Goal: Task Accomplishment & Management: Manage account settings

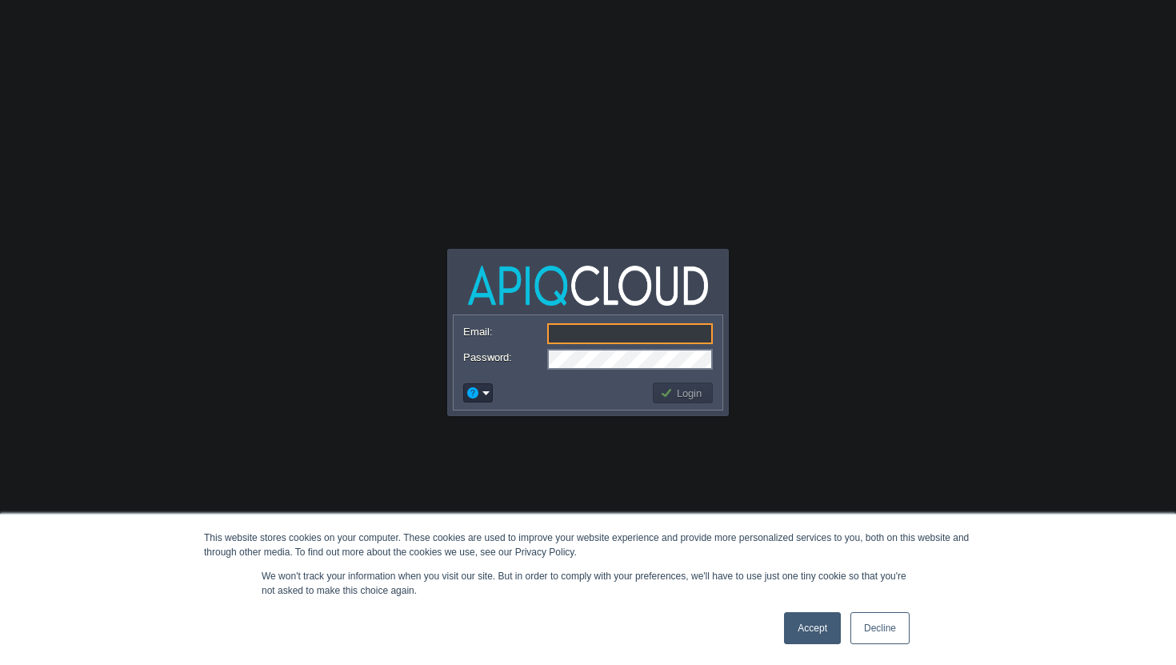
click at [604, 332] on input "Email:" at bounding box center [630, 333] width 166 height 21
paste input "[EMAIL_ADDRESS][DOMAIN_NAME]"
type input "[EMAIL_ADDRESS][DOMAIN_NAME]"
click at [693, 402] on td "Login" at bounding box center [683, 392] width 60 height 21
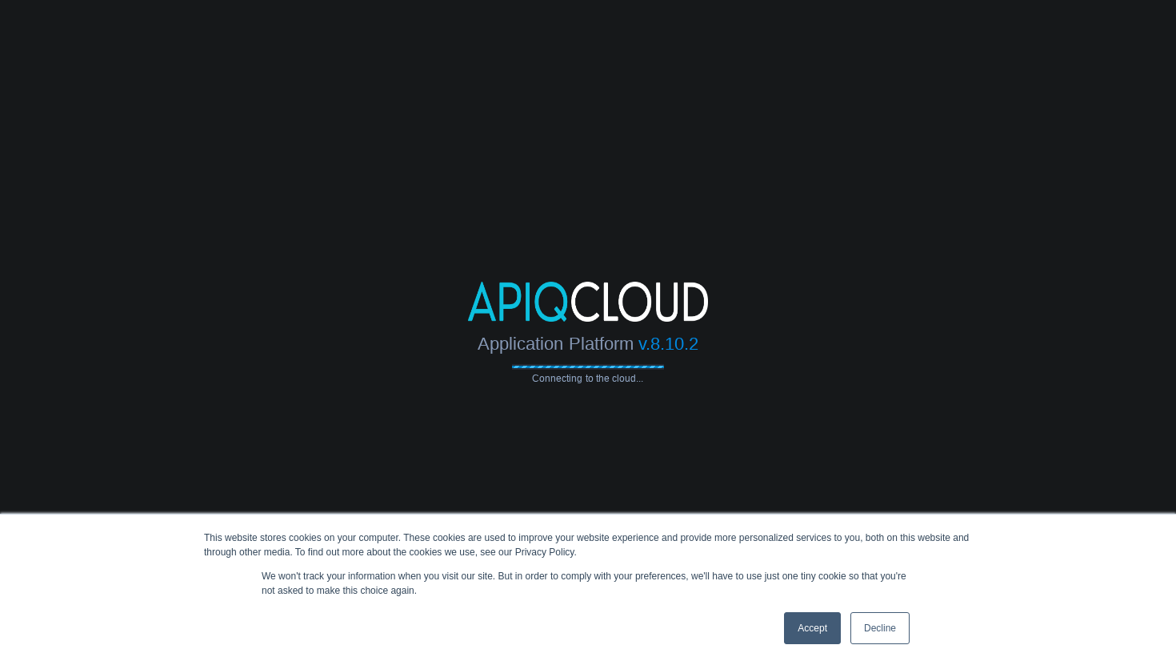
click at [875, 625] on link "Decline" at bounding box center [879, 628] width 59 height 32
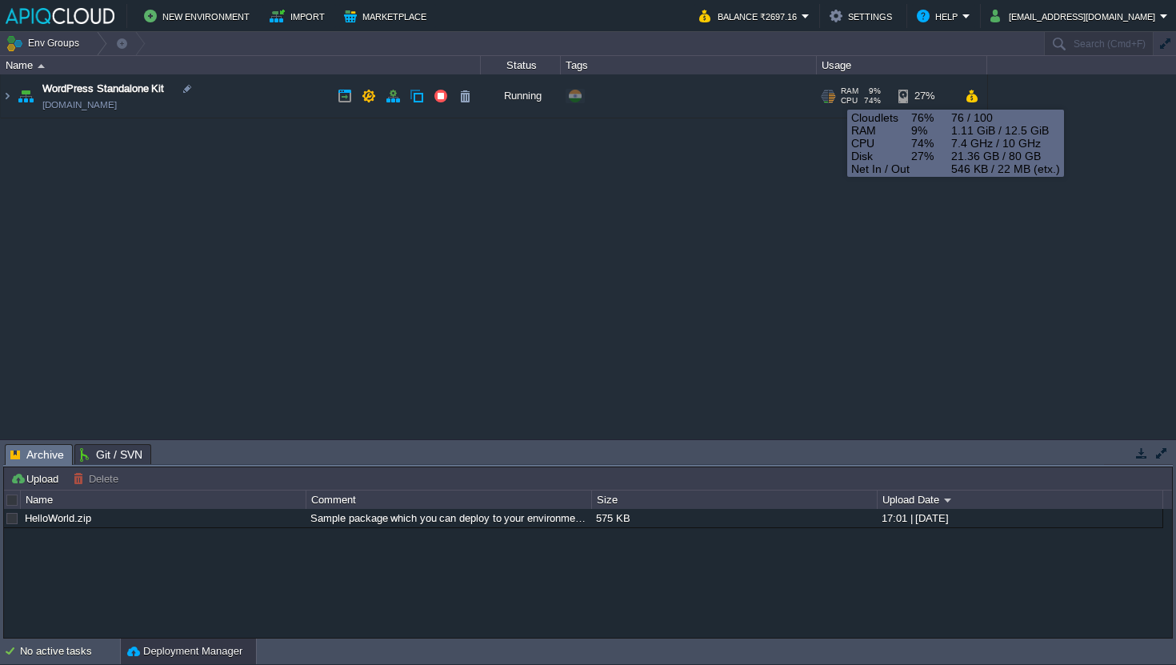
click at [835, 95] on div at bounding box center [827, 97] width 15 height 14
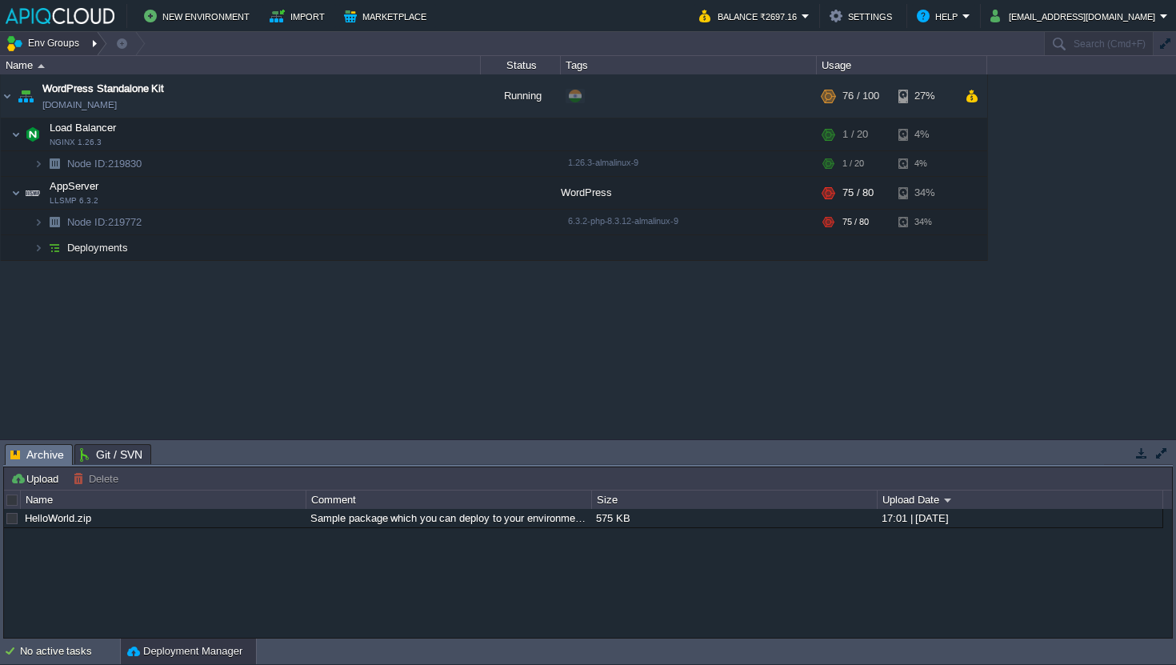
click at [61, 41] on button "Env Groups" at bounding box center [45, 43] width 79 height 22
click at [111, 451] on span "Git / SVN" at bounding box center [111, 454] width 62 height 19
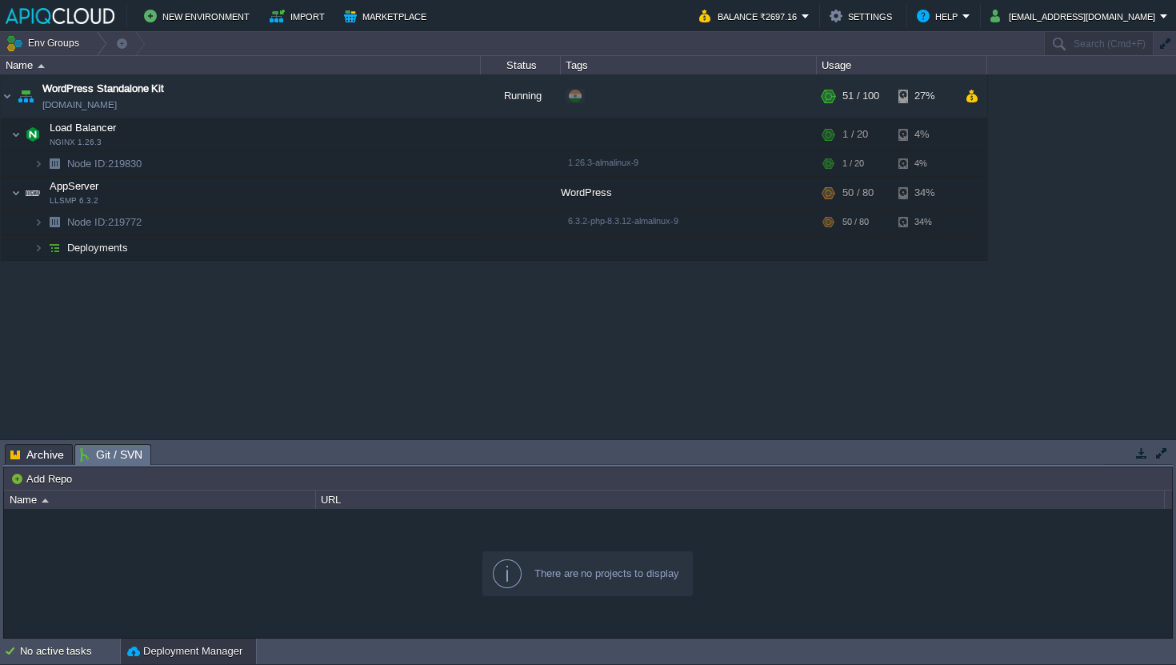
click at [38, 453] on span "Archive" at bounding box center [37, 454] width 54 height 19
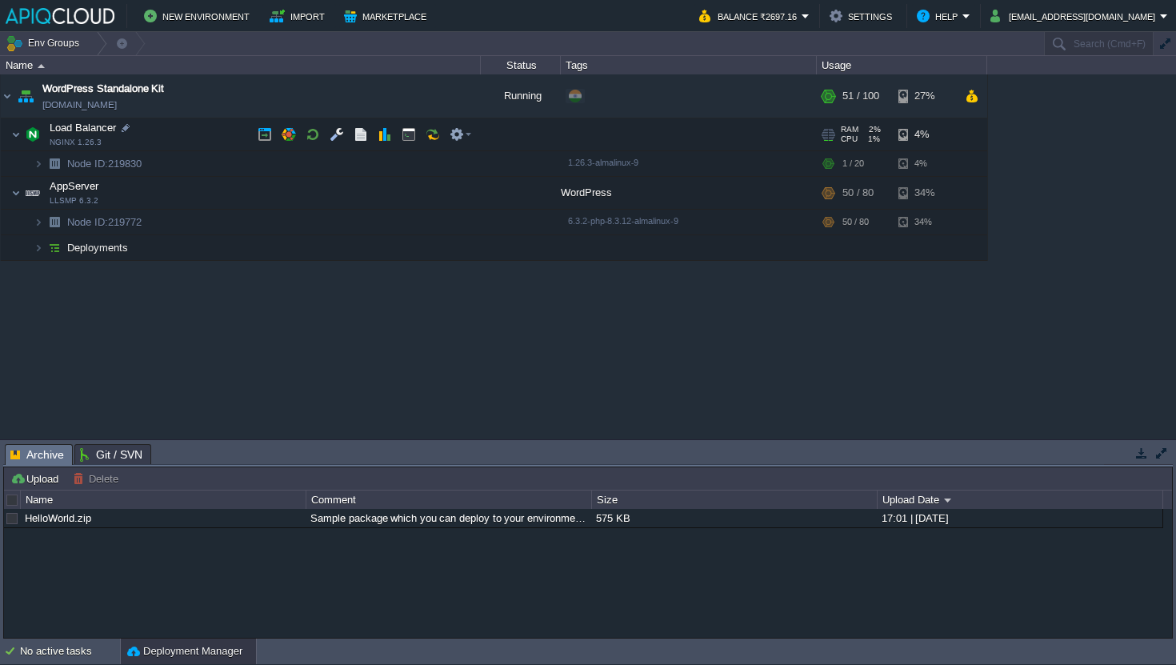
click at [31, 135] on img at bounding box center [33, 134] width 22 height 32
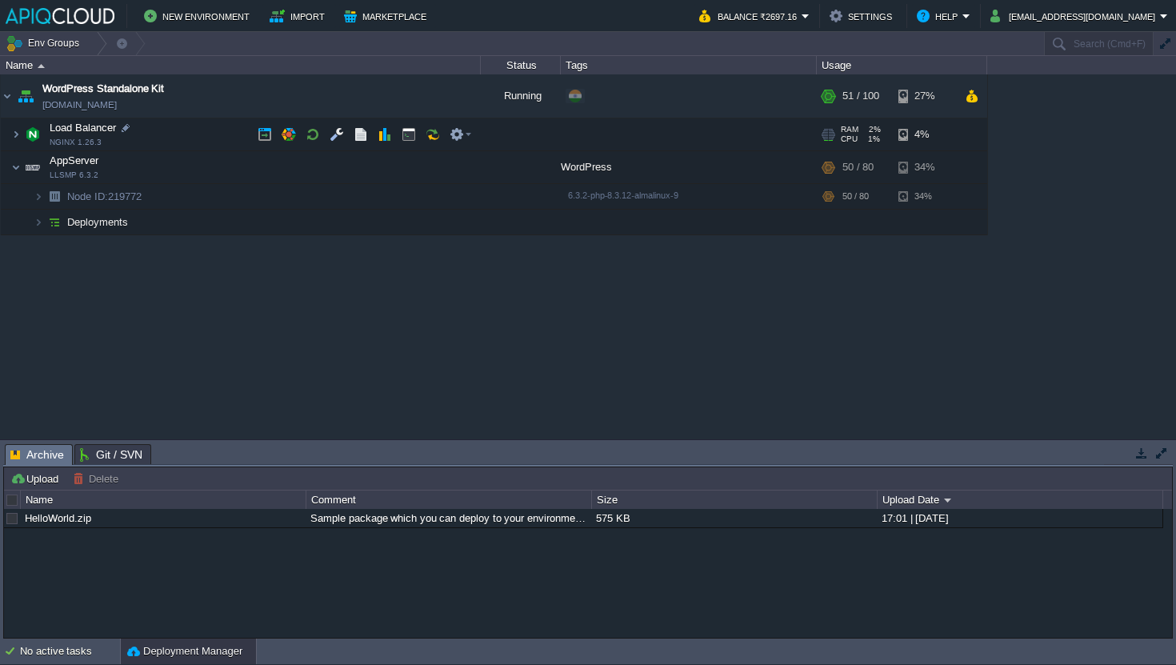
click at [31, 135] on img at bounding box center [33, 134] width 22 height 32
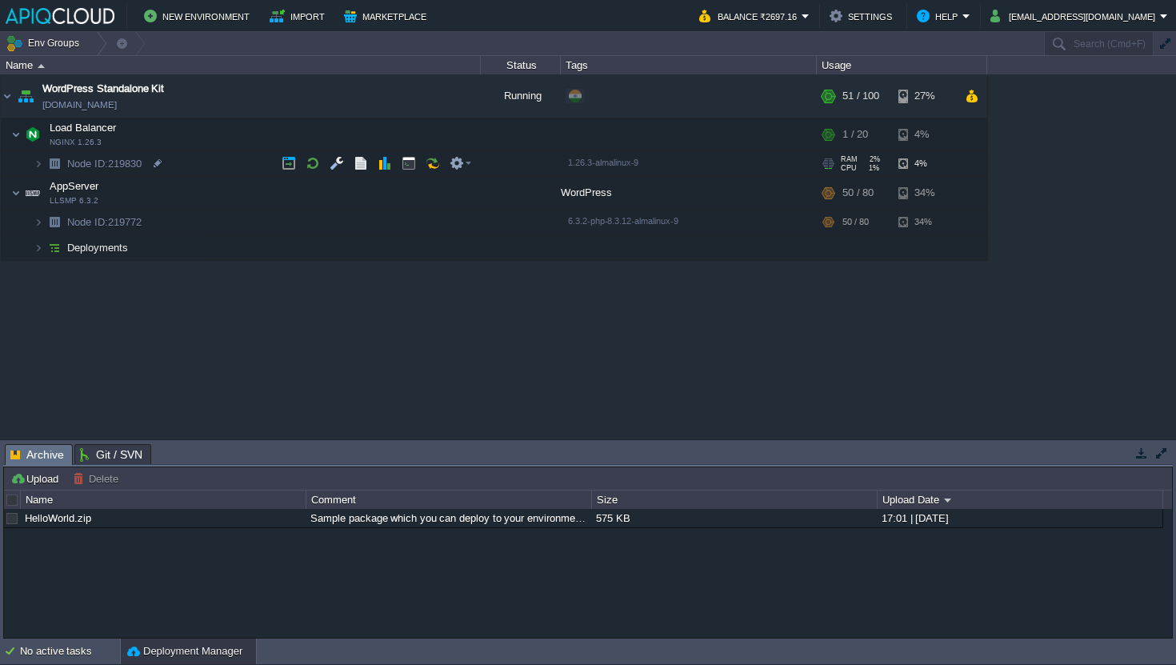
click at [88, 167] on span "Node ID:" at bounding box center [87, 164] width 41 height 12
click at [294, 164] on button "button" at bounding box center [288, 163] width 14 height 14
click at [364, 161] on button "button" at bounding box center [360, 163] width 14 height 14
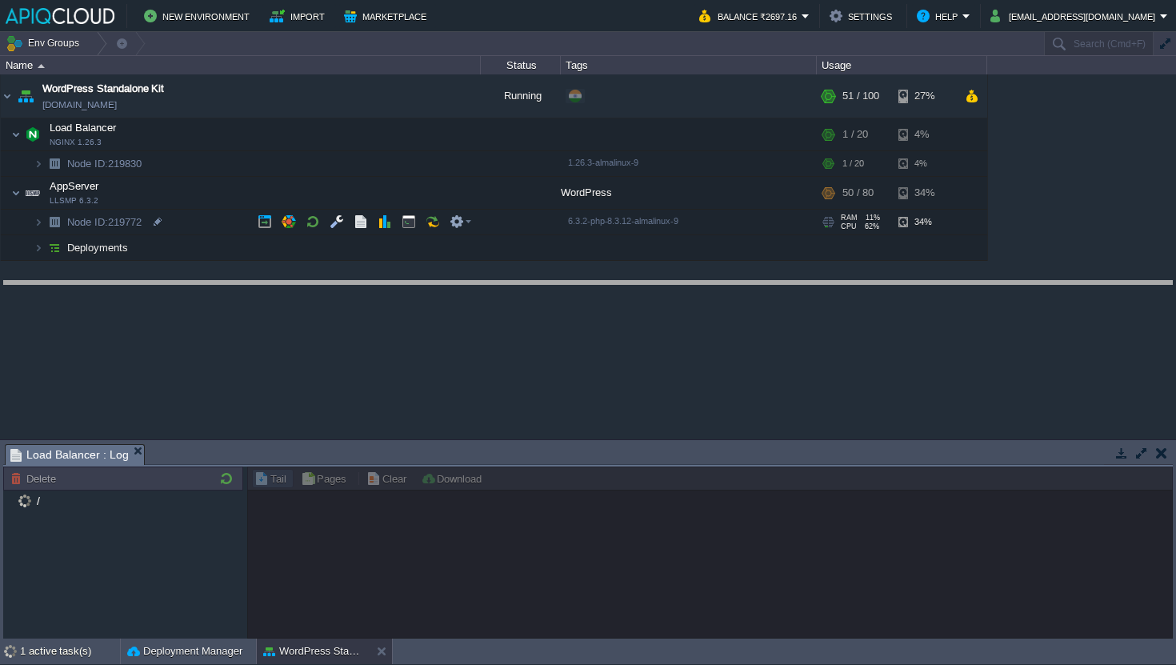
drag, startPoint x: 421, startPoint y: 447, endPoint x: 424, endPoint y: 284, distance: 163.2
click at [424, 284] on body "New Environment Import Marketplace Bonus ₹0.00 Upgrade Account Balance ₹2697.16…" at bounding box center [588, 332] width 1176 height 665
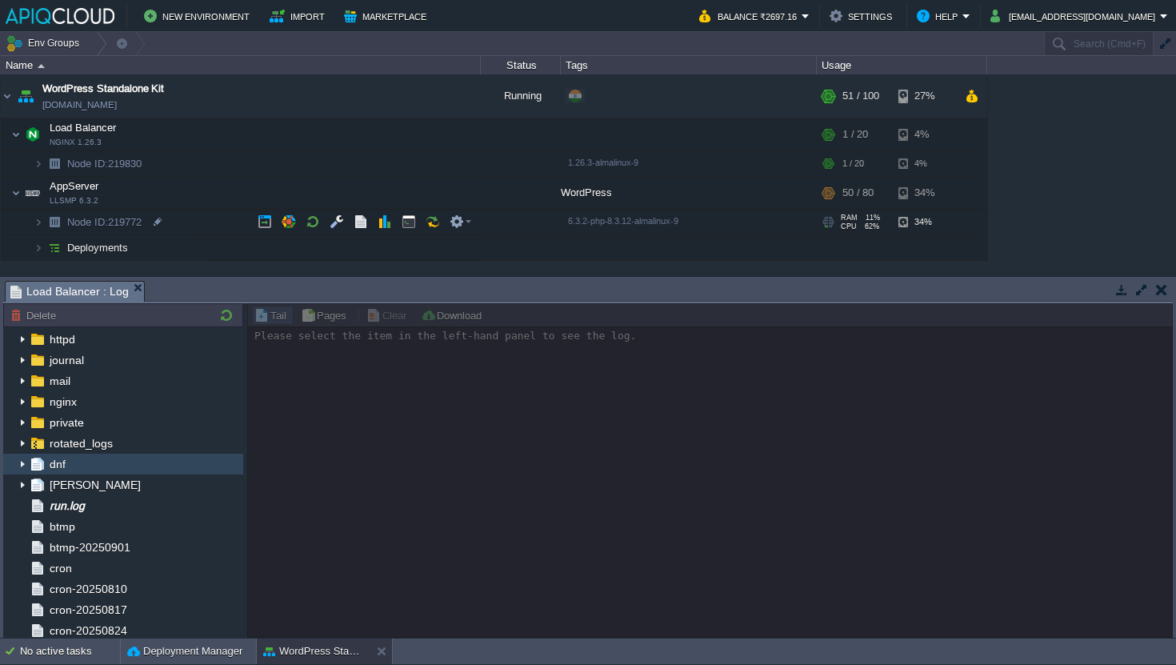
scroll to position [26, 0]
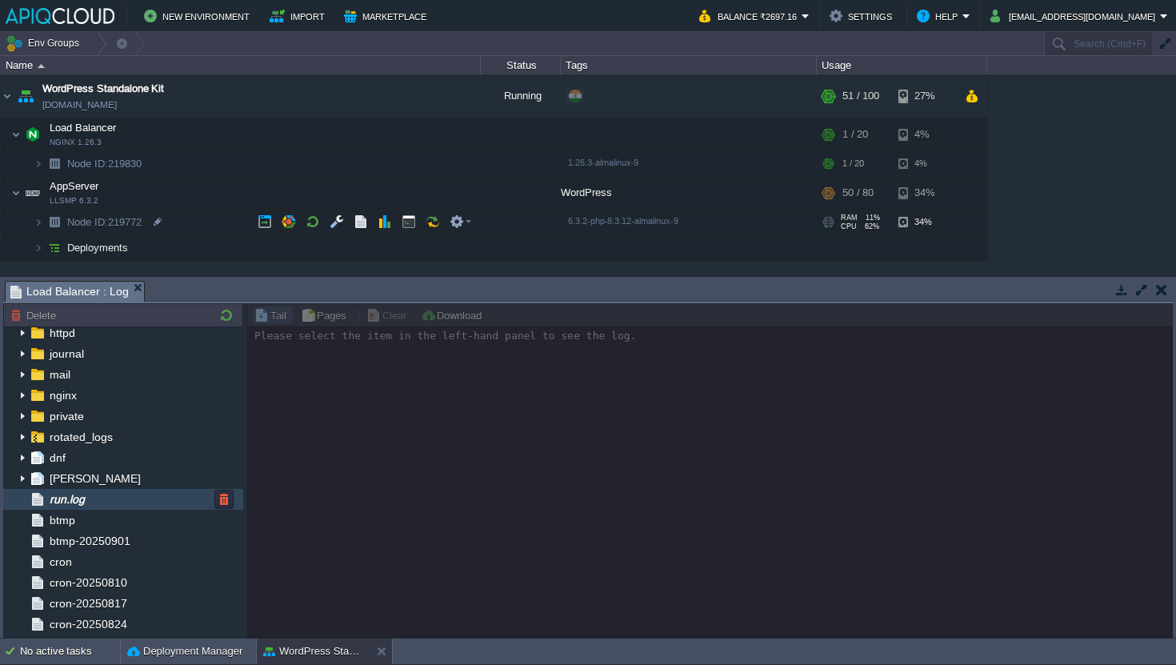
click at [198, 497] on div "run.log" at bounding box center [123, 499] width 240 height 21
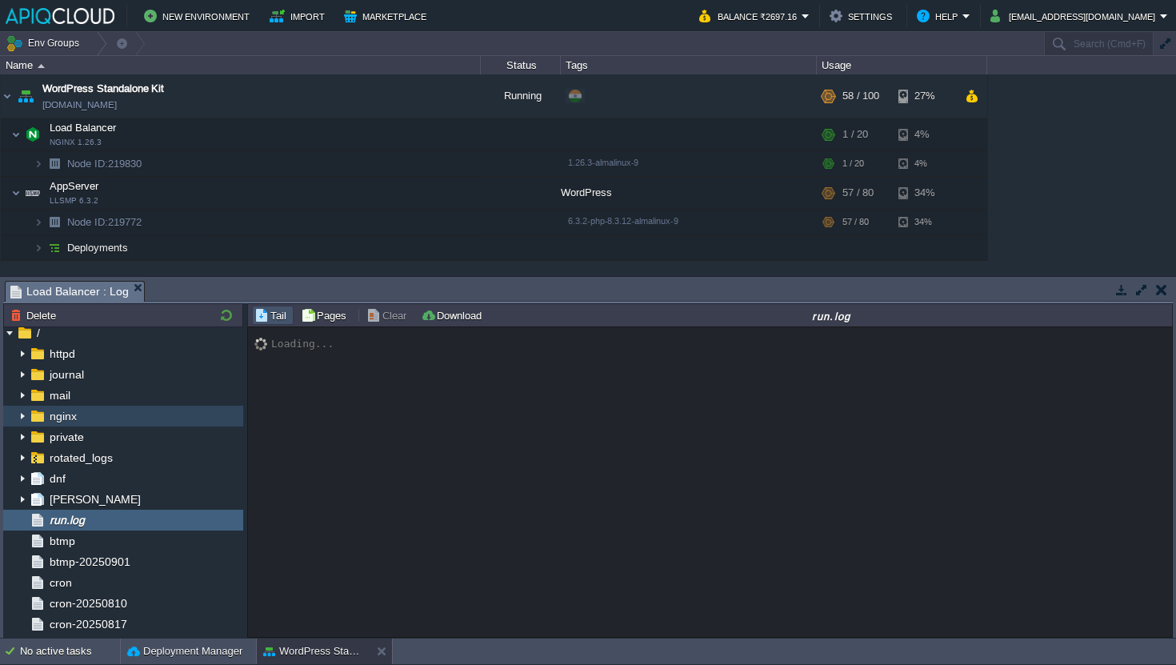
scroll to position [0, 0]
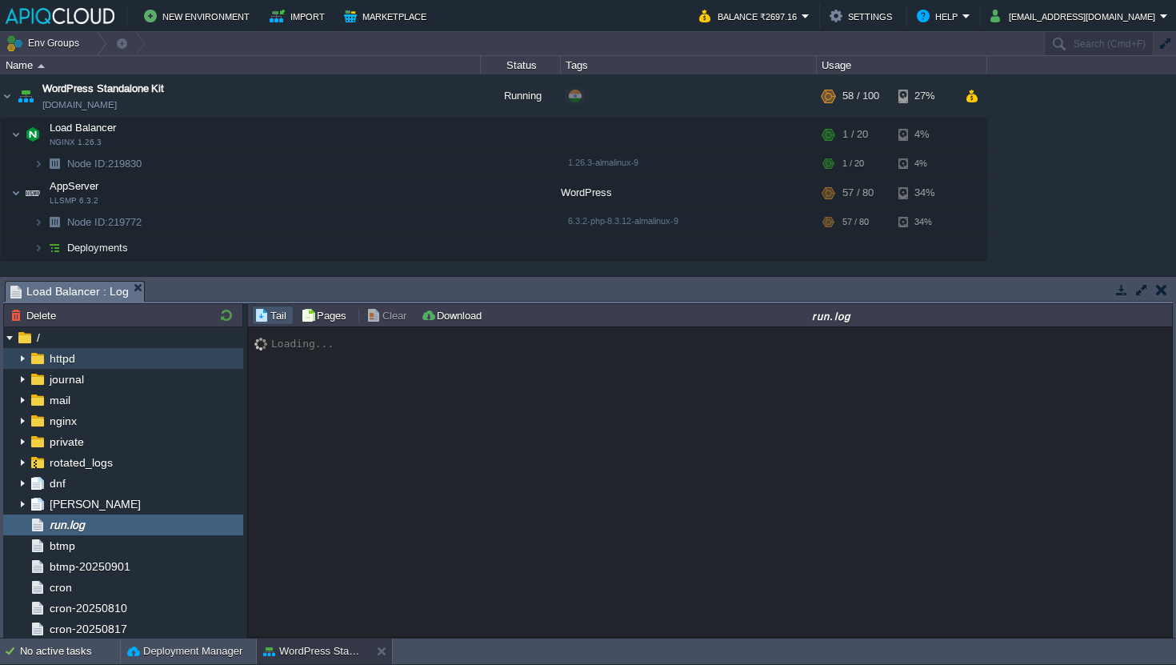
click at [120, 358] on div "httpd" at bounding box center [123, 358] width 240 height 21
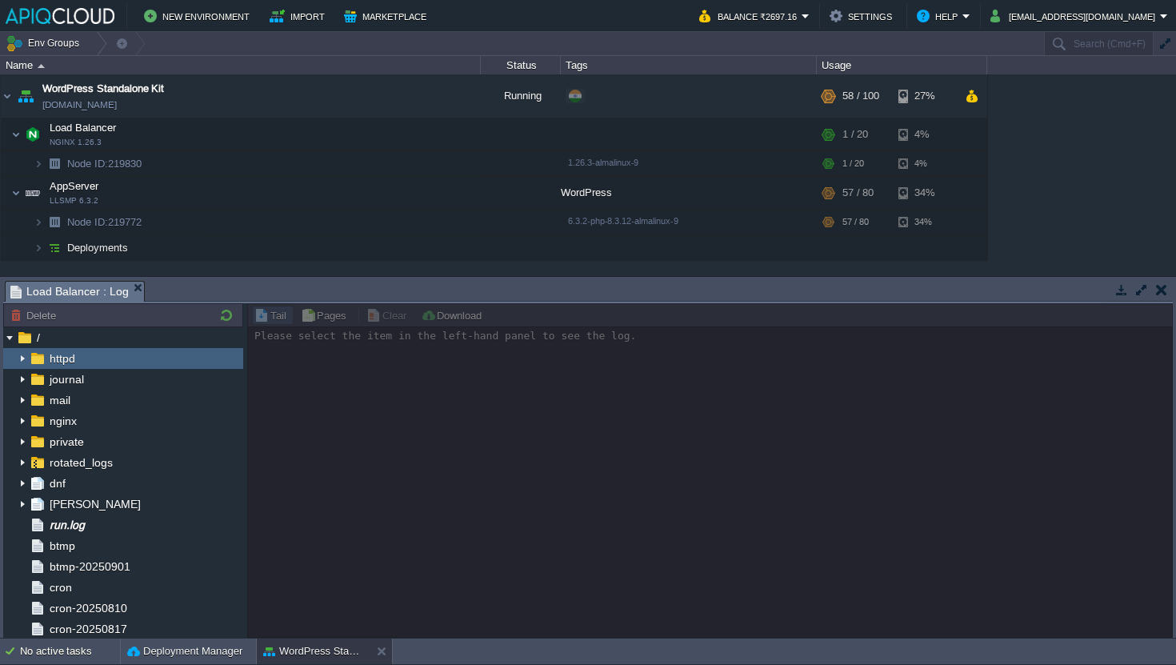
click at [20, 359] on img at bounding box center [22, 358] width 13 height 21
click at [43, 465] on img at bounding box center [38, 462] width 18 height 21
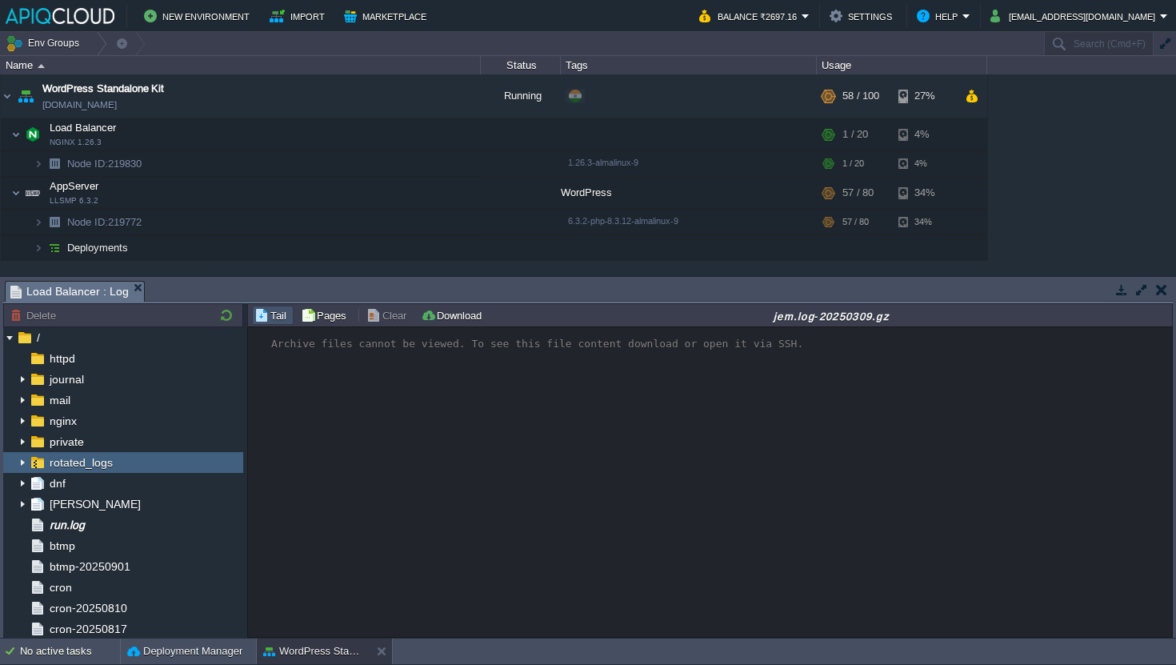
click at [25, 464] on img at bounding box center [22, 462] width 13 height 21
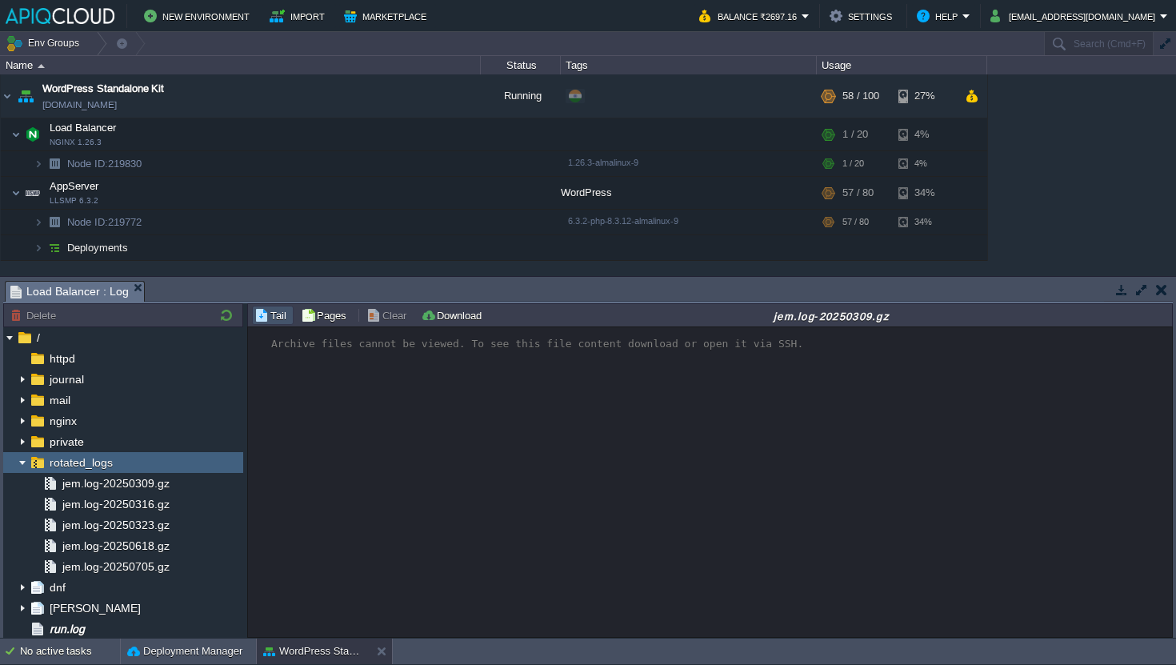
click at [25, 464] on img at bounding box center [22, 462] width 13 height 21
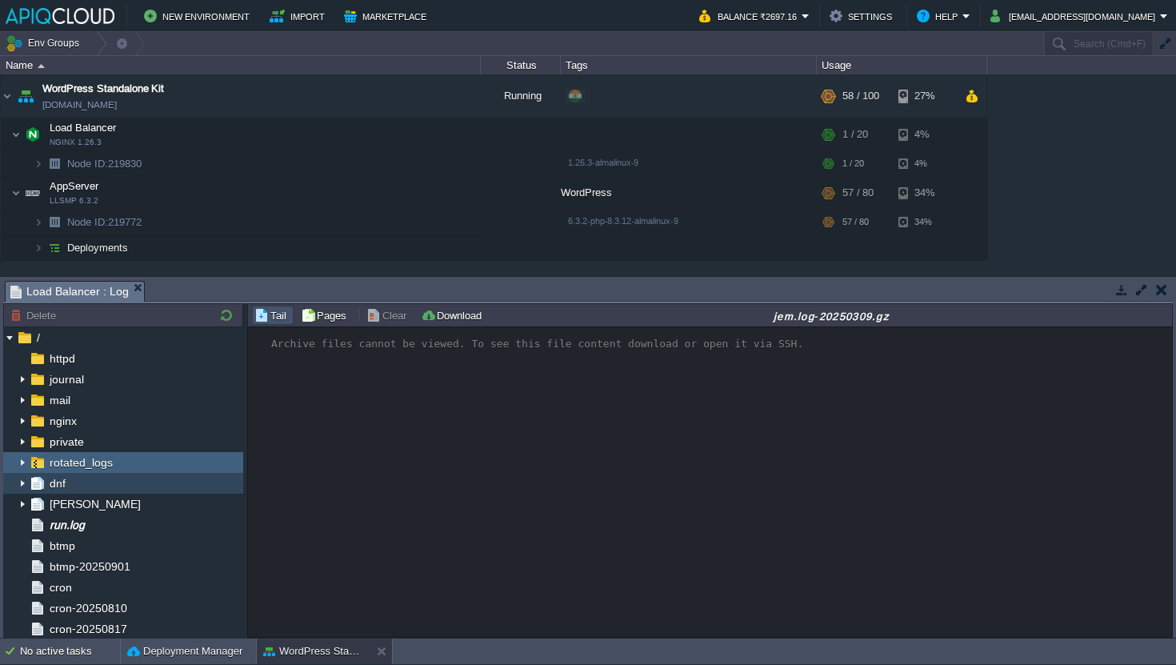
click at [27, 484] on img at bounding box center [22, 483] width 13 height 21
click at [24, 484] on img at bounding box center [22, 483] width 13 height 21
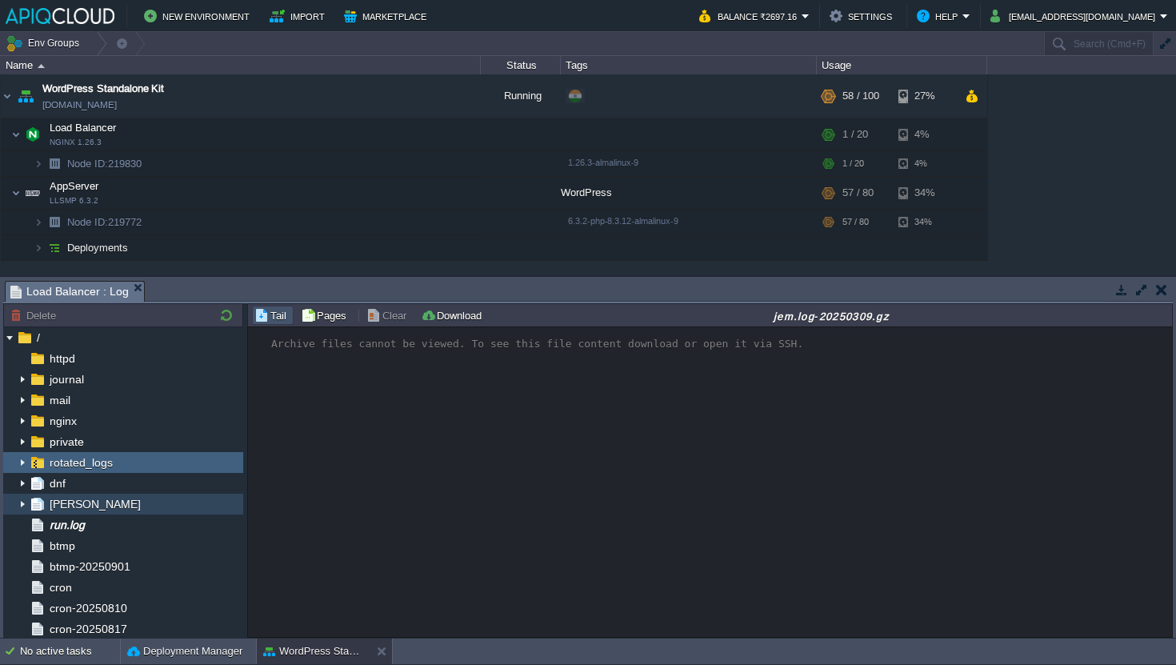
click at [22, 494] on img at bounding box center [22, 503] width 13 height 21
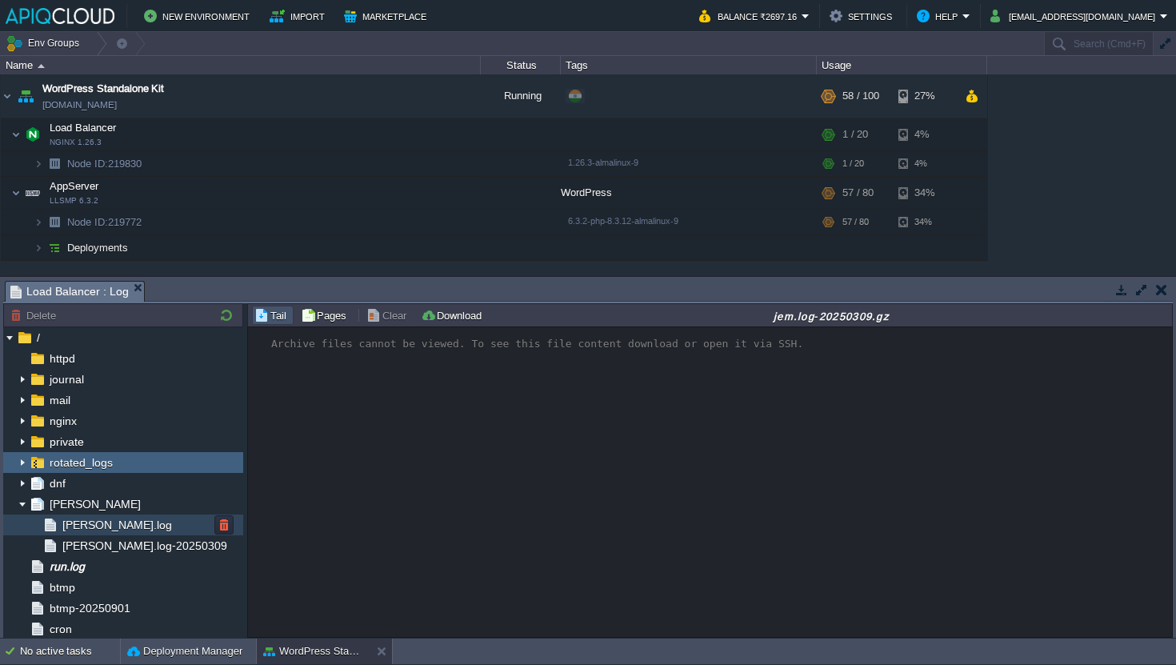
click at [55, 516] on img at bounding box center [51, 524] width 18 height 21
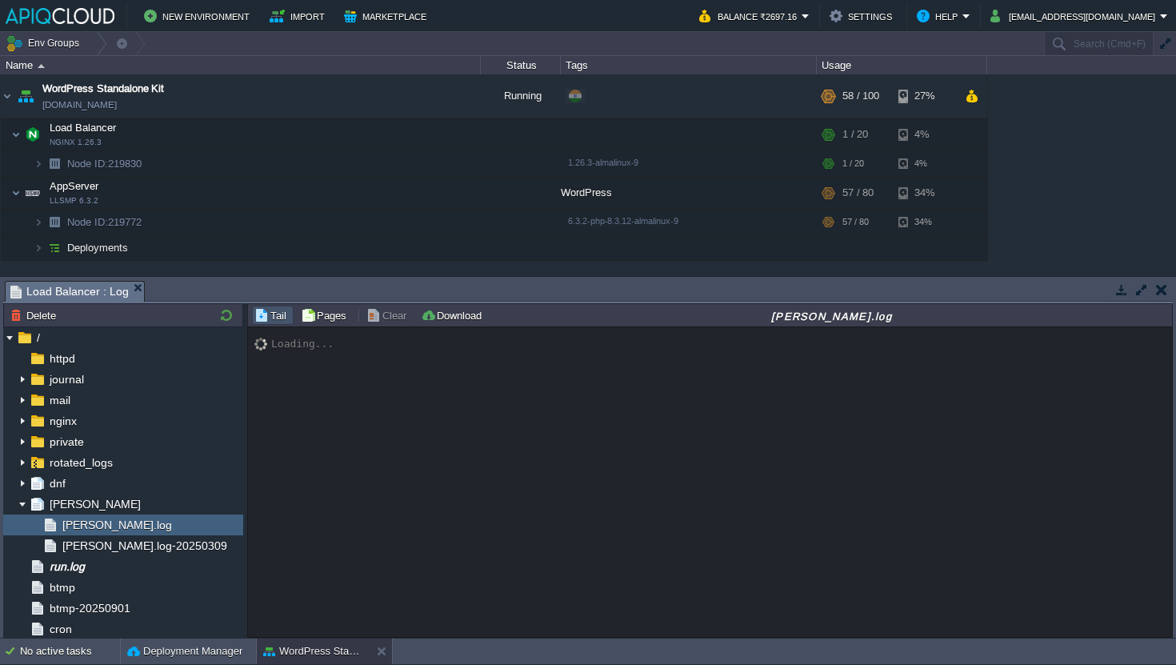
click at [1160, 291] on button "button" at bounding box center [1161, 289] width 11 height 14
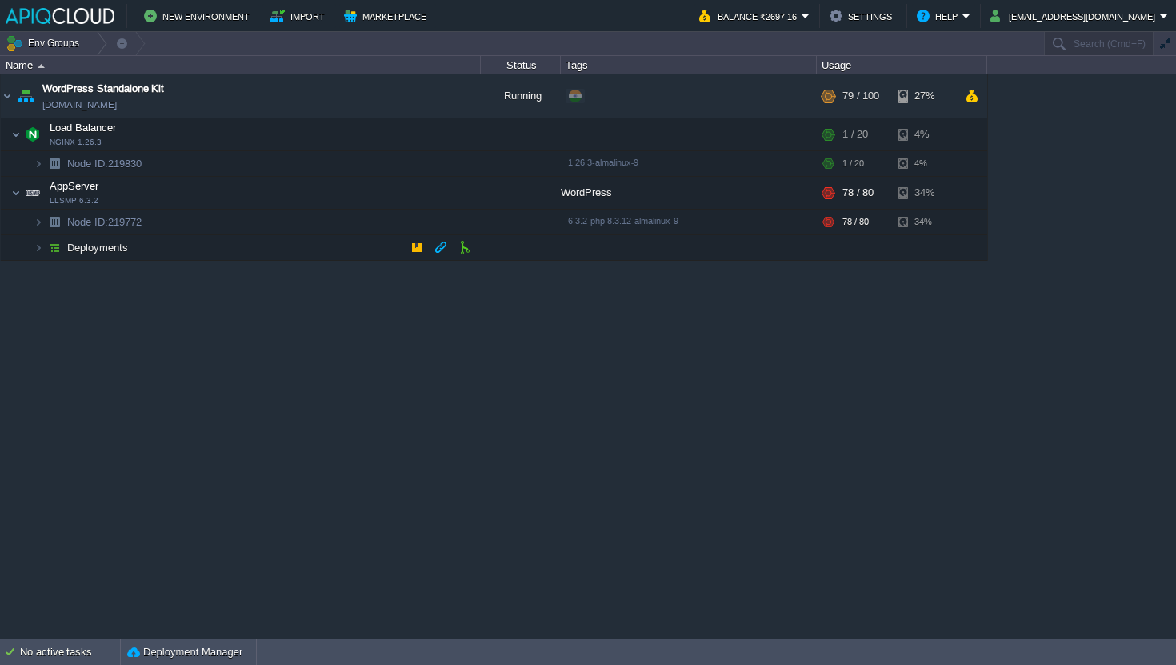
click at [44, 254] on img at bounding box center [54, 247] width 22 height 25
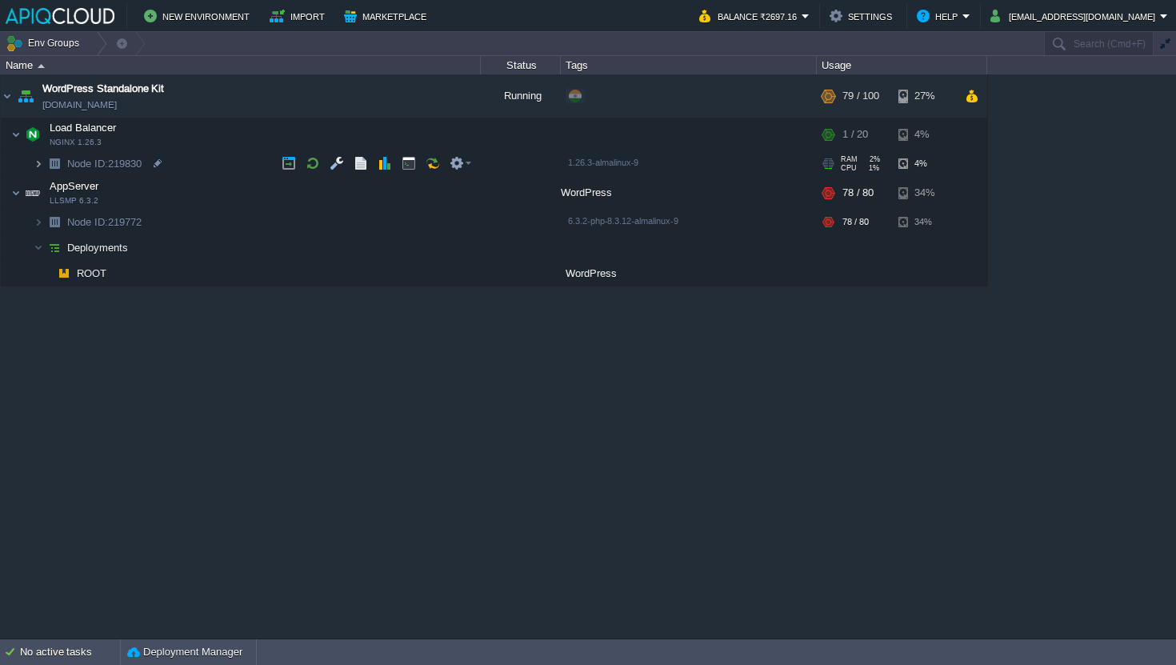
click at [40, 166] on img at bounding box center [39, 163] width 10 height 25
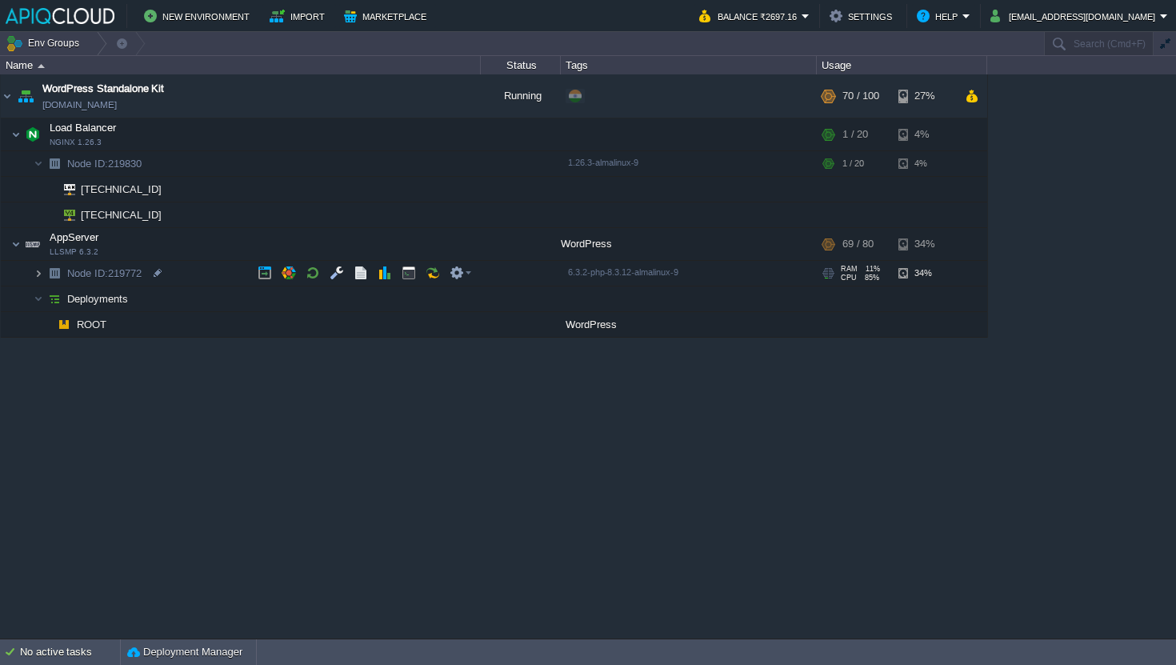
click at [41, 273] on img at bounding box center [39, 273] width 10 height 25
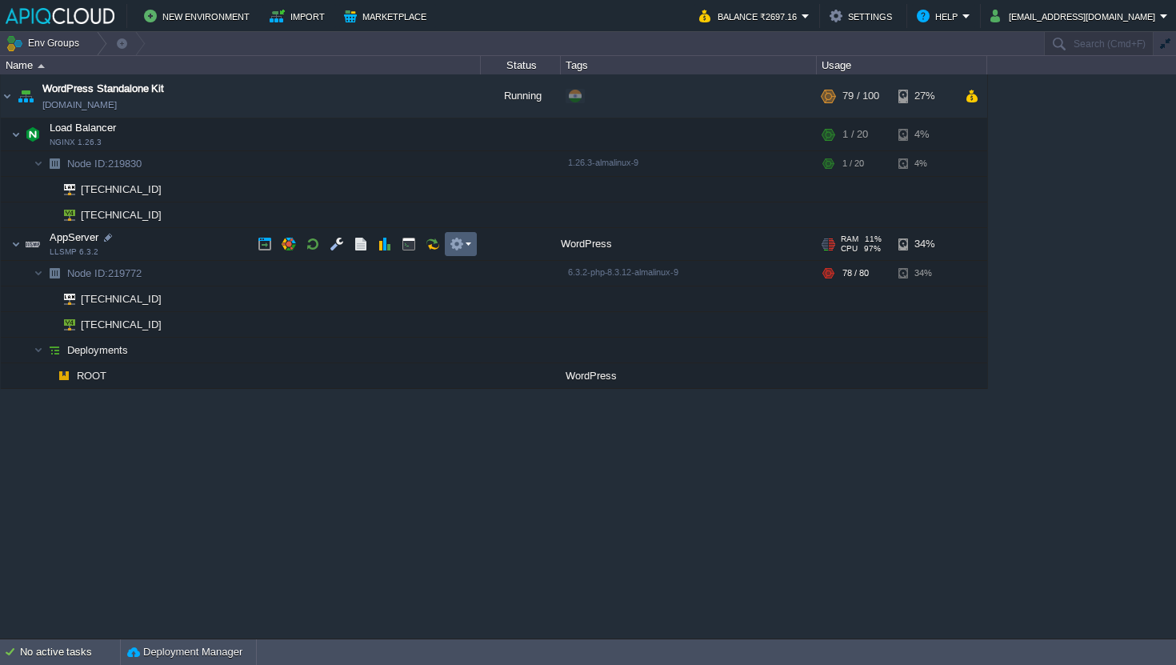
click at [446, 240] on td at bounding box center [461, 244] width 32 height 24
click at [1022, 248] on div "WordPress Standalone Kit [DOMAIN_NAME] Running + Add to Env Group RAM 9% CPU 77…" at bounding box center [588, 355] width 1176 height 563
click at [824, 38] on td "Env Groups" at bounding box center [521, 43] width 1042 height 23
click at [824, 28] on div "New Environment Import Marketplace Bonus ₹0.00 Upgrade Account Balance ₹2697.16…" at bounding box center [588, 16] width 1176 height 32
click at [801, 21] on button "Balance ₹2697.16" at bounding box center [750, 15] width 102 height 19
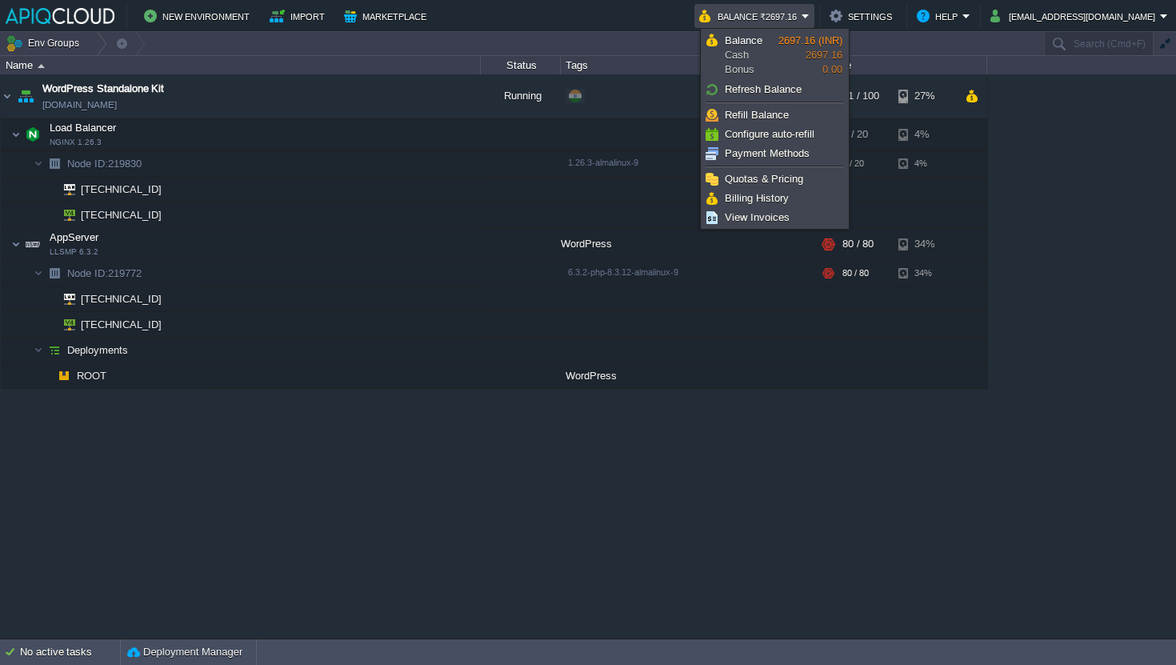
click at [801, 21] on button "Balance ₹2697.16" at bounding box center [750, 15] width 102 height 19
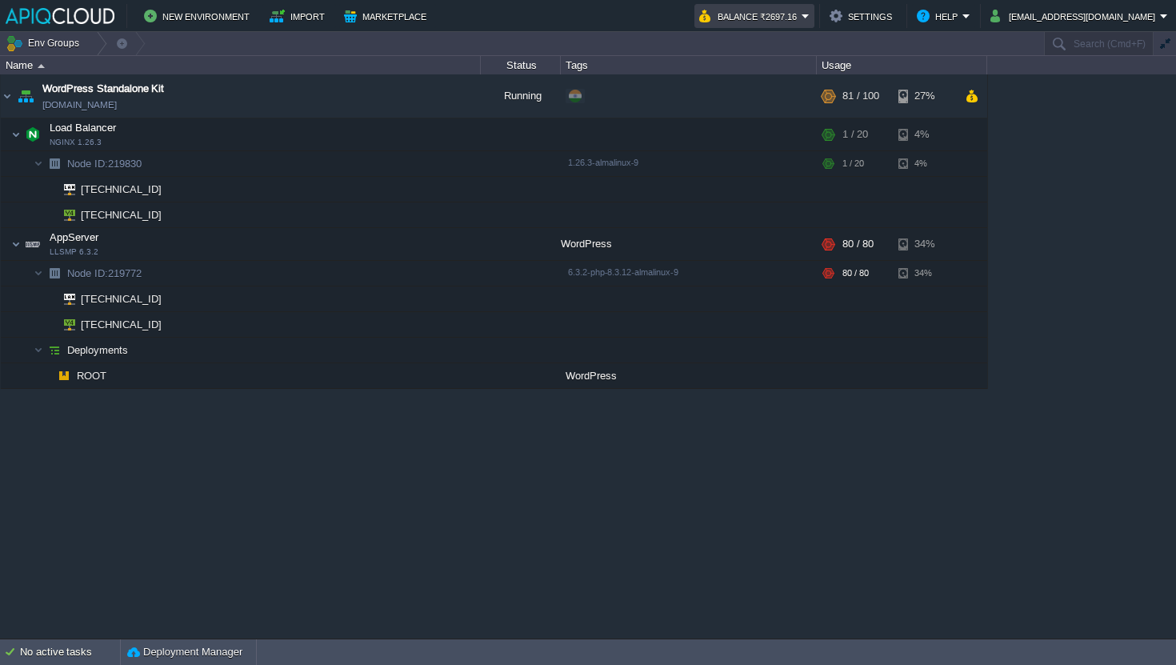
click at [801, 21] on button "Balance ₹2697.16" at bounding box center [750, 15] width 102 height 19
click at [1008, 208] on div "WordPress Standalone Kit [DOMAIN_NAME] Running + Add to Env Group RAM 9% CPU 79…" at bounding box center [588, 355] width 1176 height 563
click at [453, 246] on button "button" at bounding box center [456, 244] width 14 height 14
click at [304, 459] on div "WordPress Standalone Kit [DOMAIN_NAME] Running + Add to Env Group RAM 9% CPU 75…" at bounding box center [588, 355] width 1176 height 563
click at [464, 250] on em at bounding box center [460, 244] width 22 height 14
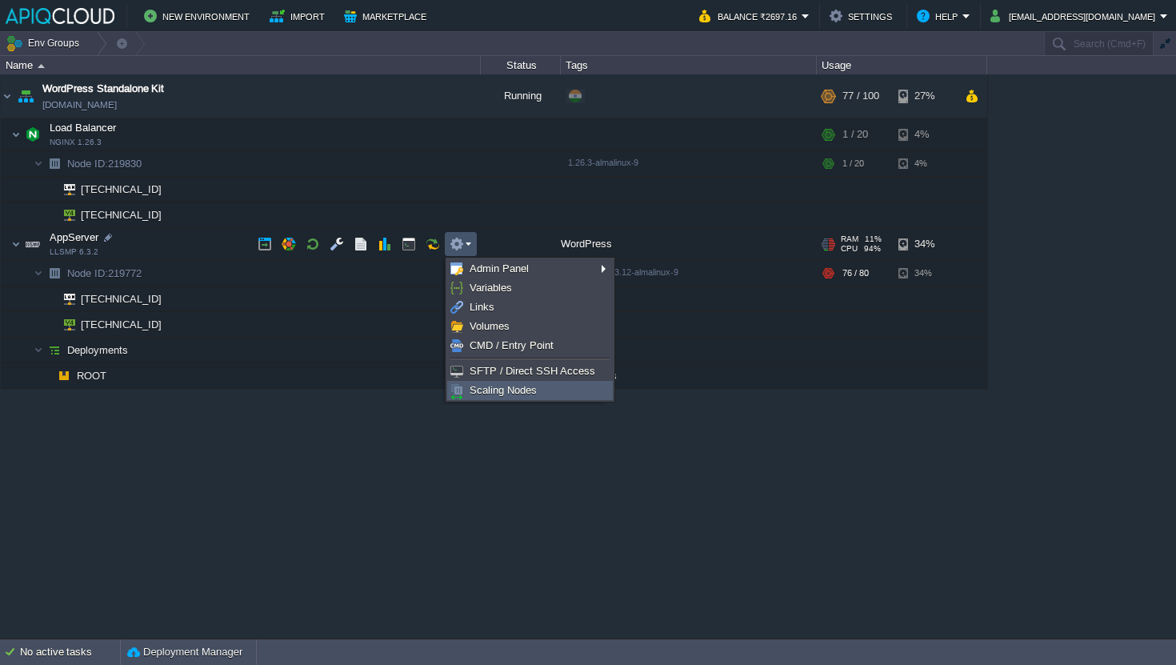
click at [555, 393] on link "Scaling Nodes" at bounding box center [530, 390] width 164 height 18
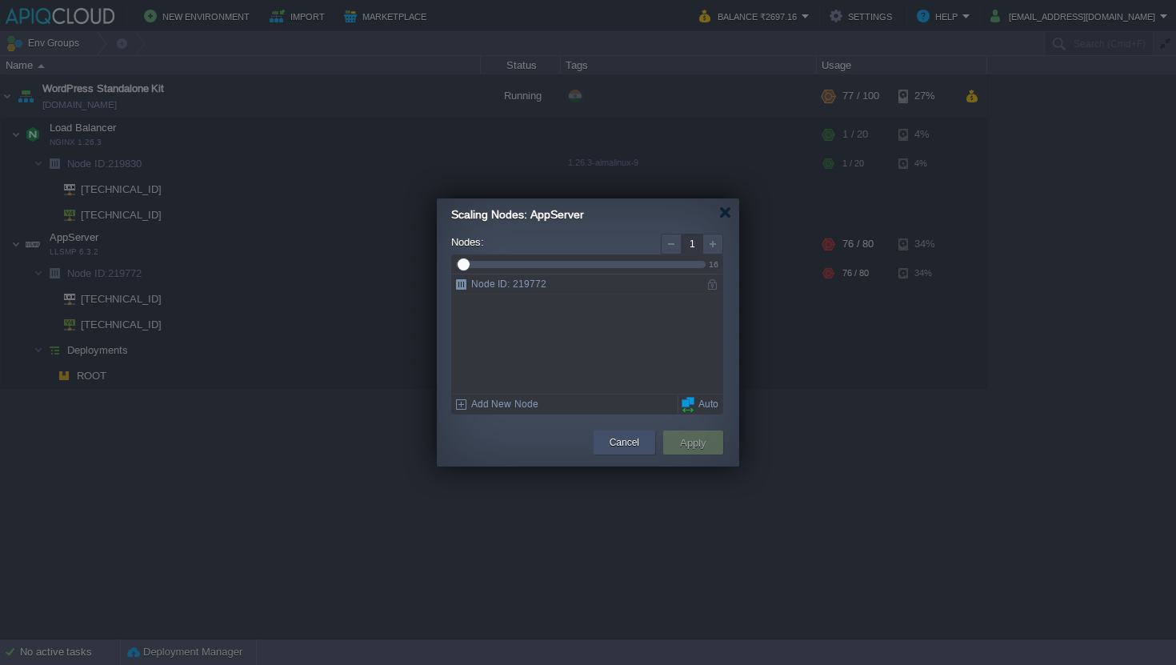
click at [633, 442] on button "Cancel" at bounding box center [624, 442] width 30 height 16
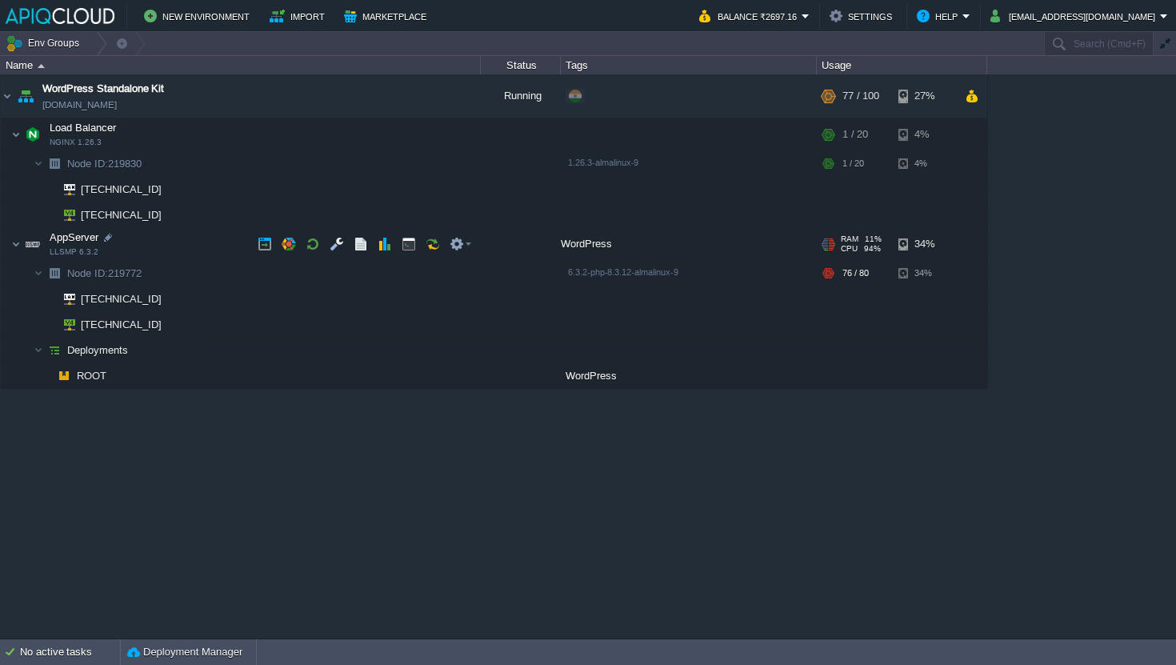
click at [861, 239] on div "RAM 11%" at bounding box center [860, 239] width 41 height 10
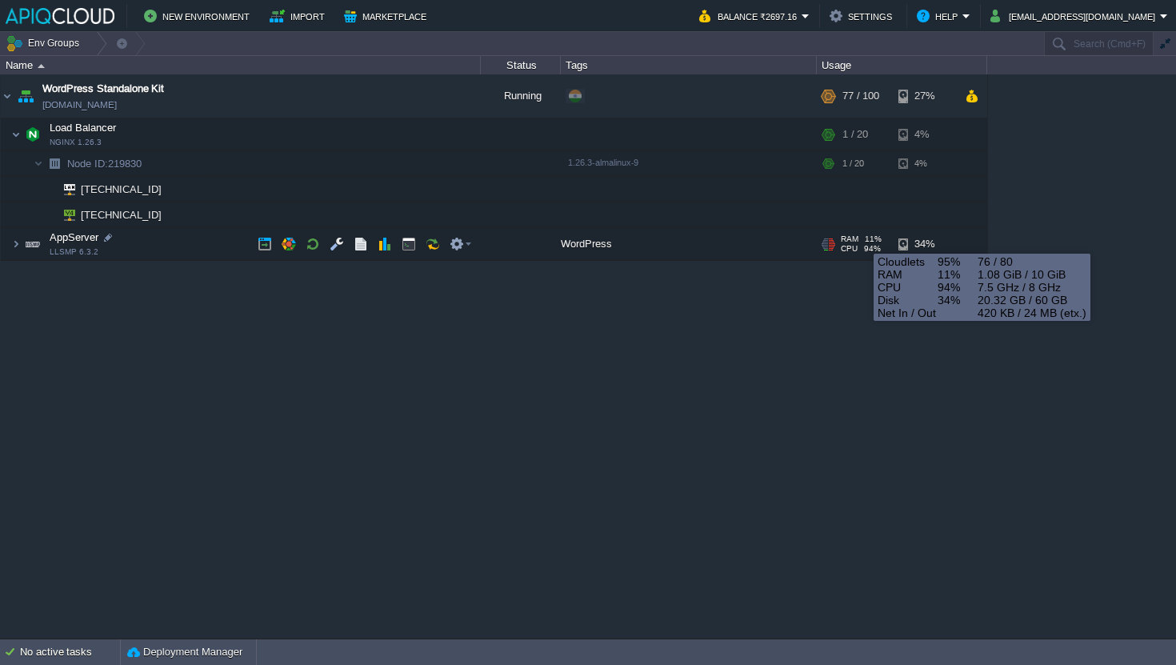
click at [861, 240] on div "RAM 11%" at bounding box center [860, 239] width 41 height 10
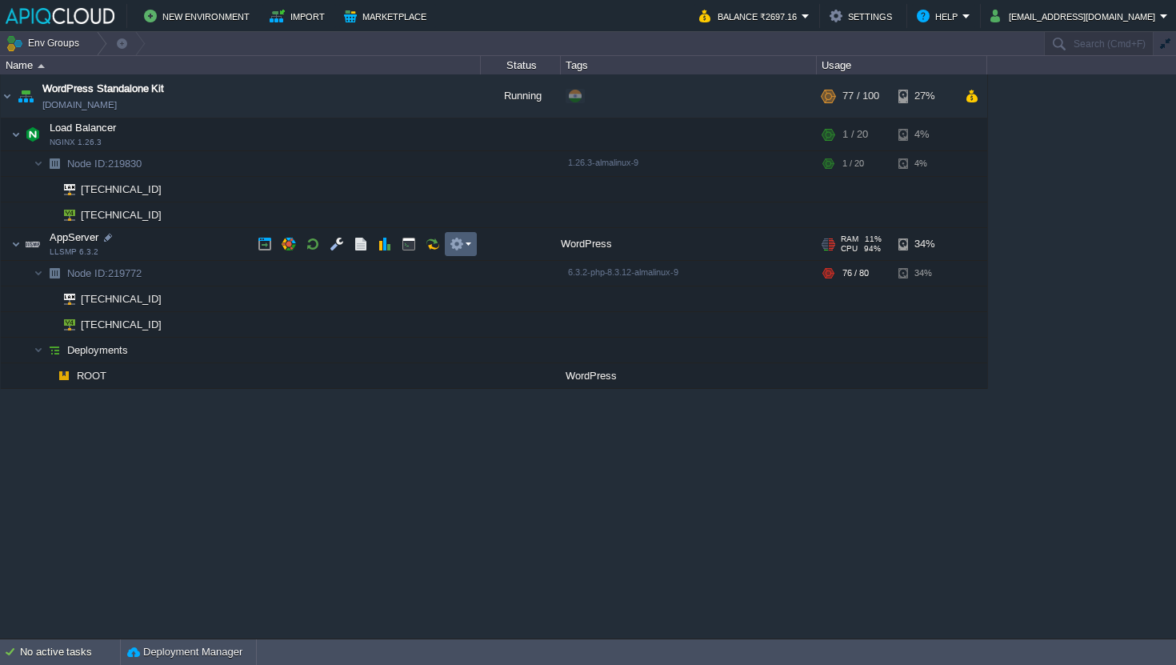
click at [443, 242] on td at bounding box center [433, 244] width 24 height 24
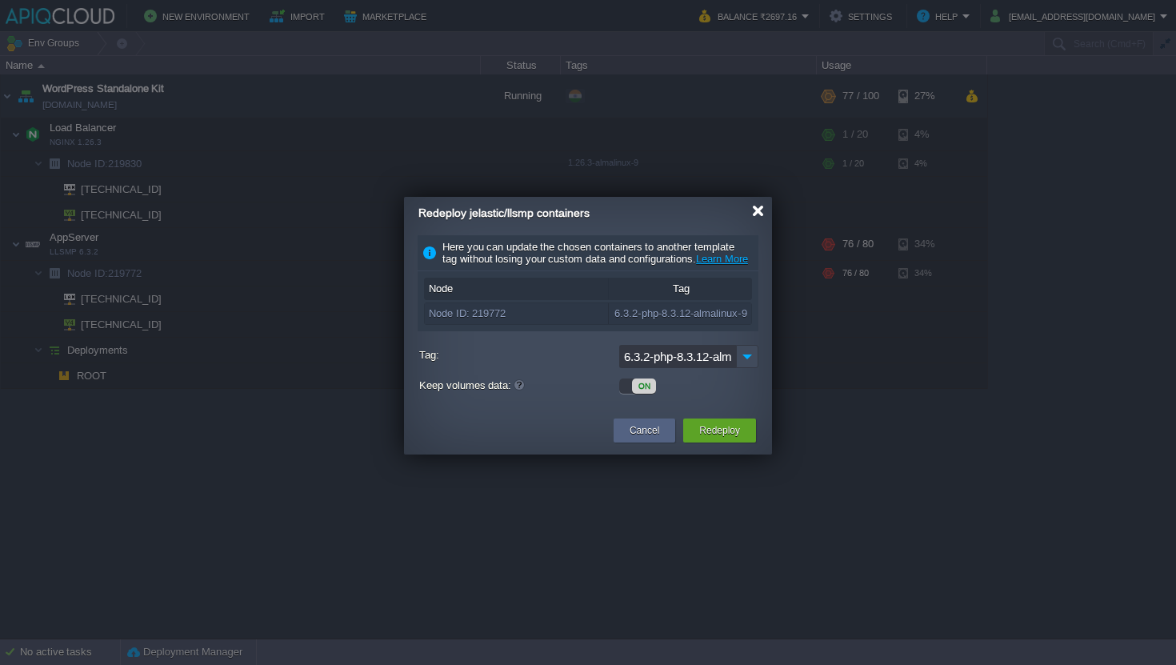
click at [756, 214] on div at bounding box center [758, 211] width 12 height 12
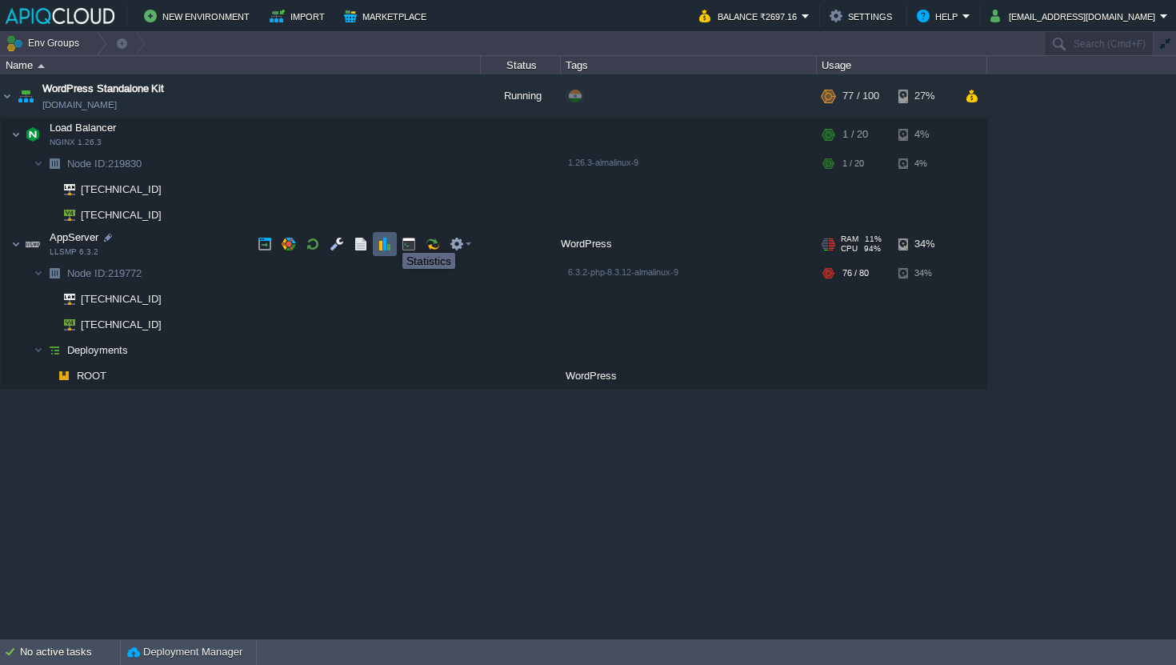
click at [390, 238] on button "button" at bounding box center [384, 244] width 14 height 14
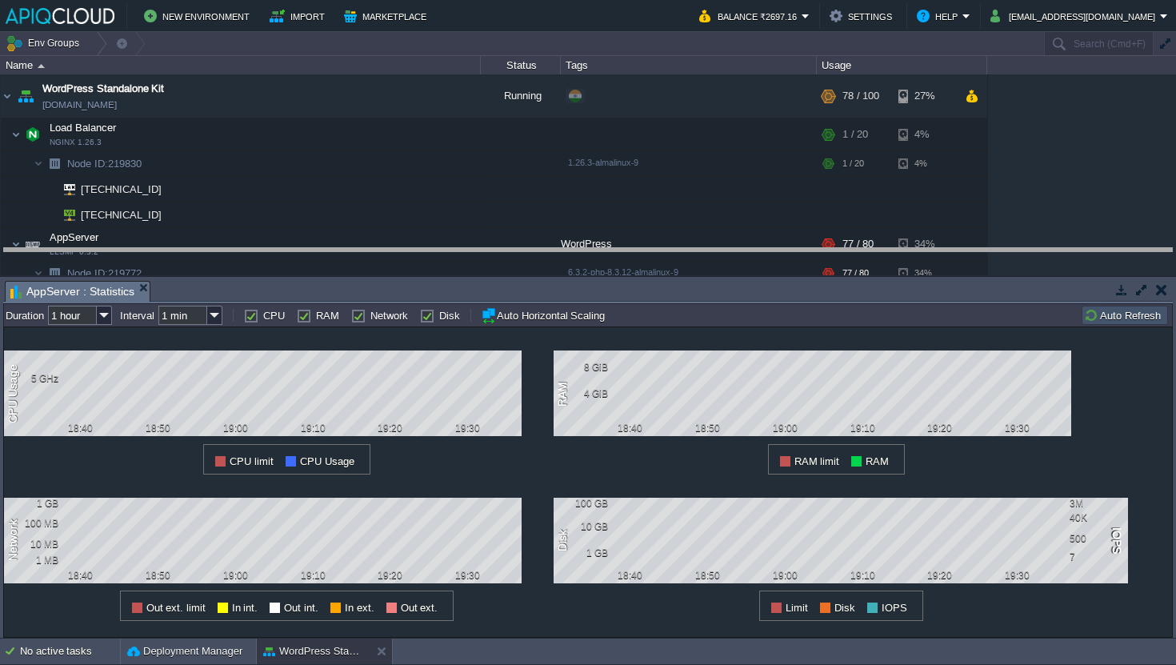
drag, startPoint x: 477, startPoint y: 282, endPoint x: 476, endPoint y: 246, distance: 36.8
click at [476, 246] on body "New Environment Import Marketplace Bonus ₹0.00 Upgrade Account Balance ₹2697.16…" at bounding box center [588, 332] width 1176 height 665
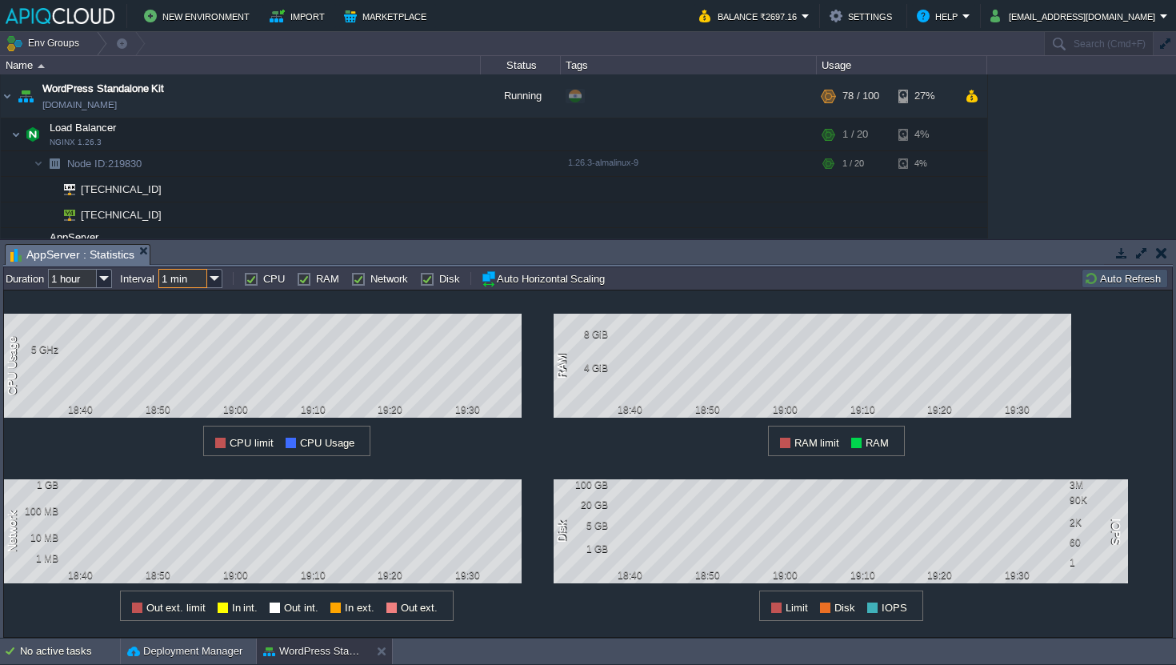
click at [174, 275] on input "1 min" at bounding box center [182, 278] width 49 height 19
click at [113, 276] on td at bounding box center [116, 278] width 8 height 19
click at [102, 276] on img at bounding box center [104, 278] width 15 height 19
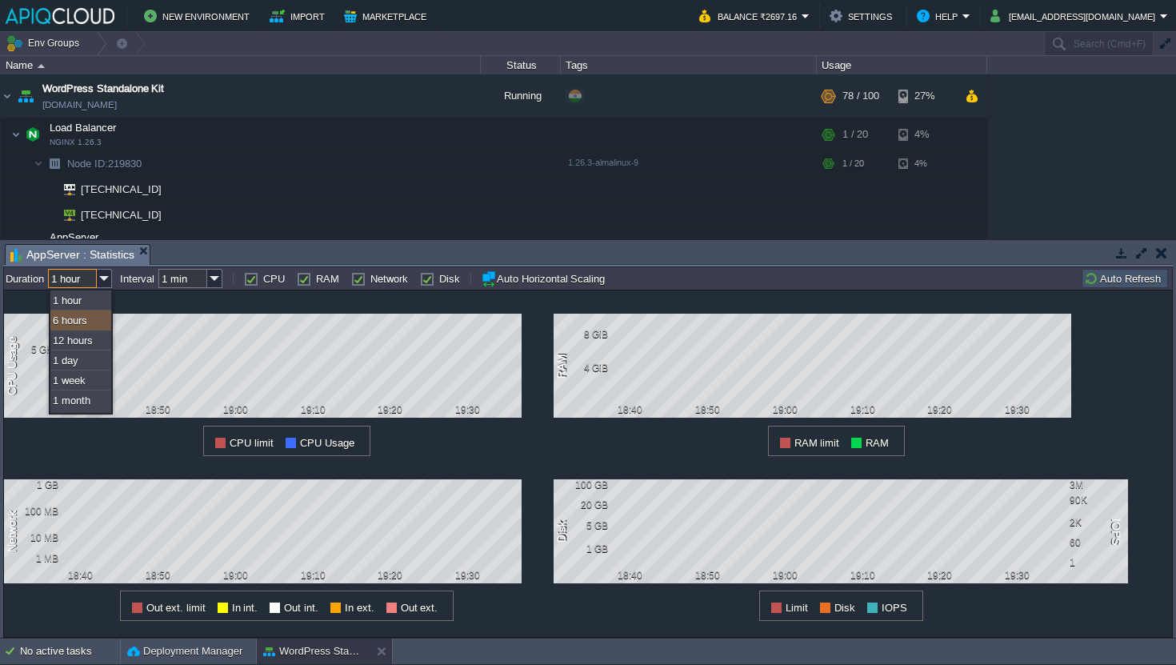
click at [88, 325] on div "6 hours" at bounding box center [80, 320] width 61 height 20
type input "6 hours"
type input "1 hour"
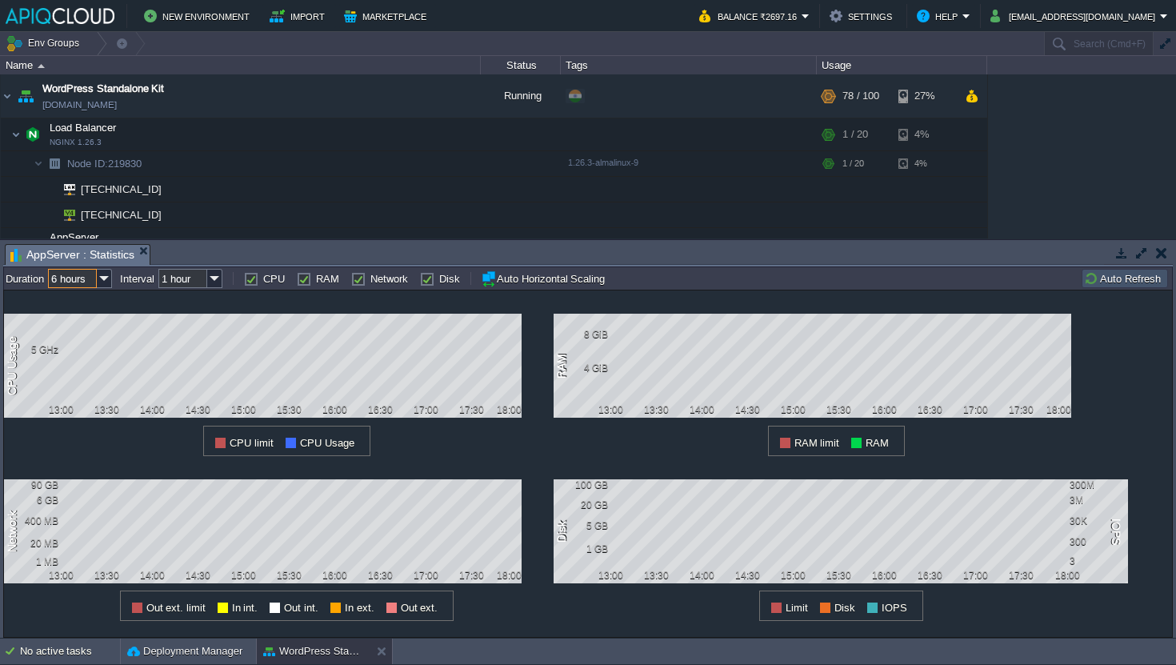
click at [214, 642] on div "Deployment Manager" at bounding box center [188, 651] width 135 height 26
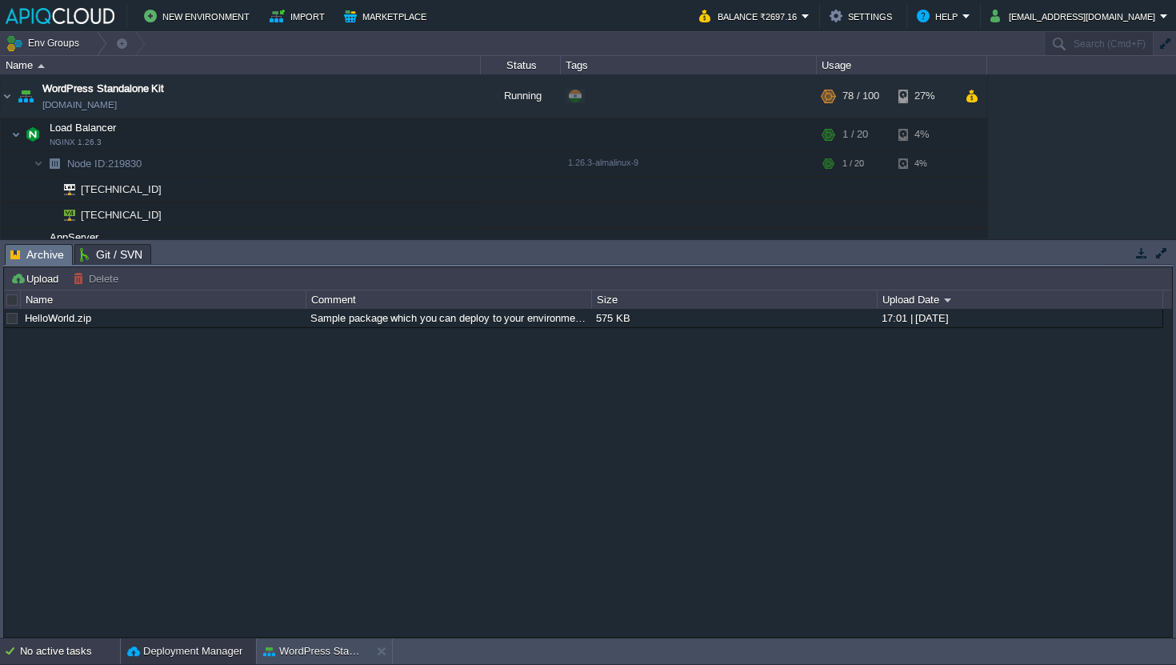
click at [81, 651] on div "No active tasks" at bounding box center [70, 651] width 100 height 26
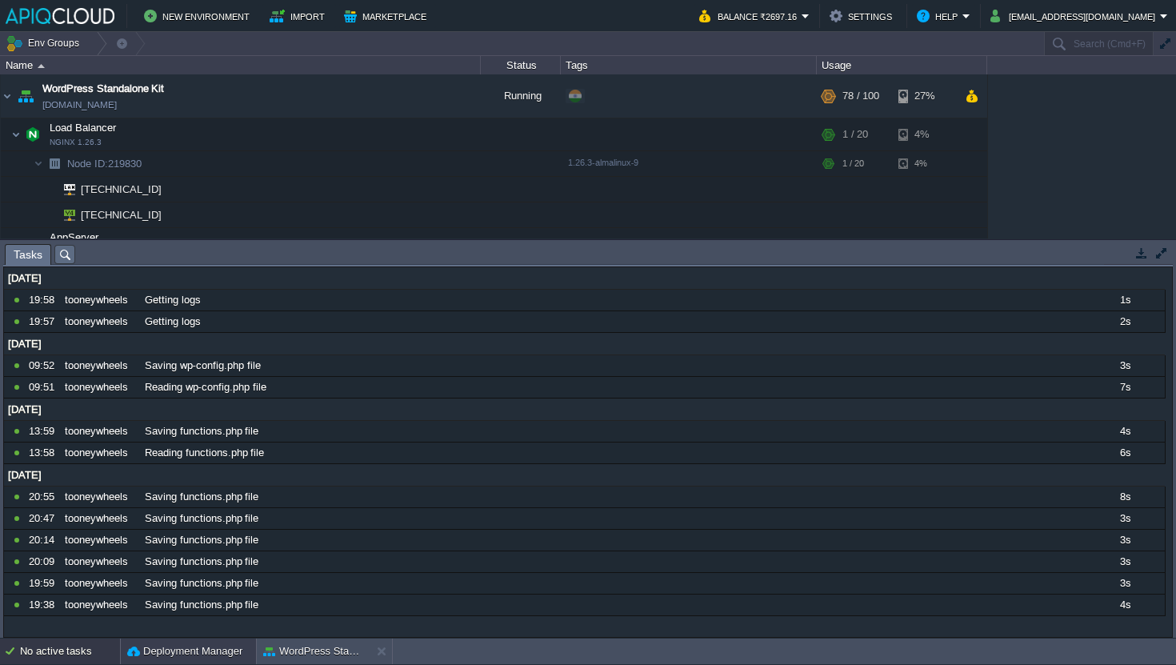
click at [182, 652] on button "Deployment Manager" at bounding box center [184, 651] width 115 height 16
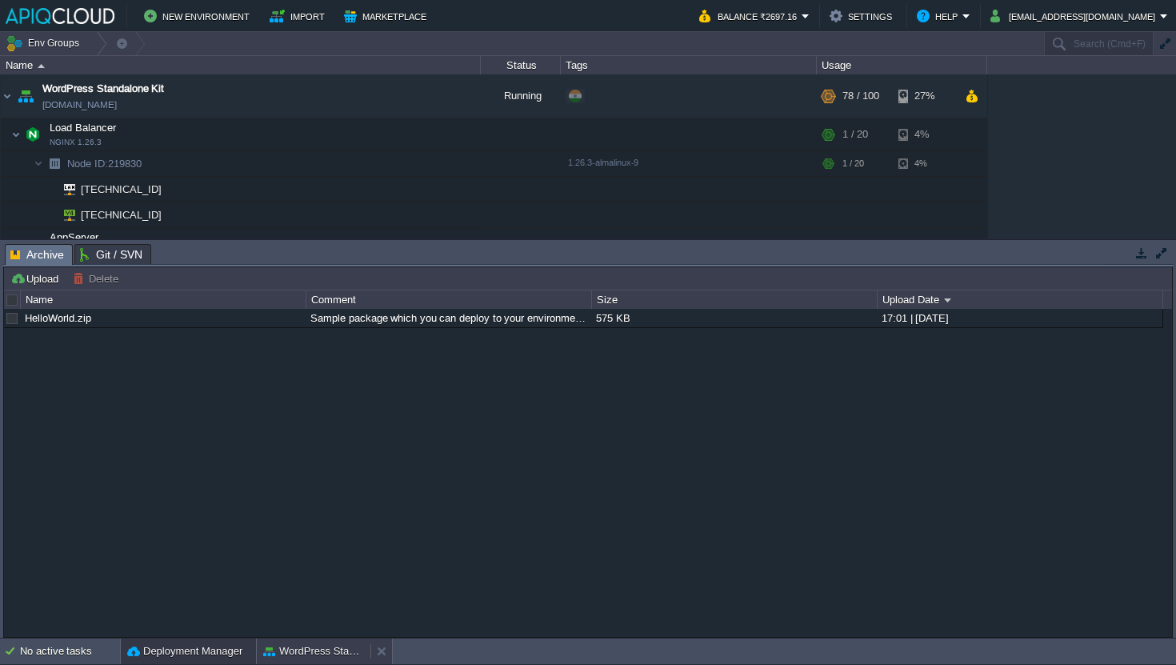
click at [319, 652] on button "WordPress Standalone Kit" at bounding box center [313, 651] width 101 height 16
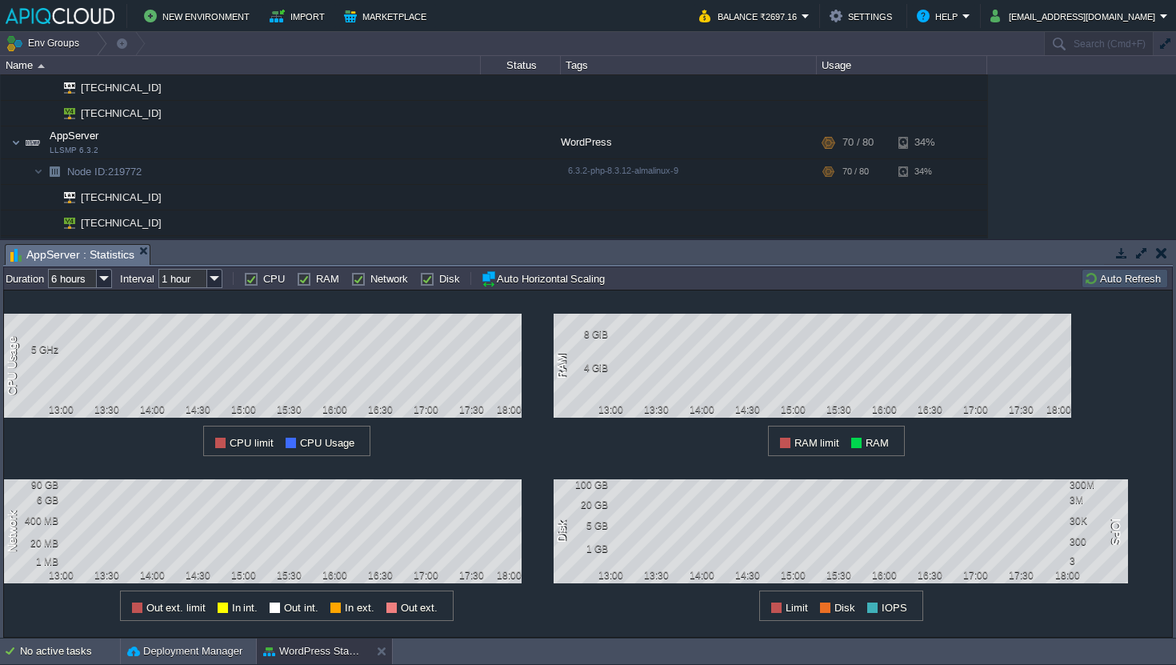
scroll to position [118, 0]
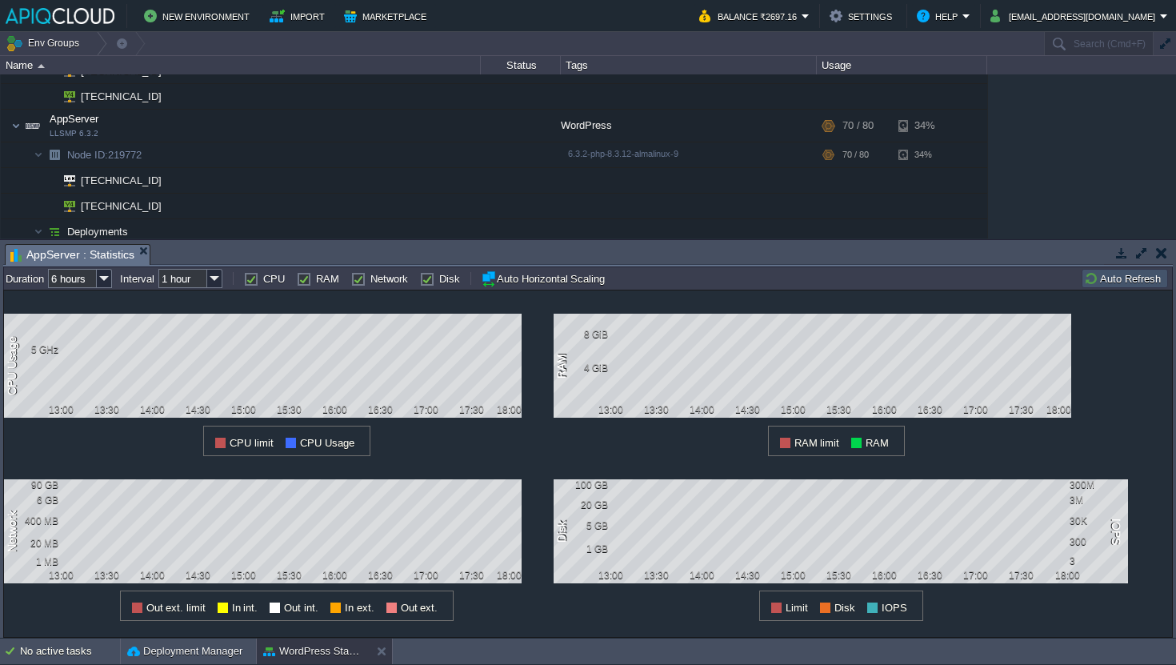
click at [1160, 252] on button "button" at bounding box center [1161, 253] width 11 height 14
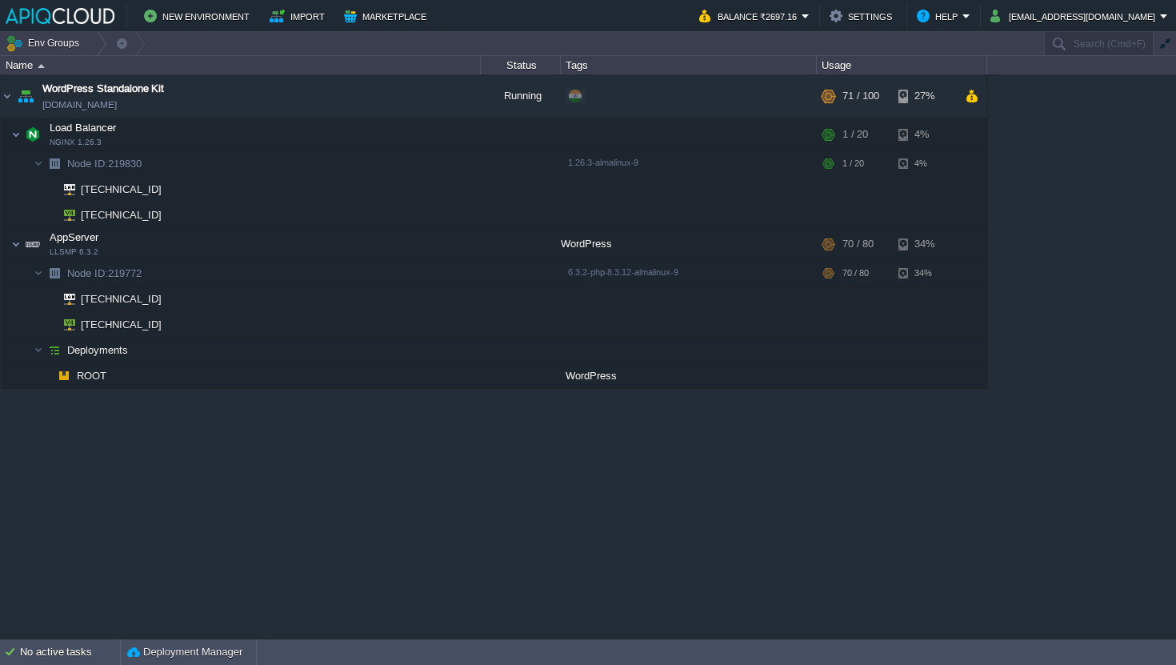
scroll to position [0, 0]
click at [459, 254] on td at bounding box center [461, 244] width 32 height 24
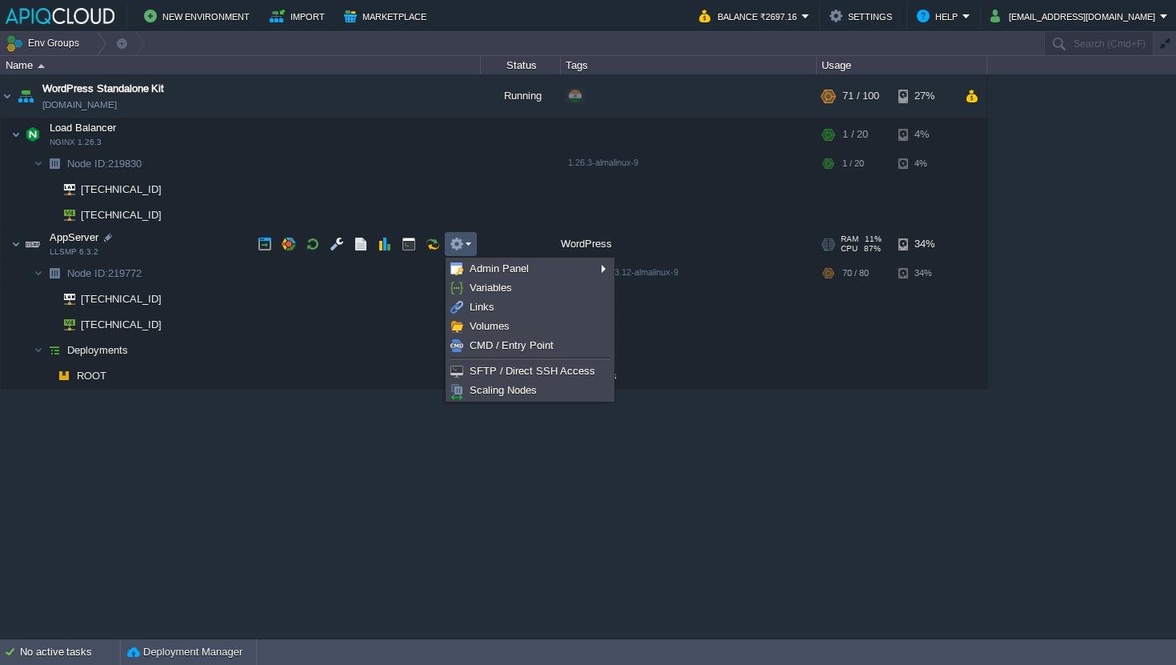
click at [361, 422] on div "WordPress Standalone Kit [DOMAIN_NAME] Running + Add to Env Group RAM 9% CPU 70…" at bounding box center [588, 355] width 1176 height 563
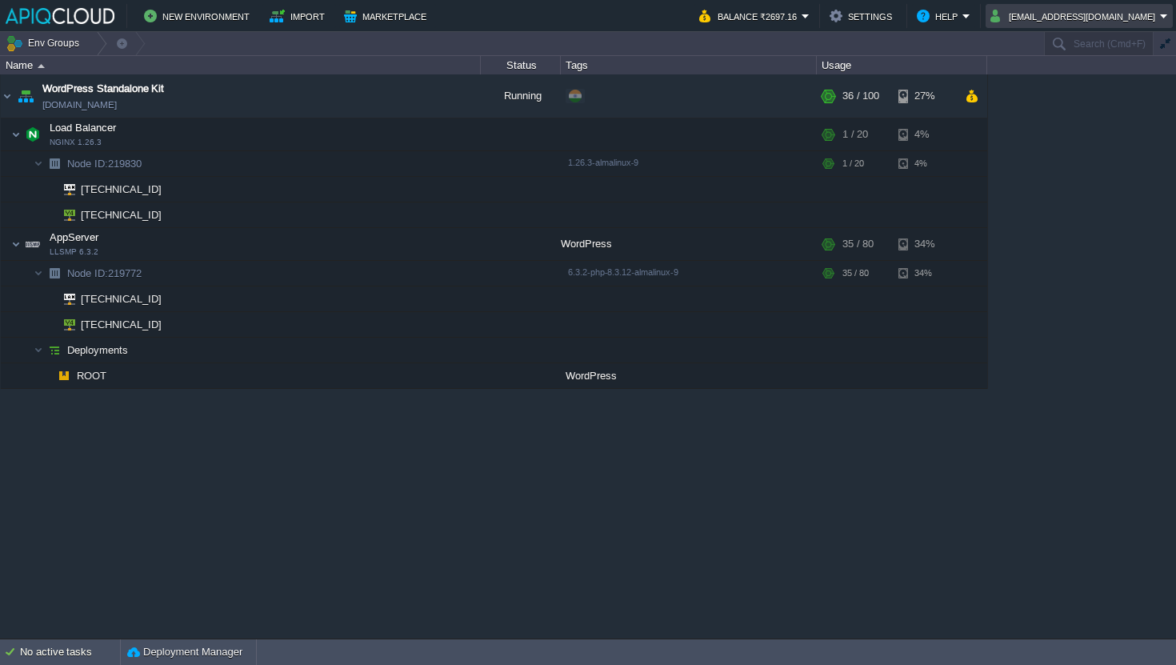
click at [1072, 17] on button "[EMAIL_ADDRESS][DOMAIN_NAME]" at bounding box center [1075, 15] width 170 height 19
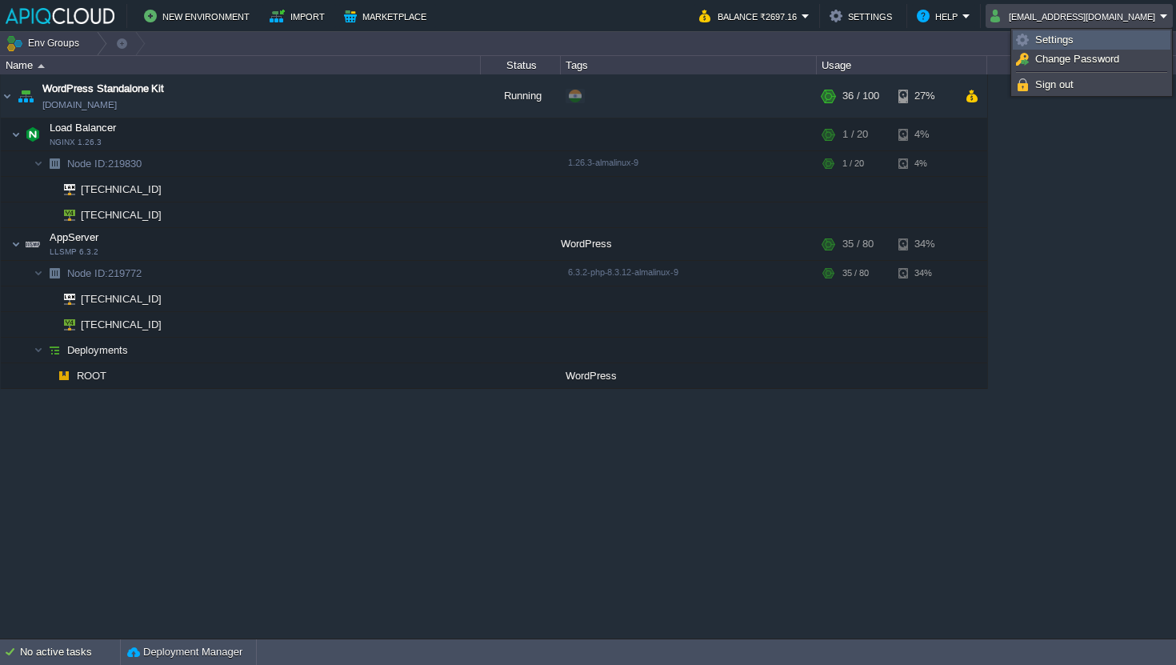
click at [1059, 37] on span "Settings" at bounding box center [1054, 40] width 38 height 12
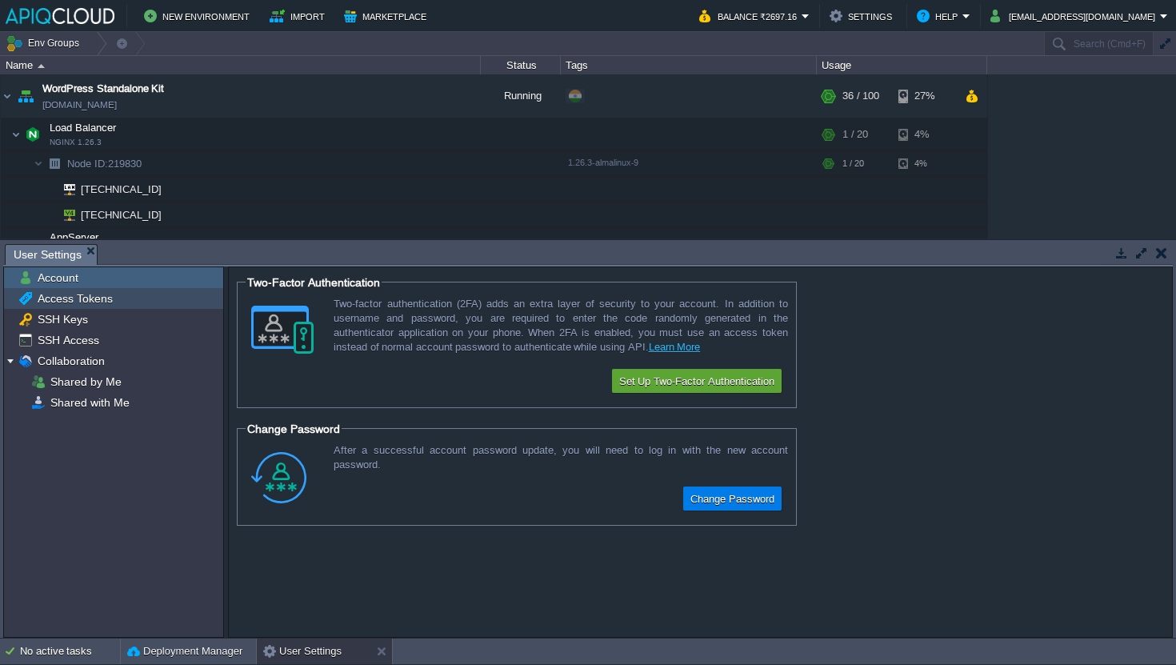
click at [144, 301] on div "Access Tokens" at bounding box center [113, 298] width 219 height 21
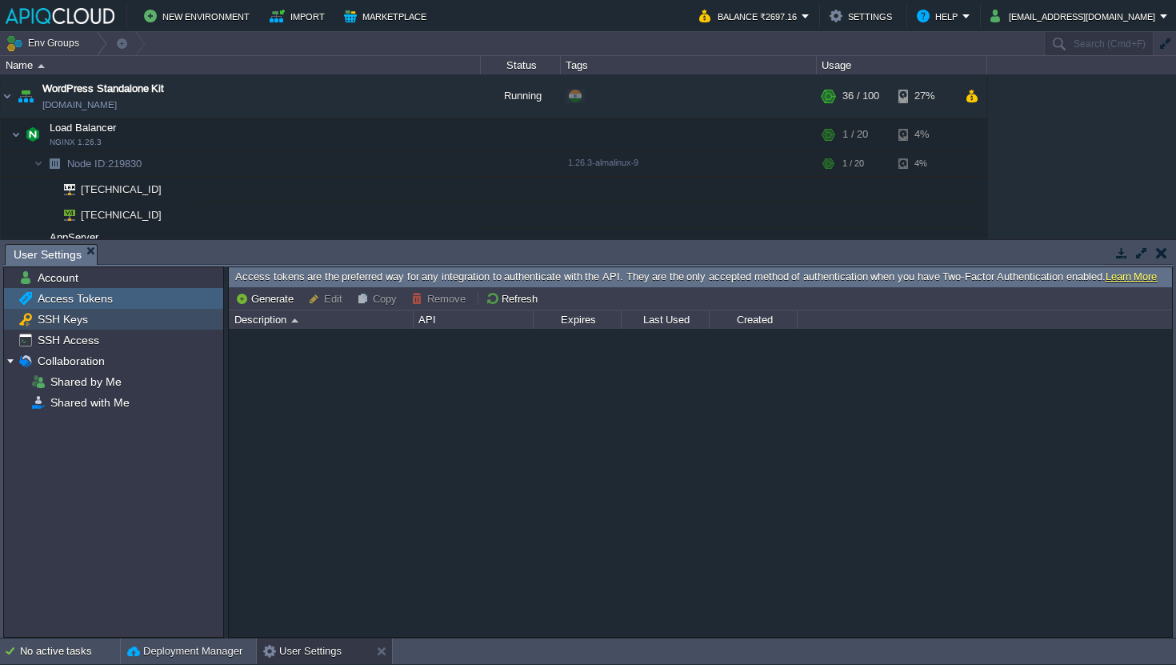
click at [144, 322] on div "SSH Keys" at bounding box center [113, 319] width 219 height 21
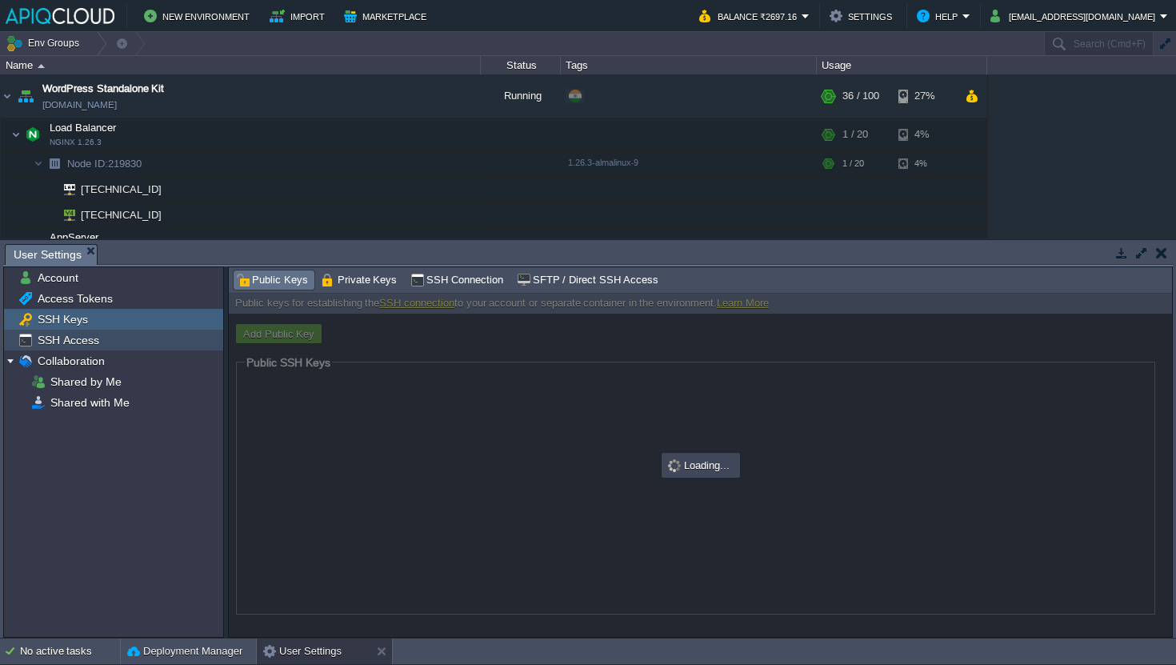
click at [146, 345] on div "SSH Access" at bounding box center [113, 339] width 219 height 21
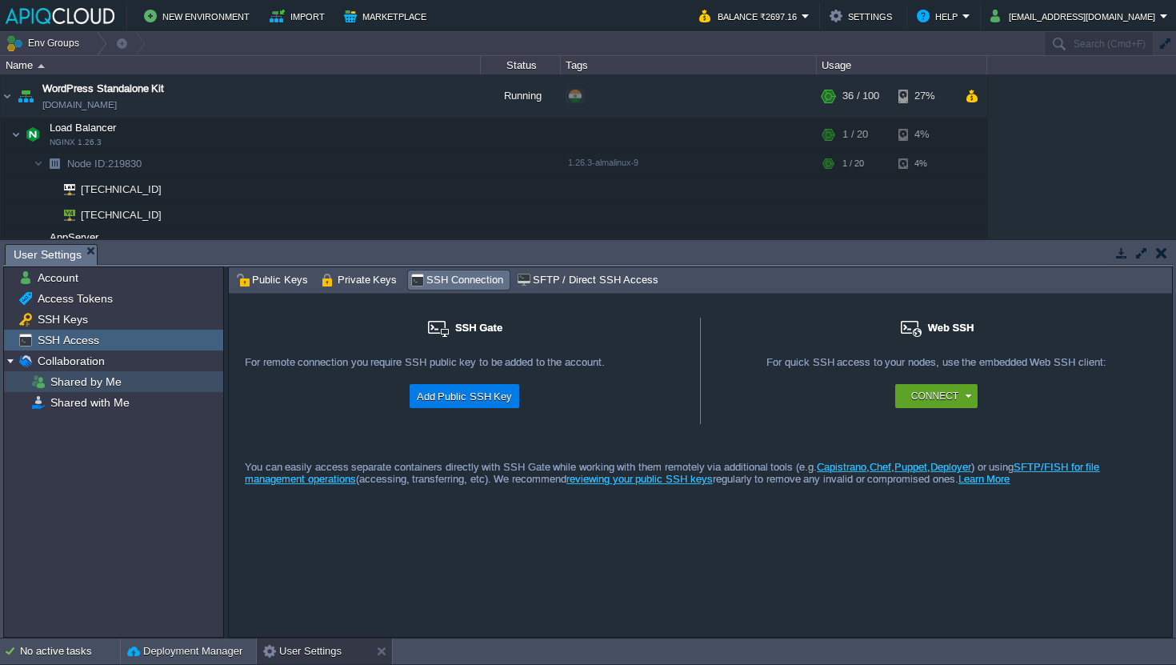
click at [147, 372] on div "Shared by Me" at bounding box center [113, 381] width 219 height 21
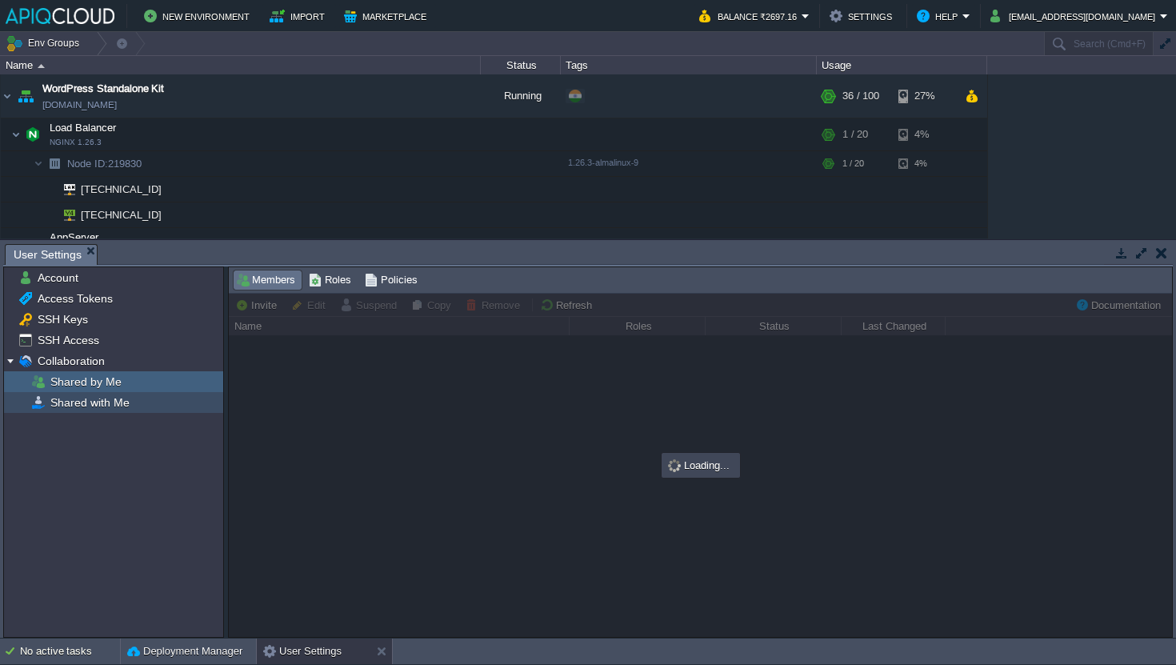
click at [152, 399] on div "Shared with Me" at bounding box center [113, 402] width 219 height 21
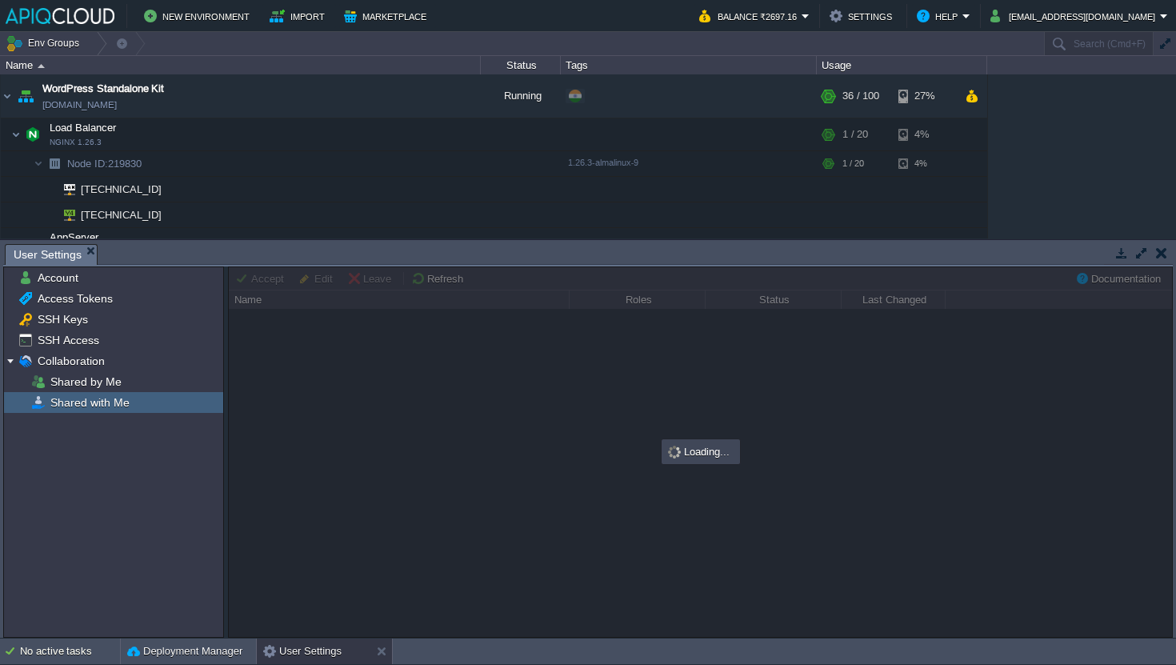
click at [1160, 250] on button "button" at bounding box center [1161, 253] width 11 height 14
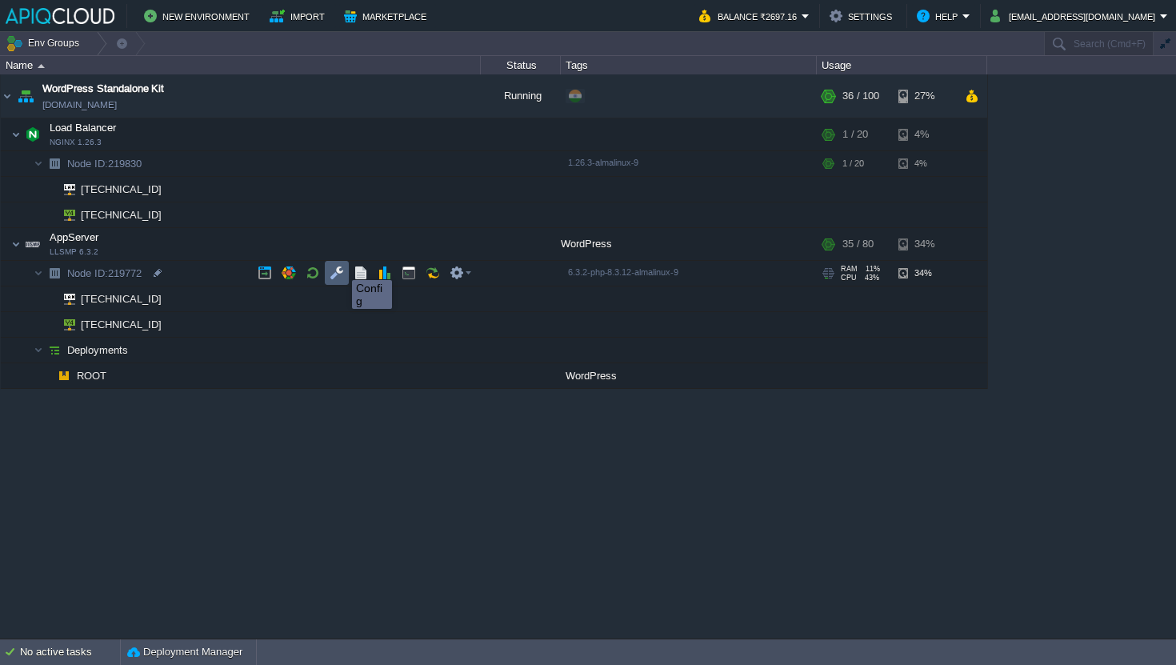
click at [341, 266] on button "button" at bounding box center [336, 272] width 14 height 14
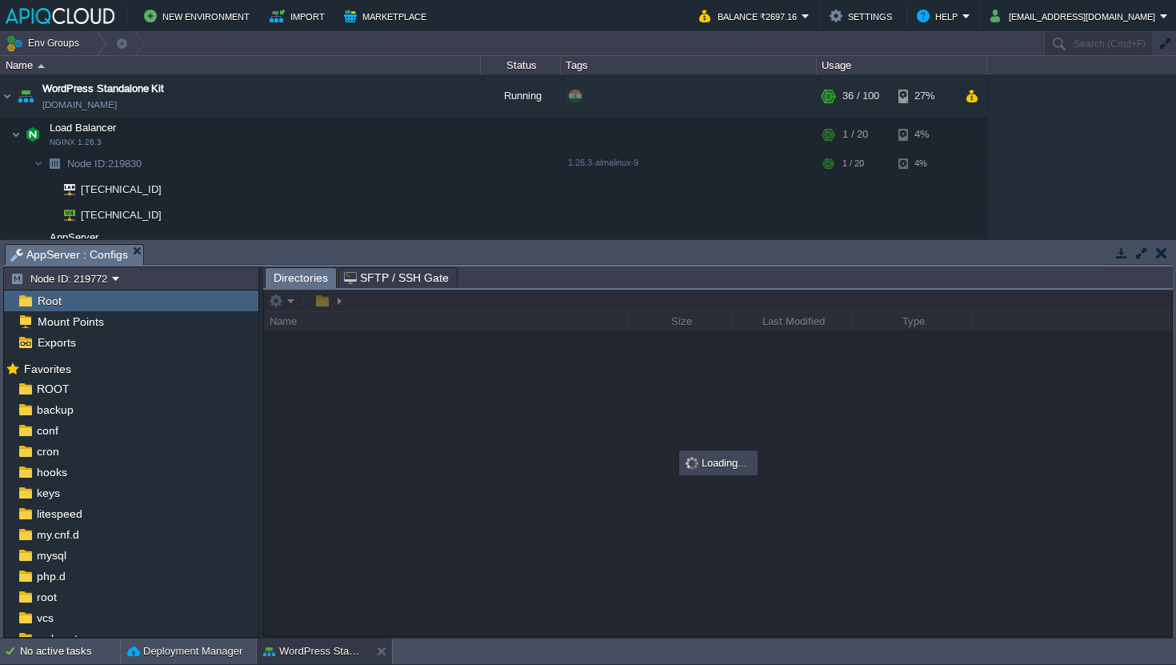
click at [1159, 252] on button "button" at bounding box center [1161, 253] width 11 height 14
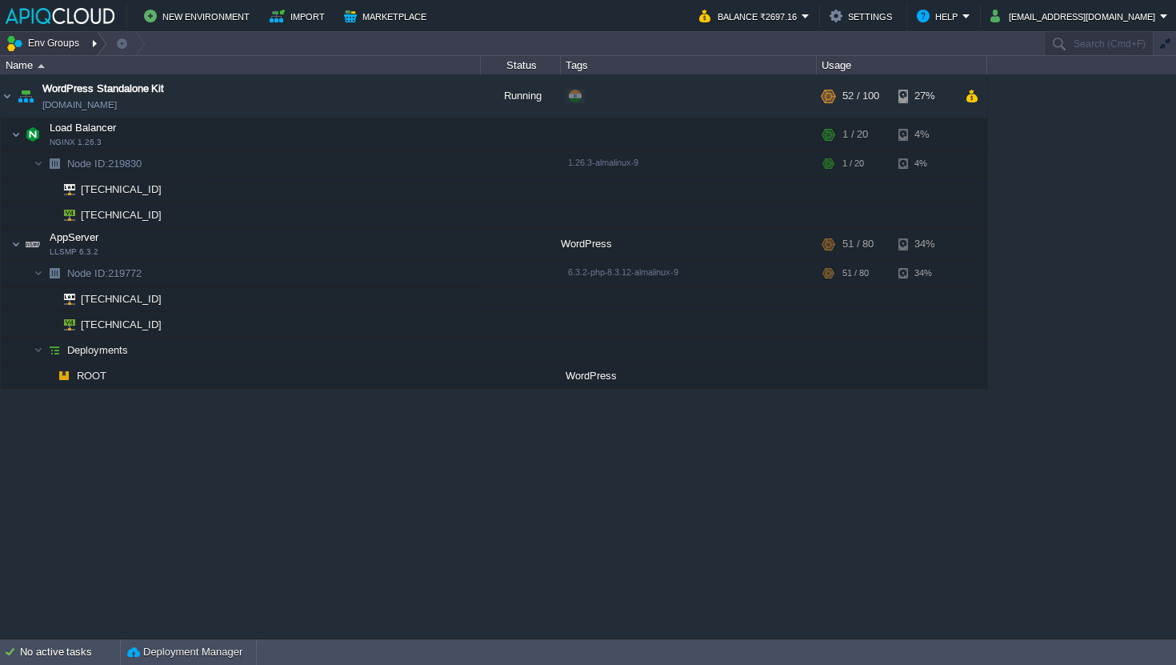
click at [56, 44] on button "Env Groups" at bounding box center [45, 43] width 79 height 22
click at [377, 98] on td at bounding box center [369, 96] width 24 height 24
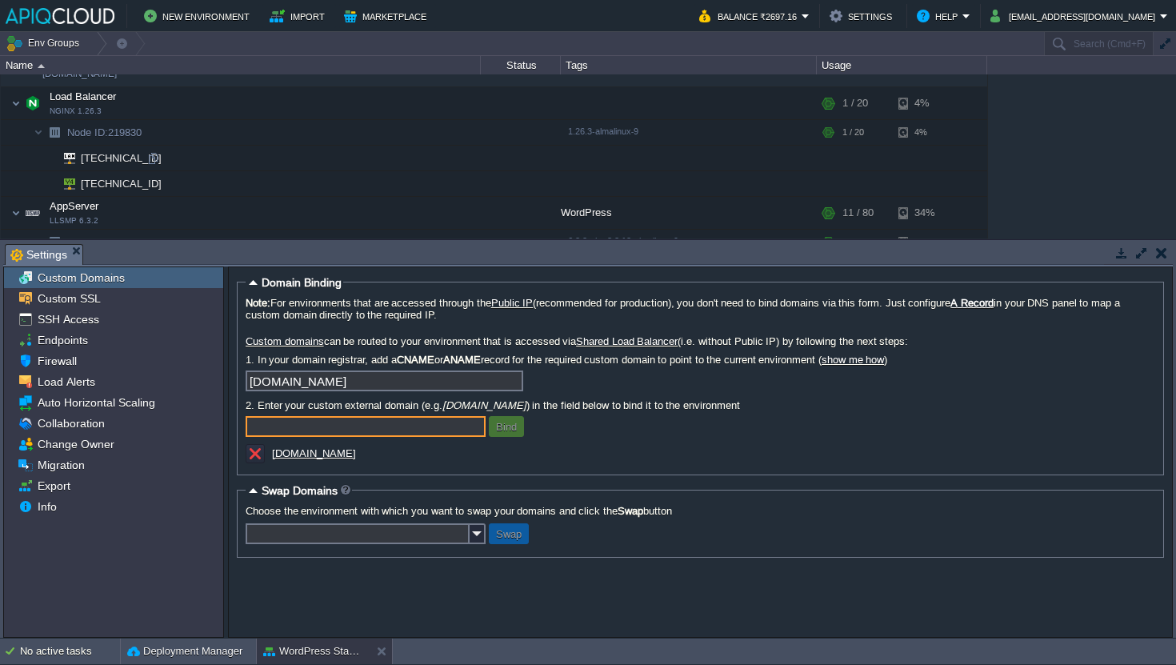
scroll to position [27, 0]
click at [1164, 248] on button "button" at bounding box center [1161, 253] width 11 height 14
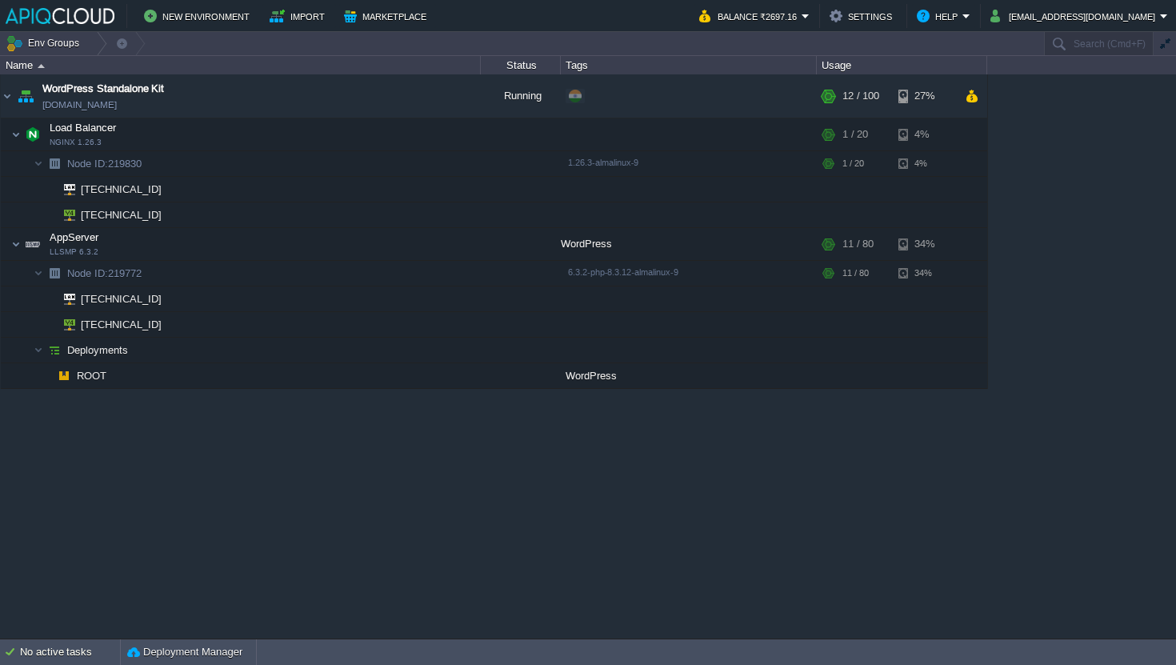
click at [62, 18] on img at bounding box center [60, 16] width 109 height 16
click at [70, 44] on button "Env Groups" at bounding box center [45, 43] width 79 height 22
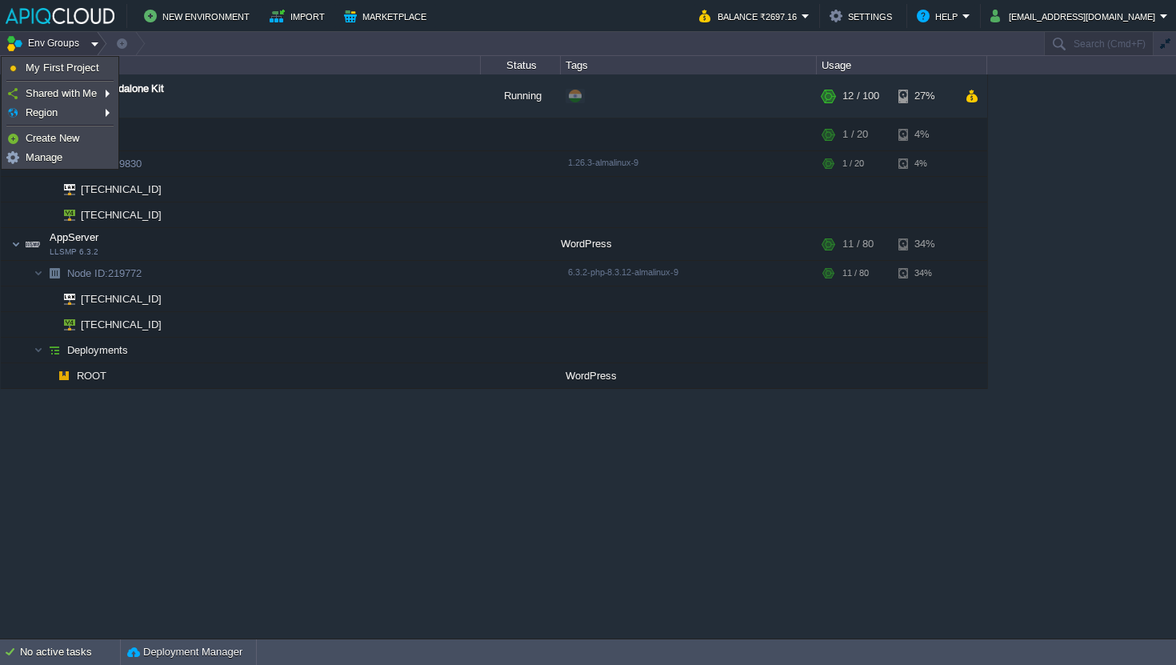
click at [90, 45] on div at bounding box center [97, 43] width 22 height 23
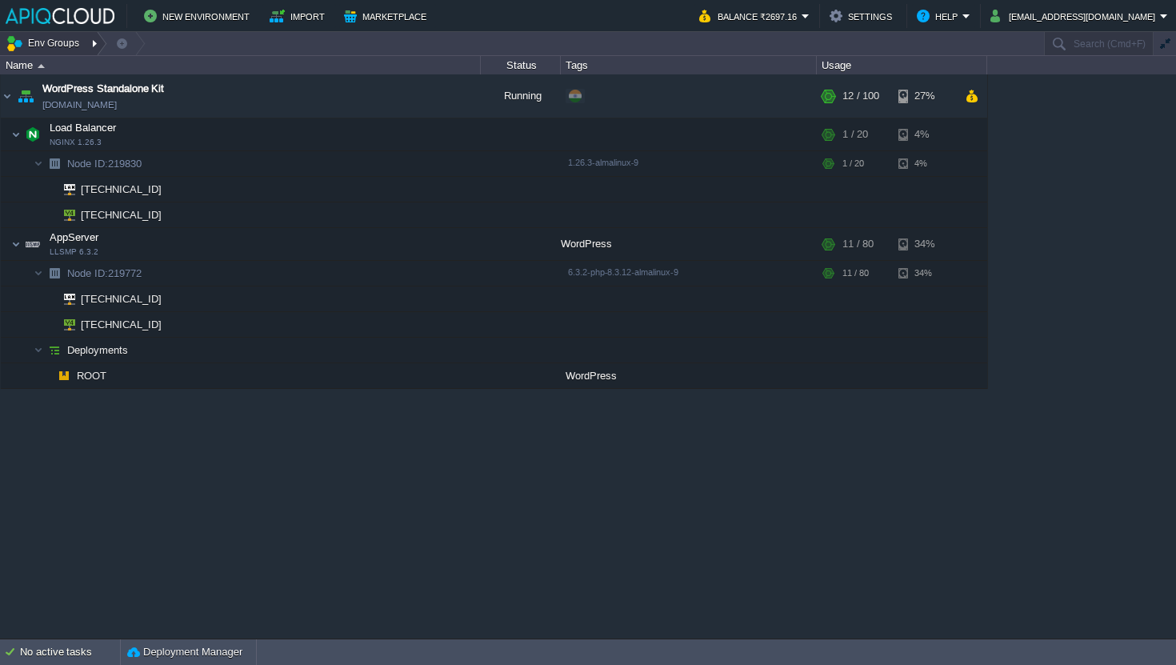
click at [92, 42] on div at bounding box center [97, 43] width 22 height 23
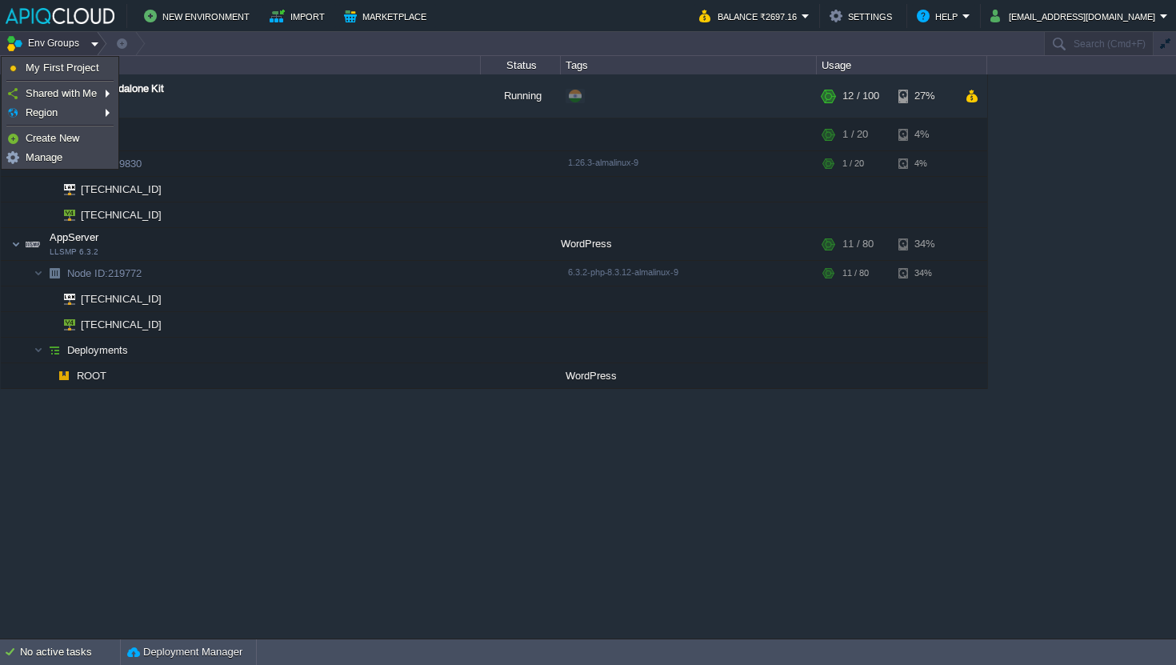
click at [92, 42] on div at bounding box center [97, 43] width 22 height 23
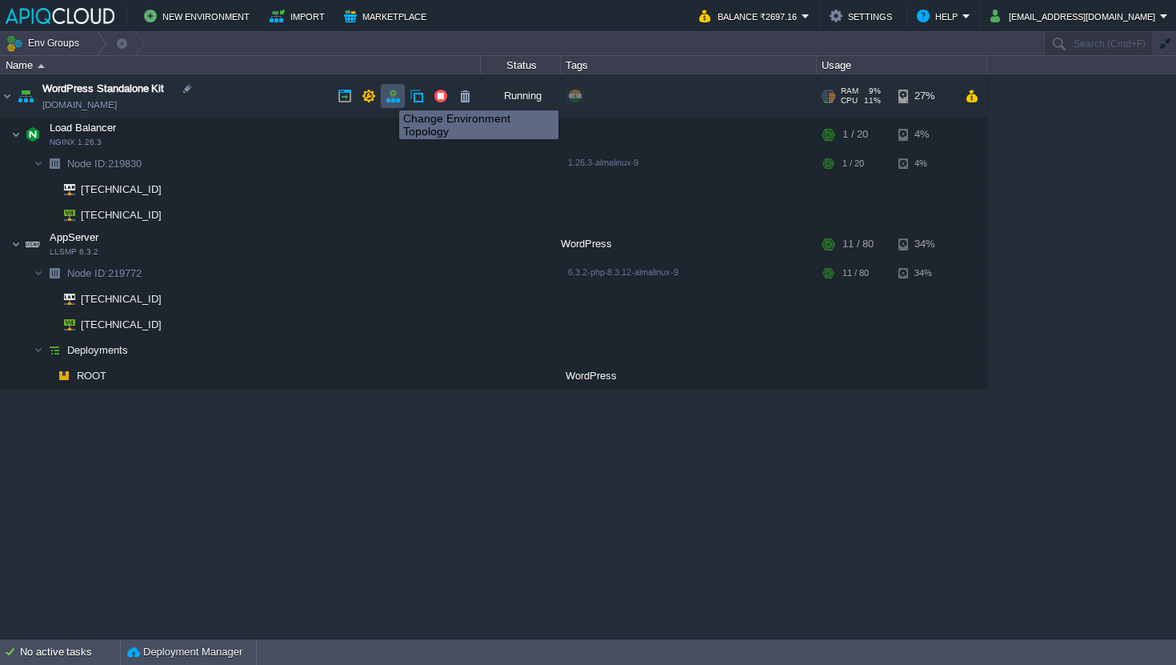
click at [387, 96] on button "button" at bounding box center [392, 96] width 14 height 14
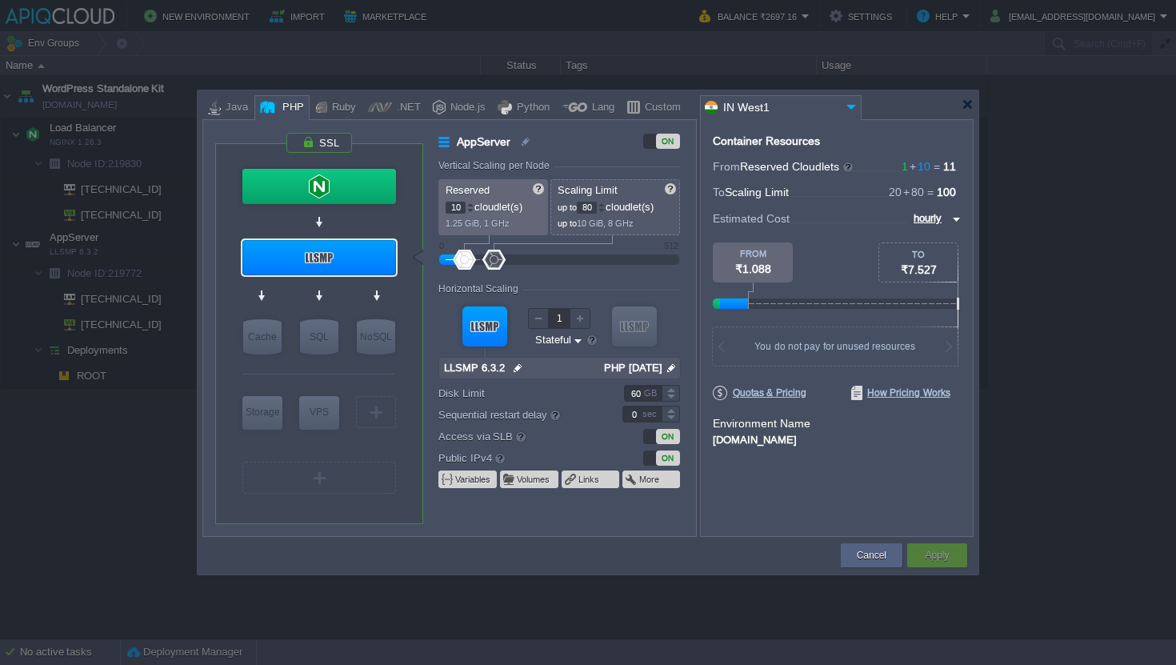
click at [465, 261] on div at bounding box center [464, 260] width 23 height 20
click at [501, 261] on div at bounding box center [493, 260] width 23 height 20
click at [499, 260] on div at bounding box center [499, 260] width 23 height 20
drag, startPoint x: 500, startPoint y: 253, endPoint x: 509, endPoint y: 258, distance: 10.7
click at [509, 258] on div at bounding box center [508, 260] width 23 height 20
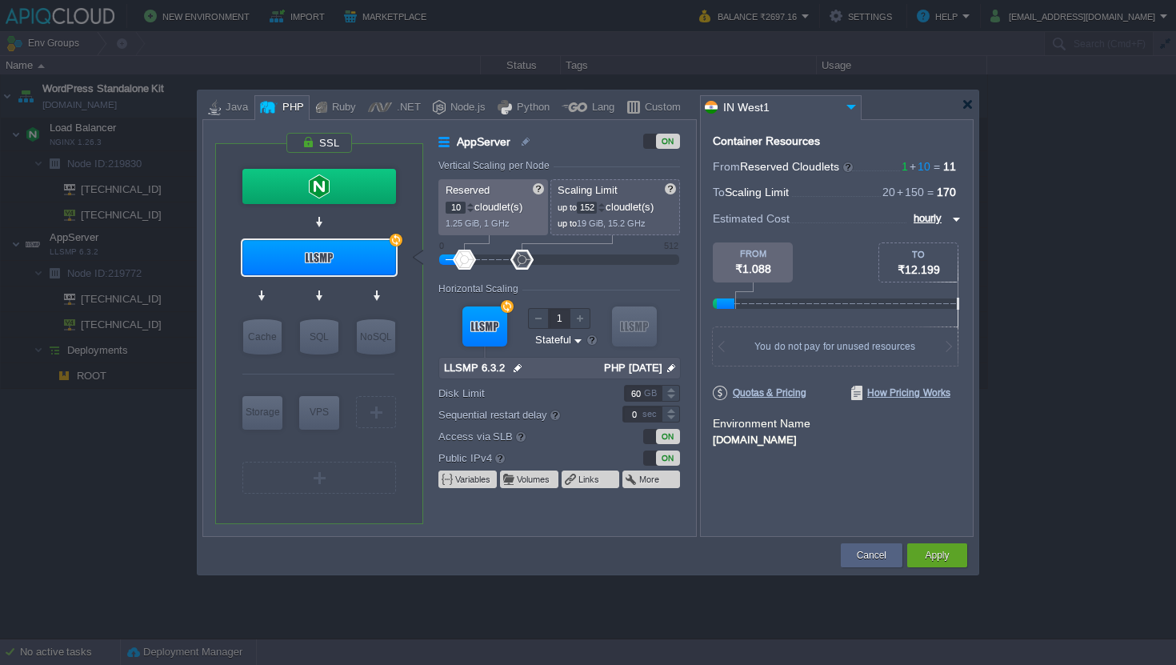
type input "154"
drag, startPoint x: 509, startPoint y: 258, endPoint x: 522, endPoint y: 262, distance: 13.4
click at [522, 262] on div at bounding box center [521, 260] width 23 height 20
type input "40"
drag, startPoint x: 469, startPoint y: 258, endPoint x: 477, endPoint y: 259, distance: 8.9
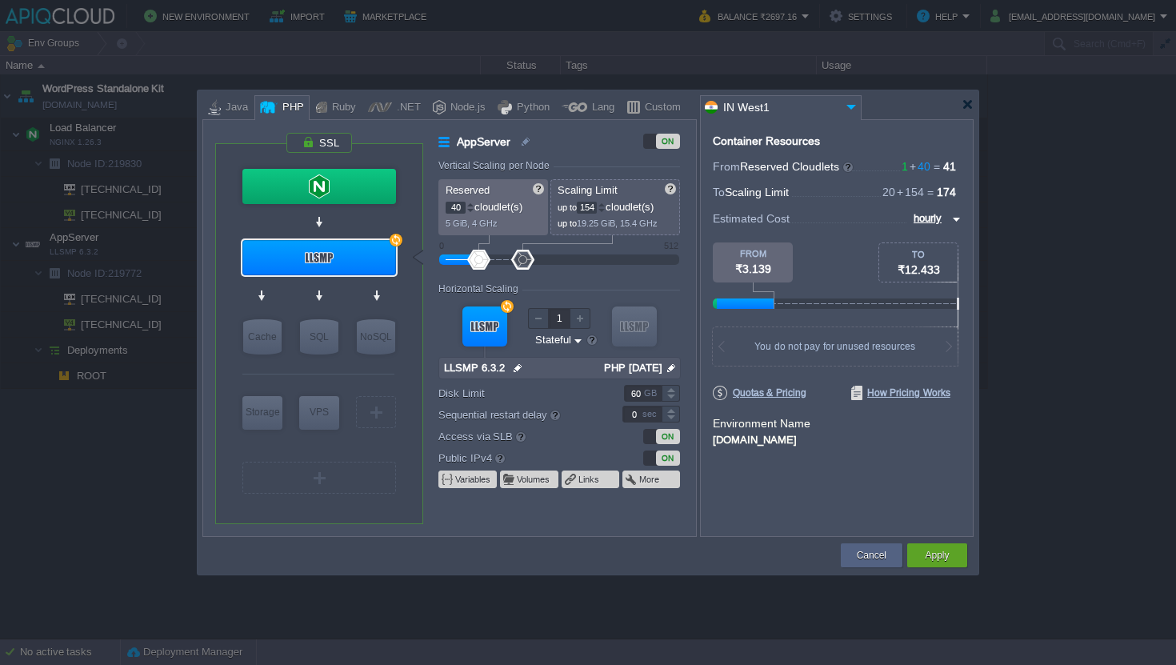
click at [478, 259] on div at bounding box center [478, 260] width 23 height 20
type input "150"
click at [521, 260] on div at bounding box center [520, 260] width 23 height 20
click at [473, 257] on div at bounding box center [478, 260] width 23 height 20
click at [454, 207] on input "40" at bounding box center [455, 208] width 20 height 12
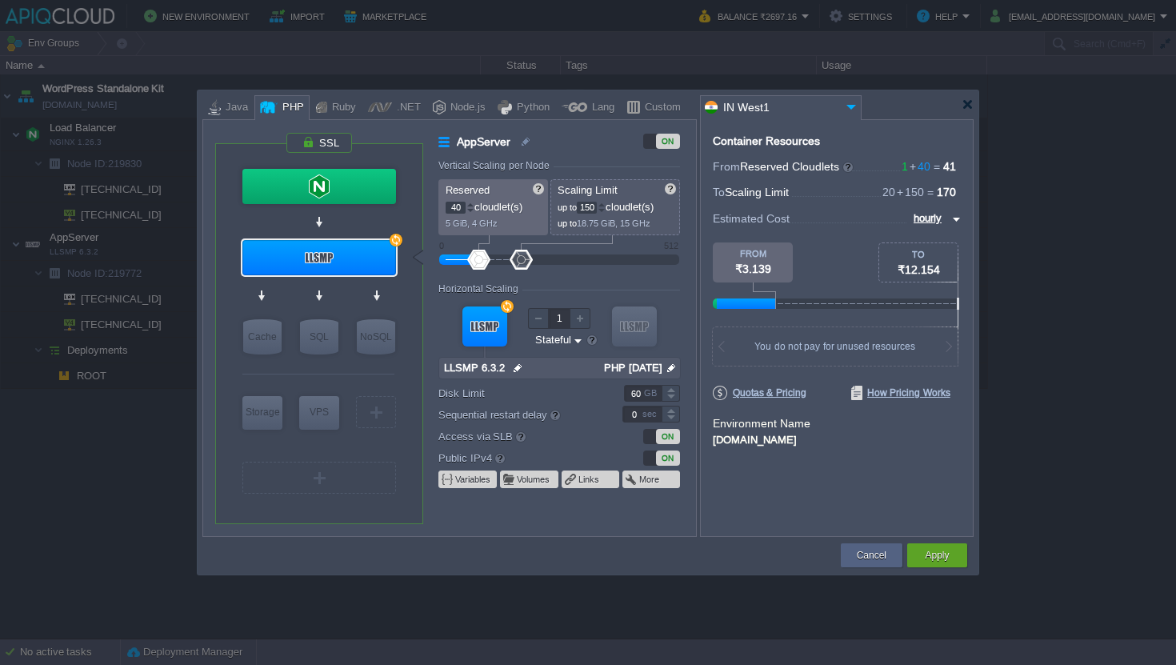
click at [454, 207] on input "40" at bounding box center [455, 208] width 20 height 12
type input "10"
click at [589, 207] on input "150" at bounding box center [587, 208] width 20 height 12
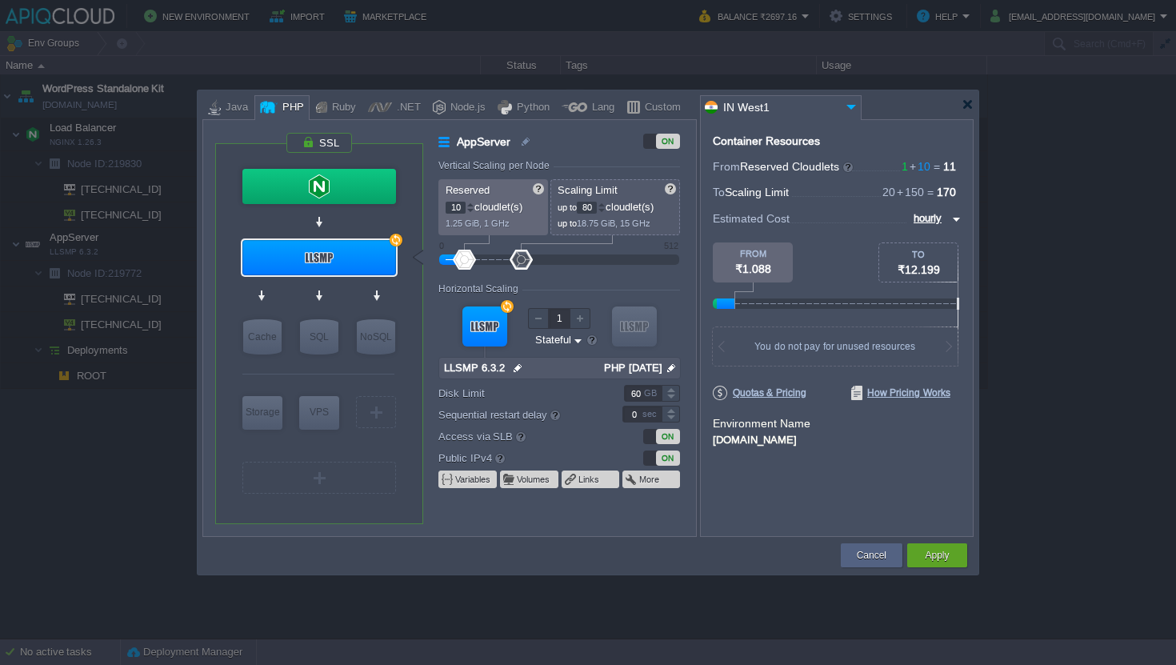
type input "80"
click at [600, 154] on div "AppServer ON Vertical Scaling per Node Reserved 10 cloudlet(s) 1.25 GiB, 1 GHz …" at bounding box center [566, 334] width 257 height 403
click at [457, 207] on input "10" at bounding box center [455, 208] width 20 height 12
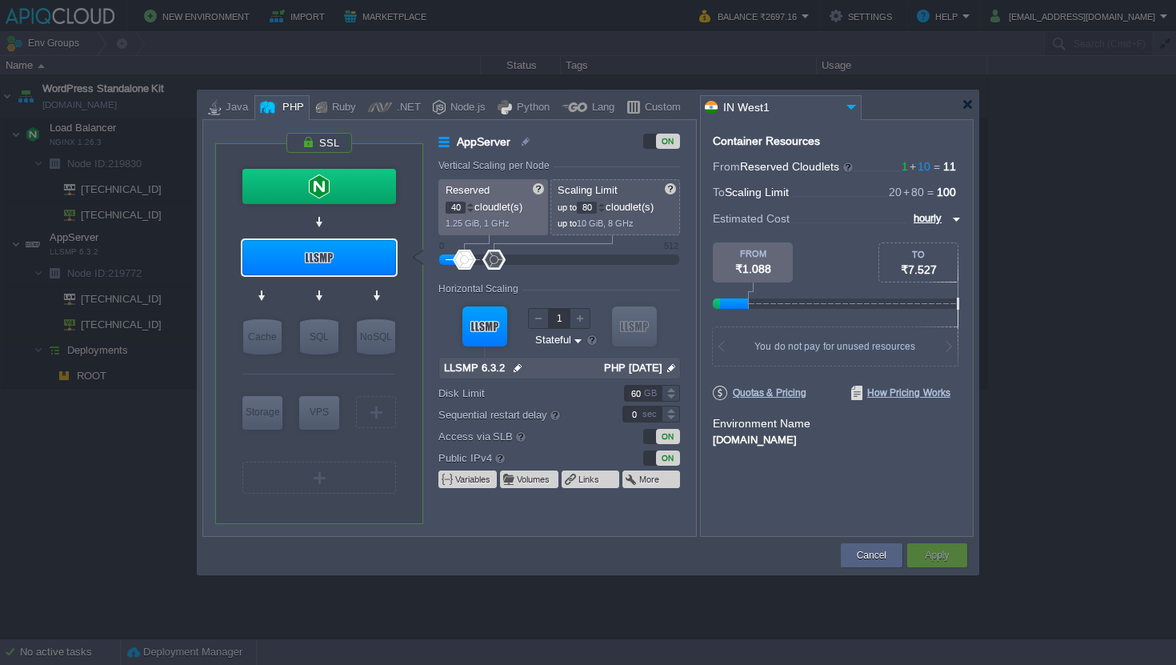
type input "40"
click at [589, 209] on input "80" at bounding box center [587, 208] width 20 height 12
type input "160"
click at [588, 130] on div "VM Balancing VM Application Servers VM Cache VM SQL VM NoSQL VM Storage VM VPS …" at bounding box center [449, 327] width 494 height 417
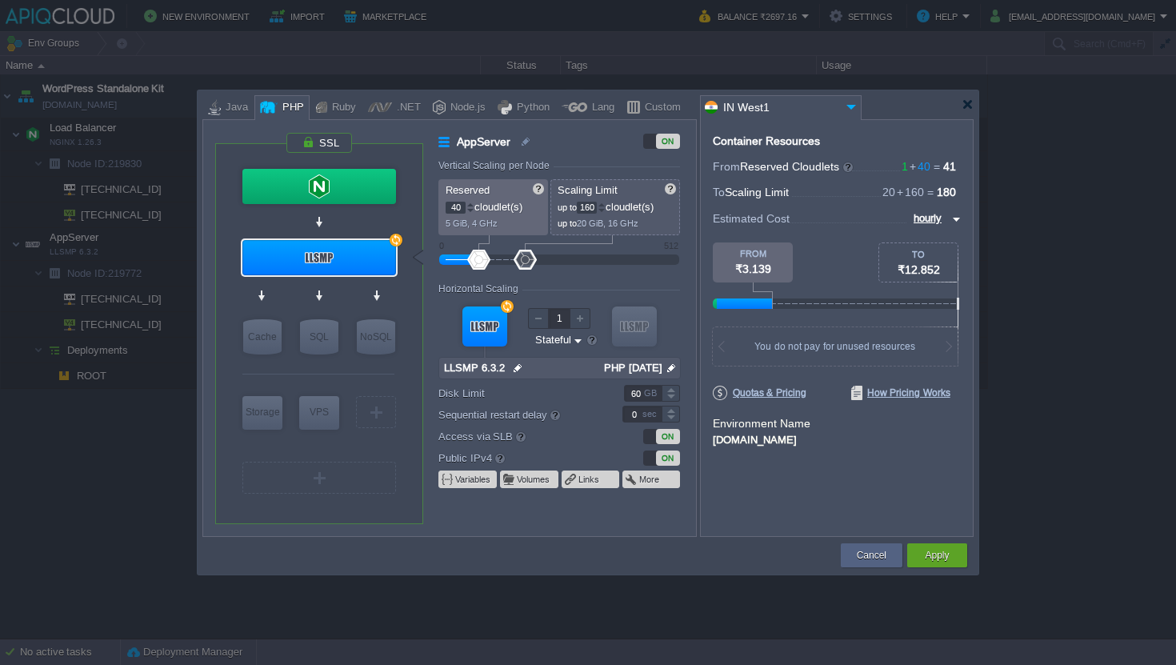
click at [948, 346] on div at bounding box center [949, 346] width 16 height 38
click at [947, 217] on body "New Environment Import Marketplace Bonus ₹0.00 Upgrade Account Balance ₹2697.16…" at bounding box center [588, 332] width 1176 height 665
click at [964, 226] on div "Container Resources From Reserved Cloudlets 1 + 40 ... = 41 not added To Scalin…" at bounding box center [836, 327] width 273 height 417
click at [955, 223] on img at bounding box center [954, 219] width 13 height 19
click at [887, 214] on span at bounding box center [848, 217] width 118 height 14
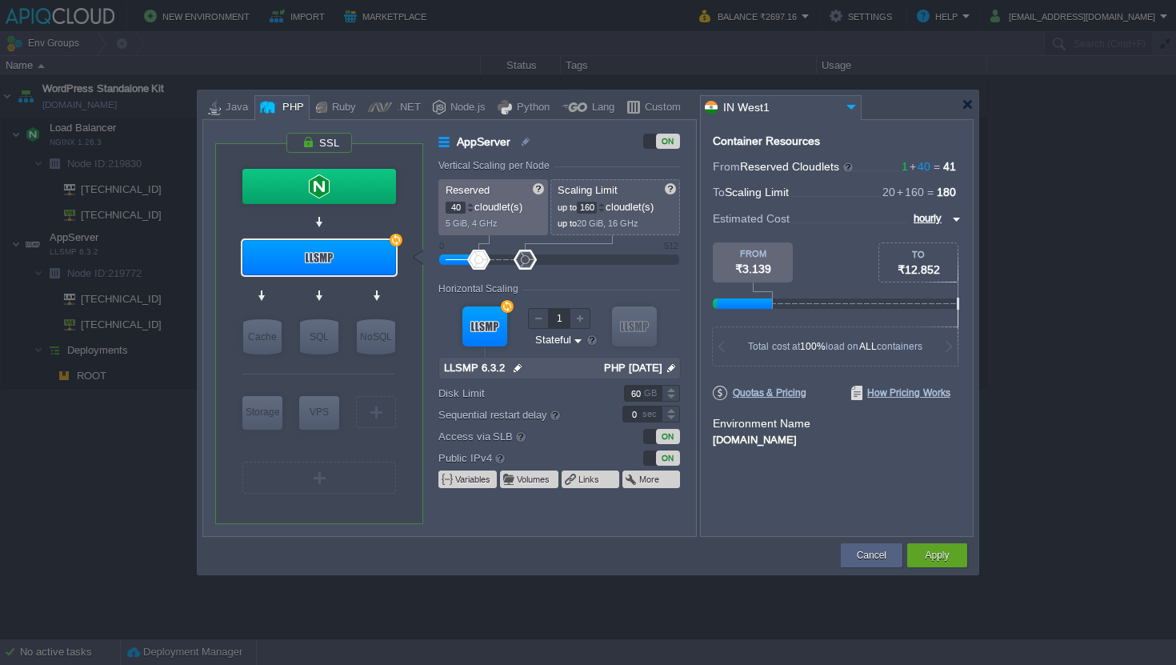
click at [935, 212] on input "hourly" at bounding box center [927, 219] width 39 height 18
click at [944, 232] on div "monthly" at bounding box center [932, 237] width 54 height 19
type input "monthly"
click at [944, 216] on input "monthly" at bounding box center [923, 219] width 49 height 18
click at [944, 222] on input "monthly" at bounding box center [923, 219] width 49 height 18
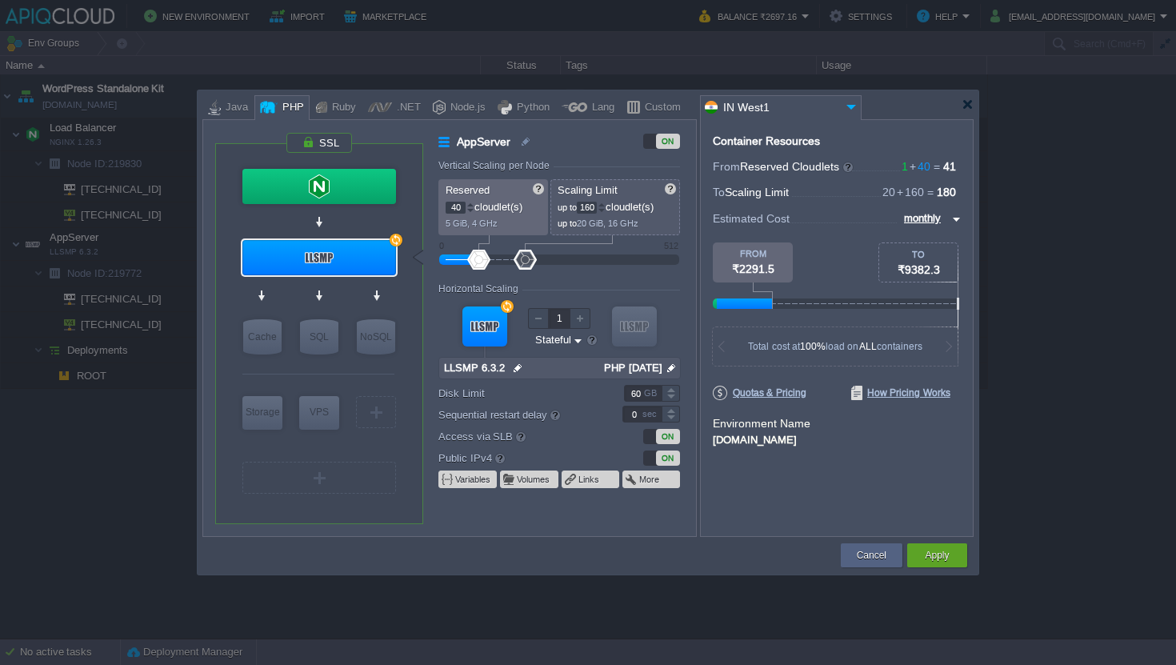
click at [944, 222] on input "monthly" at bounding box center [923, 219] width 49 height 18
click at [782, 487] on div "Container Resources From Reserved Cloudlets 1 + 40 ... = 41 not added To Scalin…" at bounding box center [836, 327] width 273 height 417
click at [578, 338] on img at bounding box center [578, 340] width 12 height 15
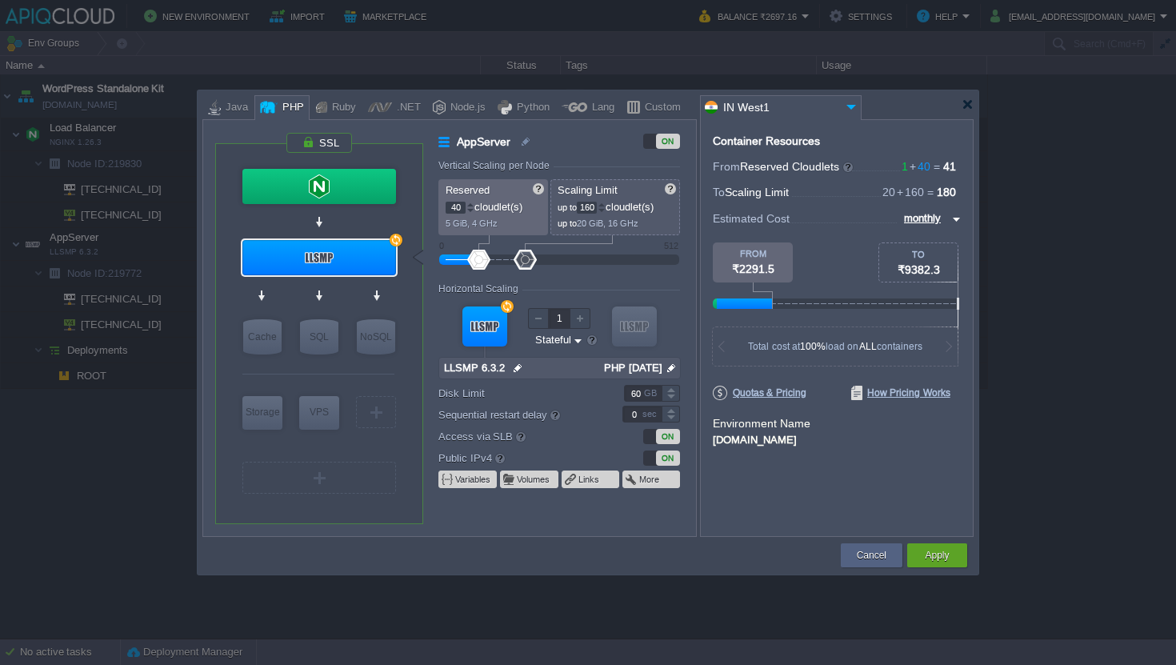
click at [578, 338] on img at bounding box center [578, 340] width 12 height 15
click at [791, 106] on input "IN West1" at bounding box center [771, 107] width 141 height 23
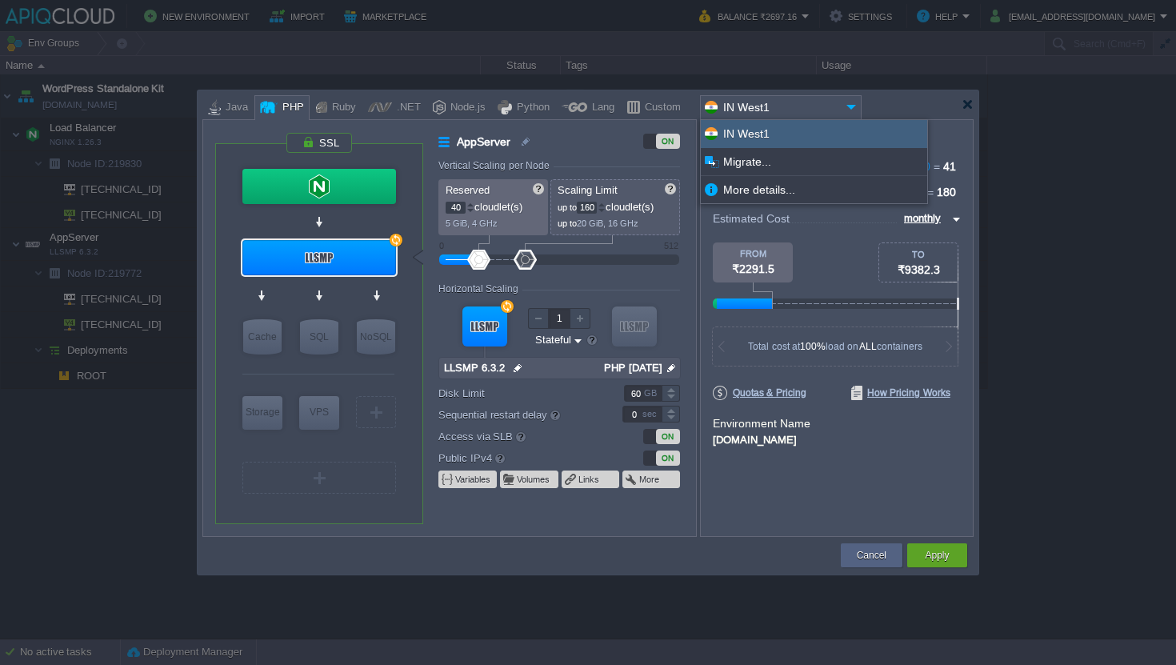
click at [791, 106] on input "IN West1" at bounding box center [771, 107] width 141 height 23
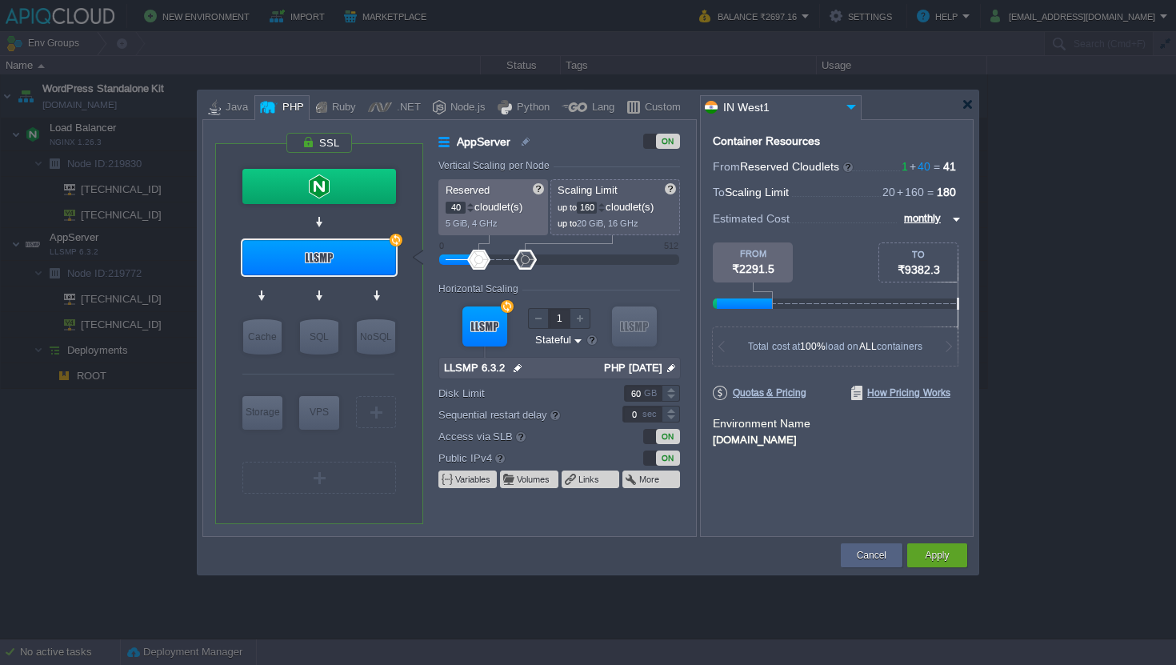
click at [791, 106] on input "IN West1" at bounding box center [771, 107] width 141 height 23
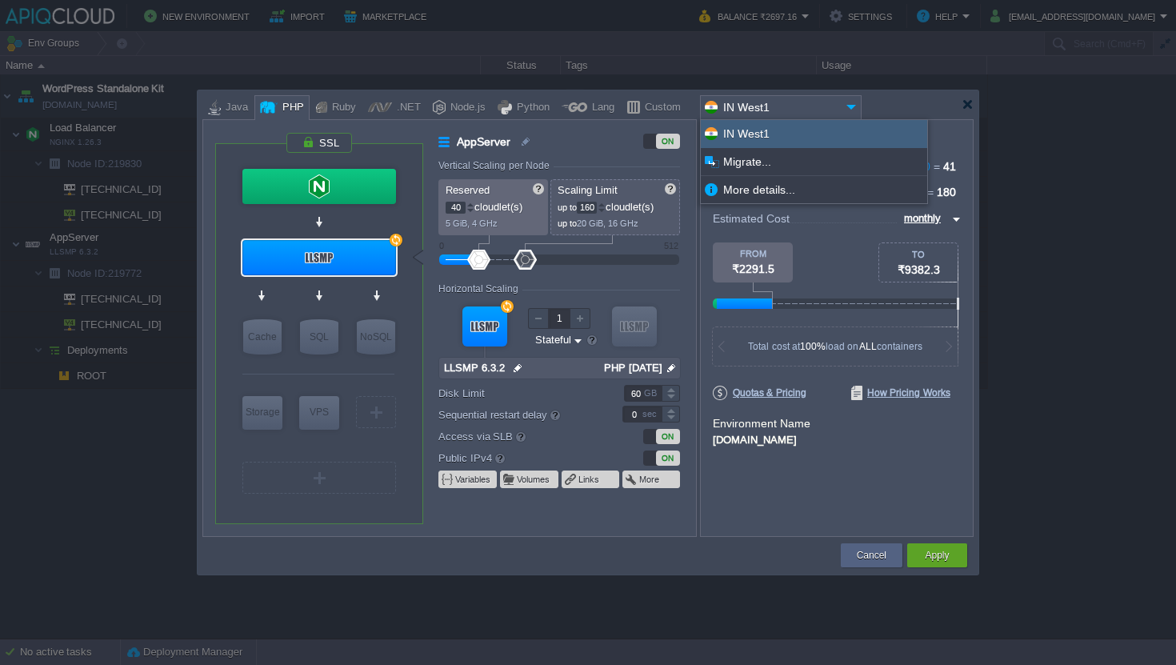
click at [791, 106] on input "IN West1" at bounding box center [771, 107] width 141 height 23
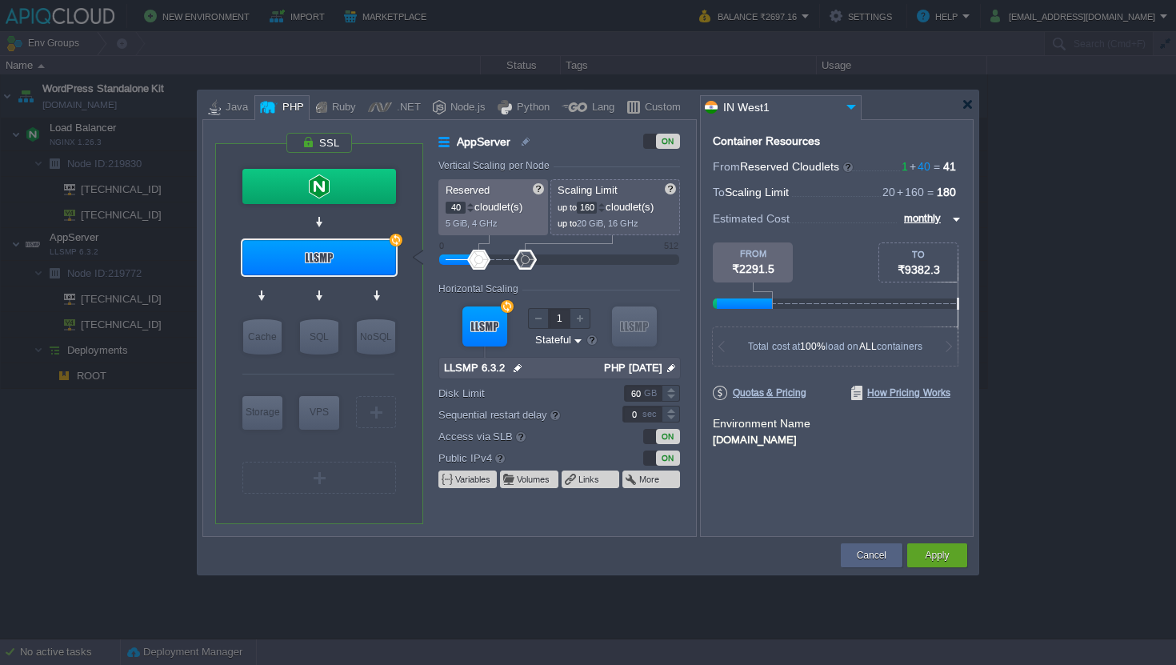
click at [791, 106] on input "IN West1" at bounding box center [771, 107] width 141 height 23
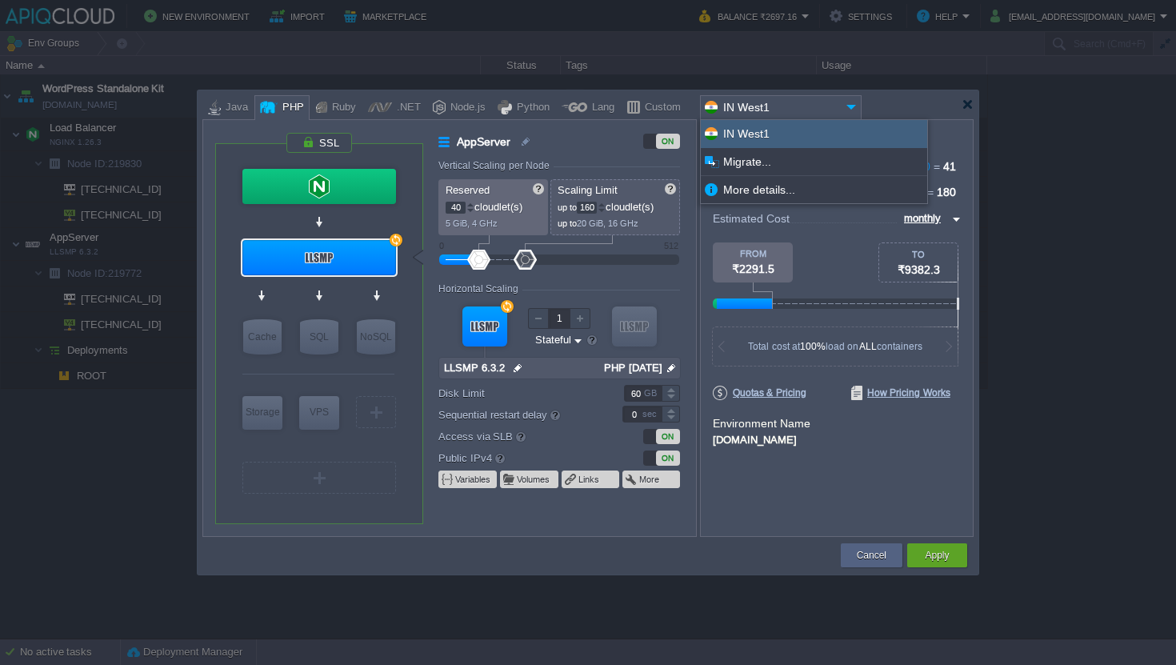
click at [791, 106] on input "IN West1" at bounding box center [771, 107] width 141 height 23
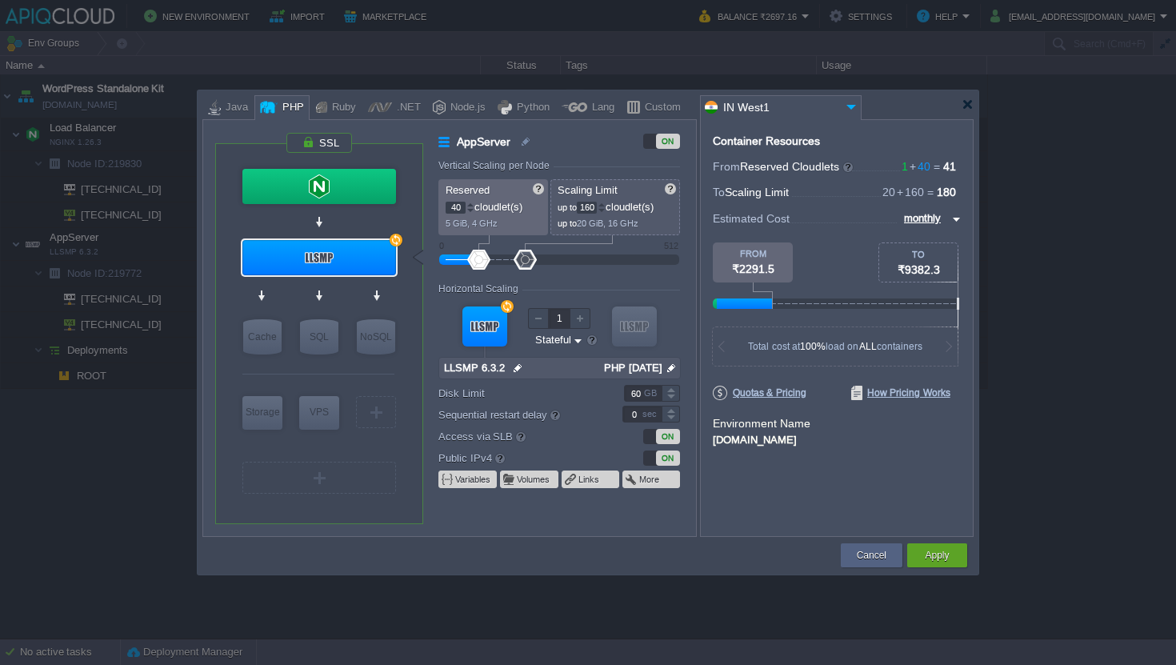
type input "NGINX 1.26.3"
click at [966, 106] on div at bounding box center [967, 104] width 12 height 12
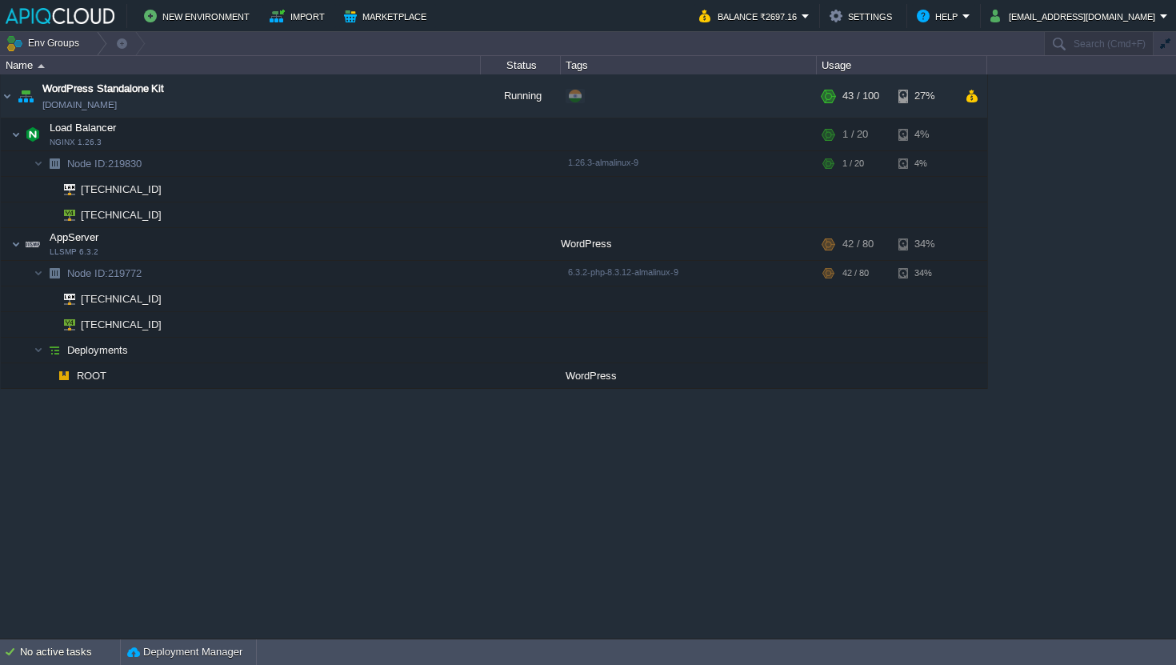
click at [1092, 106] on div "WordPress Standalone Kit [DOMAIN_NAME] Running + Add to Env Group RAM 9% CPU 41…" at bounding box center [588, 355] width 1176 height 563
click at [437, 376] on button "button" at bounding box center [440, 375] width 14 height 14
click at [89, 373] on span "ROOT" at bounding box center [92, 376] width 34 height 14
click at [60, 369] on img at bounding box center [64, 375] width 22 height 25
click at [88, 237] on span "AppServer" at bounding box center [74, 237] width 53 height 14
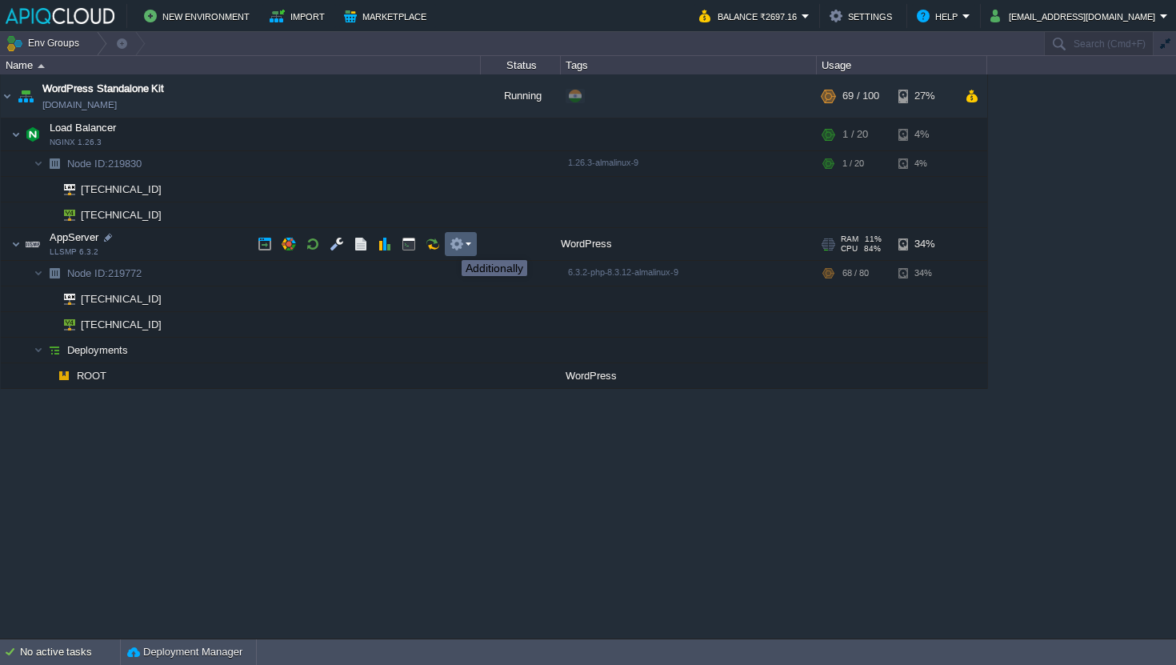
click at [456, 246] on button "button" at bounding box center [456, 244] width 14 height 14
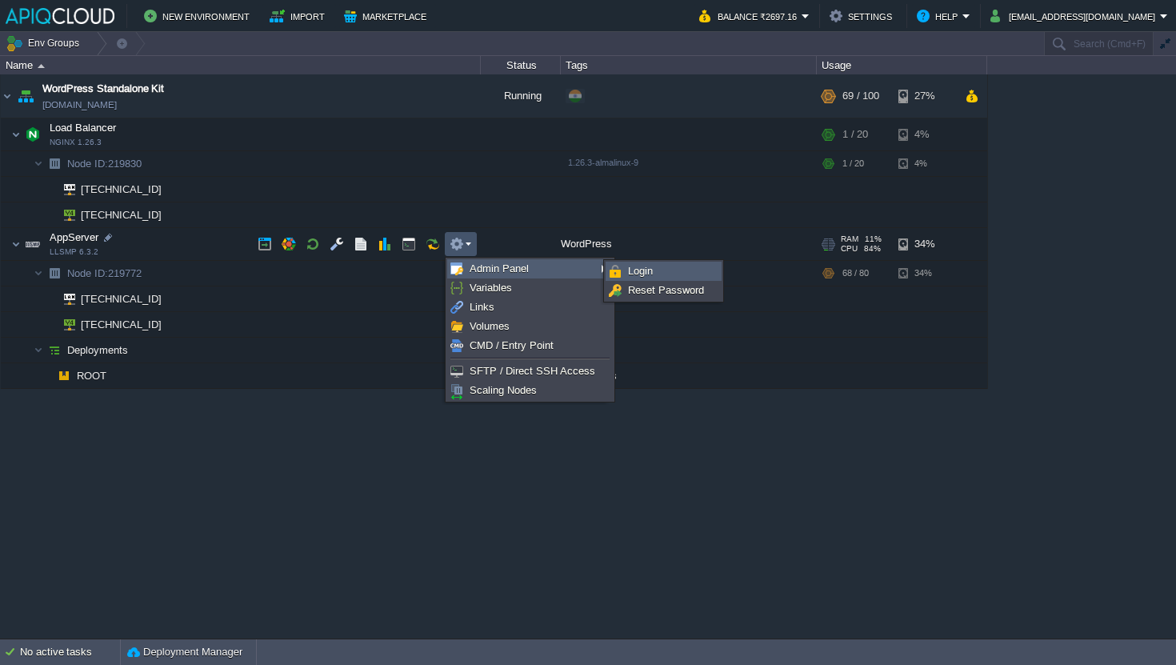
click at [678, 273] on link "Login" at bounding box center [663, 271] width 114 height 18
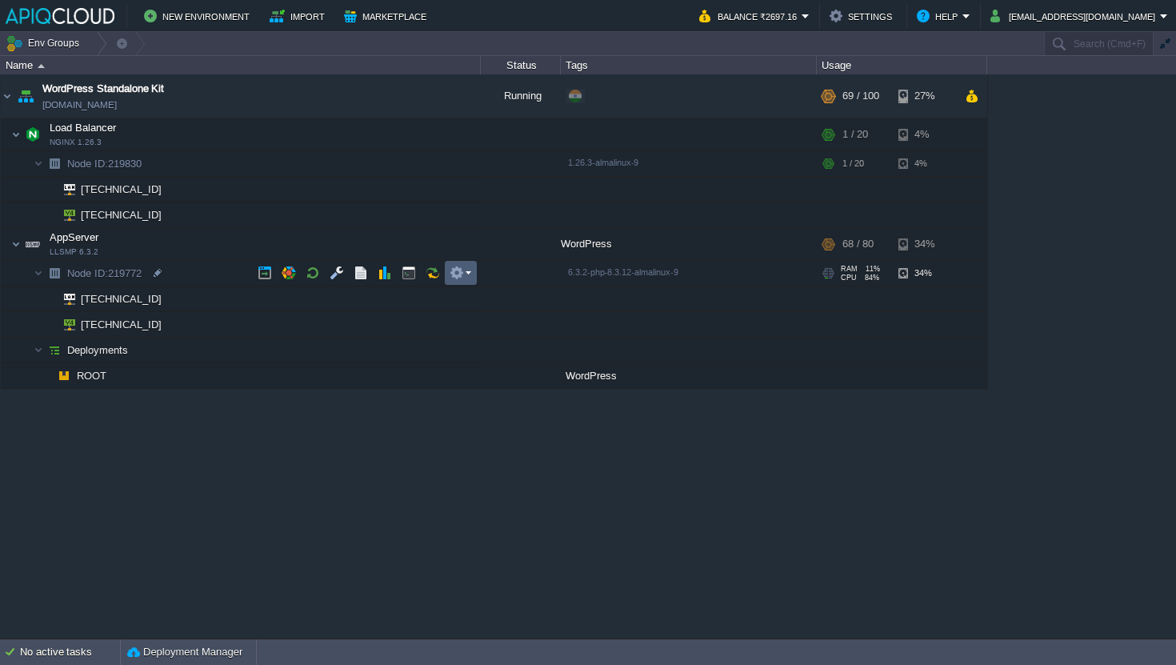
click at [473, 278] on td at bounding box center [461, 273] width 32 height 24
click at [473, 277] on td at bounding box center [461, 273] width 32 height 24
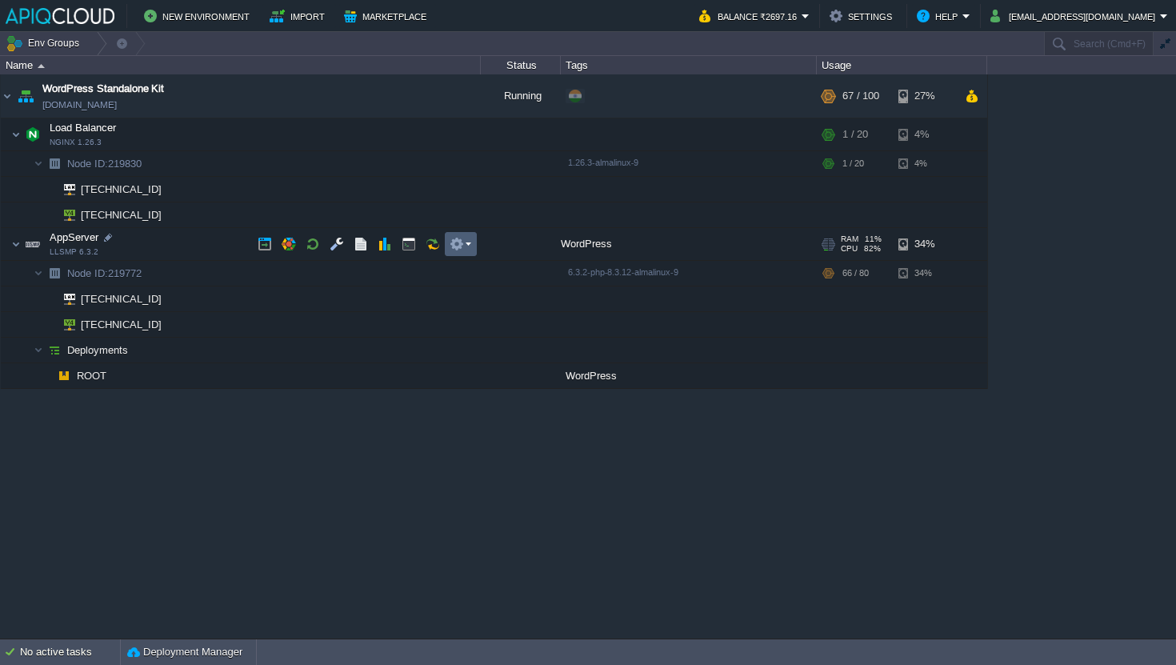
click at [447, 242] on td at bounding box center [461, 244] width 32 height 24
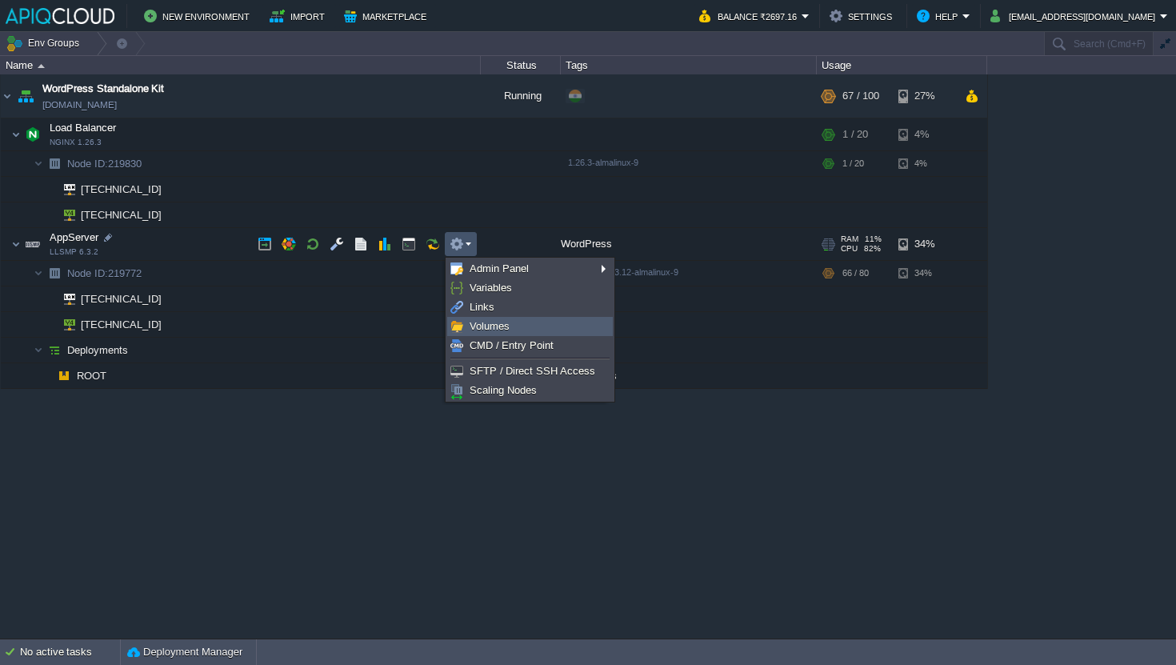
click at [497, 323] on span "Volumes" at bounding box center [489, 326] width 40 height 12
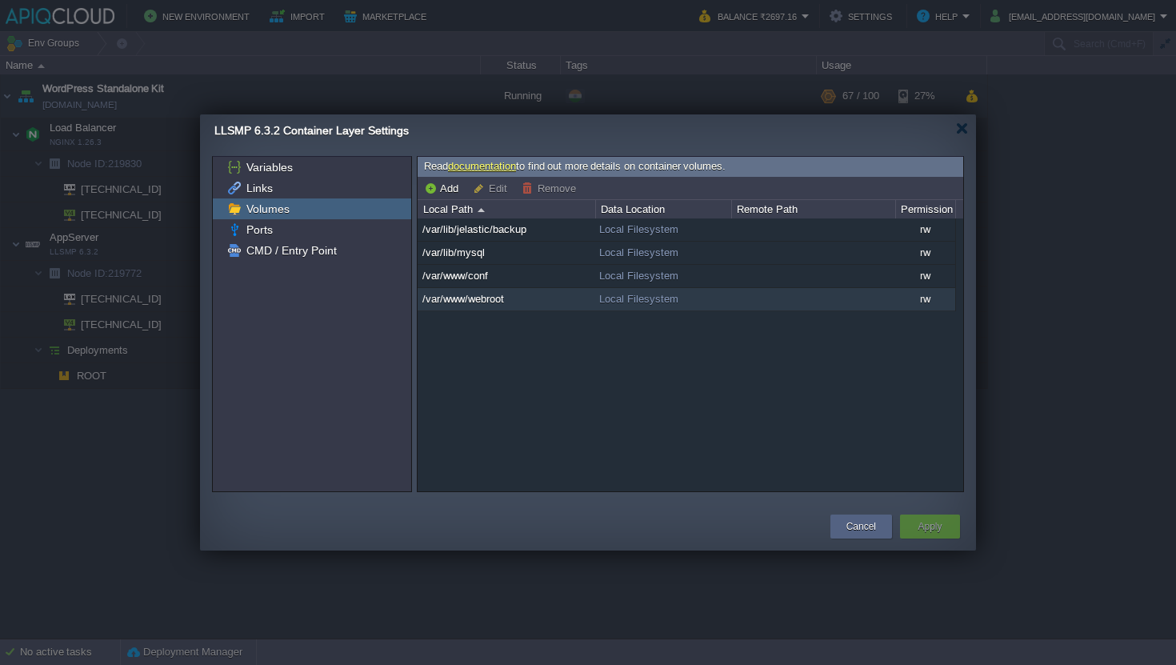
click at [576, 296] on td "/var/www/webroot" at bounding box center [506, 299] width 178 height 23
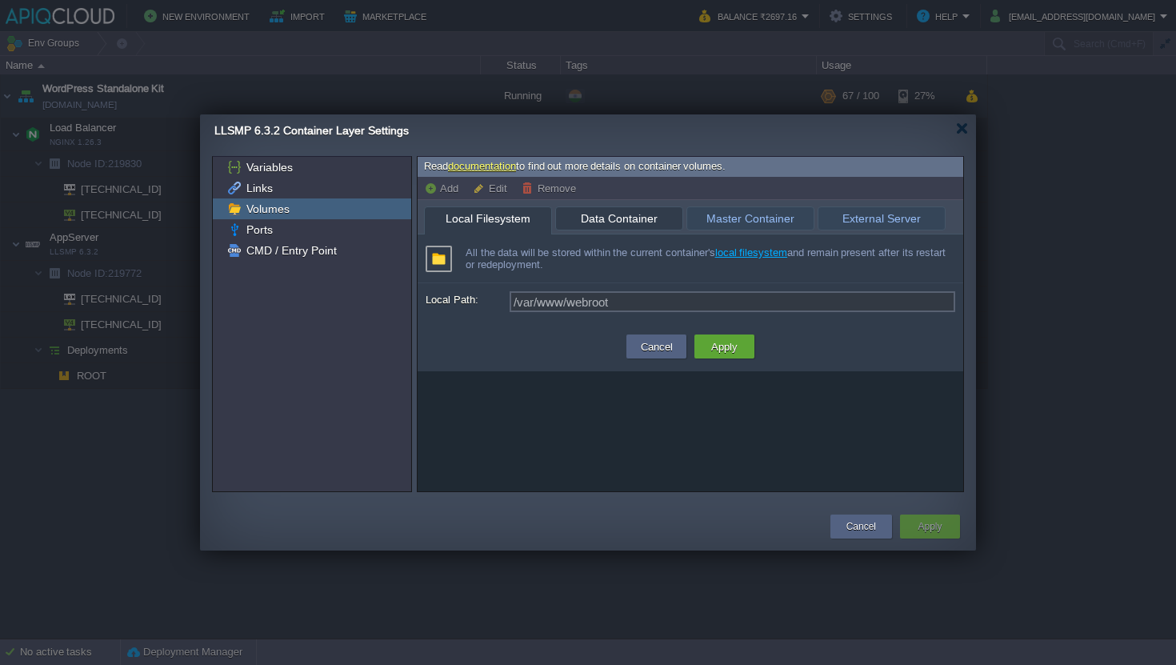
type input "NGINX 1.26.3 (219830)"
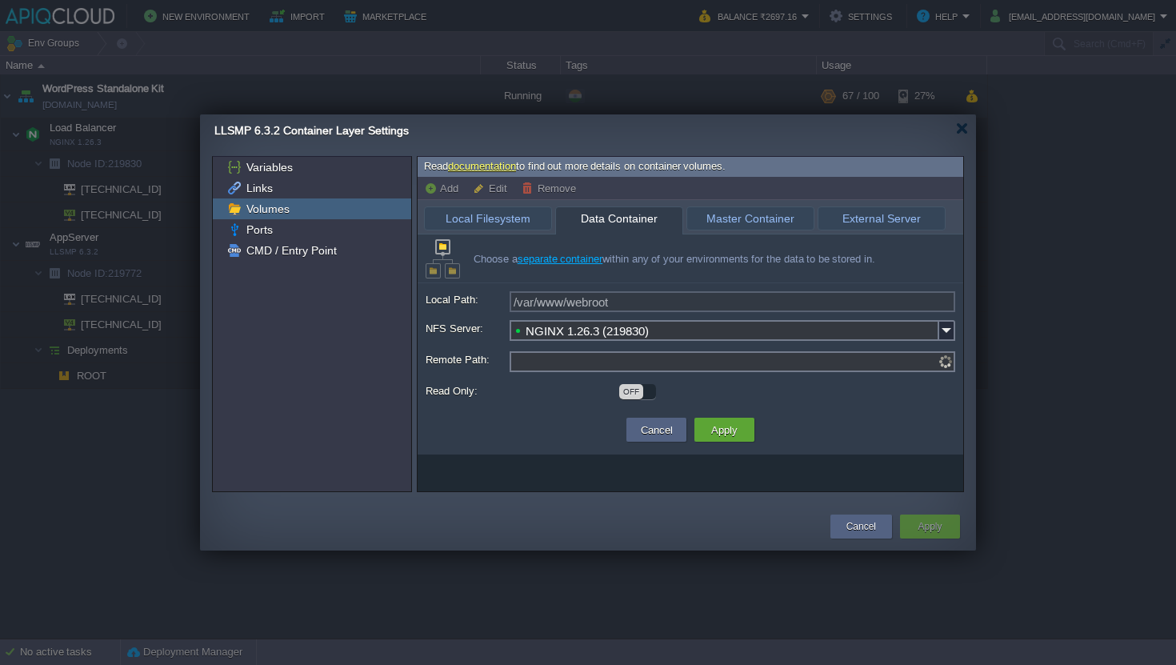
click at [619, 226] on span "Data Container" at bounding box center [619, 218] width 110 height 23
click at [337, 174] on div "Variables" at bounding box center [312, 167] width 198 height 21
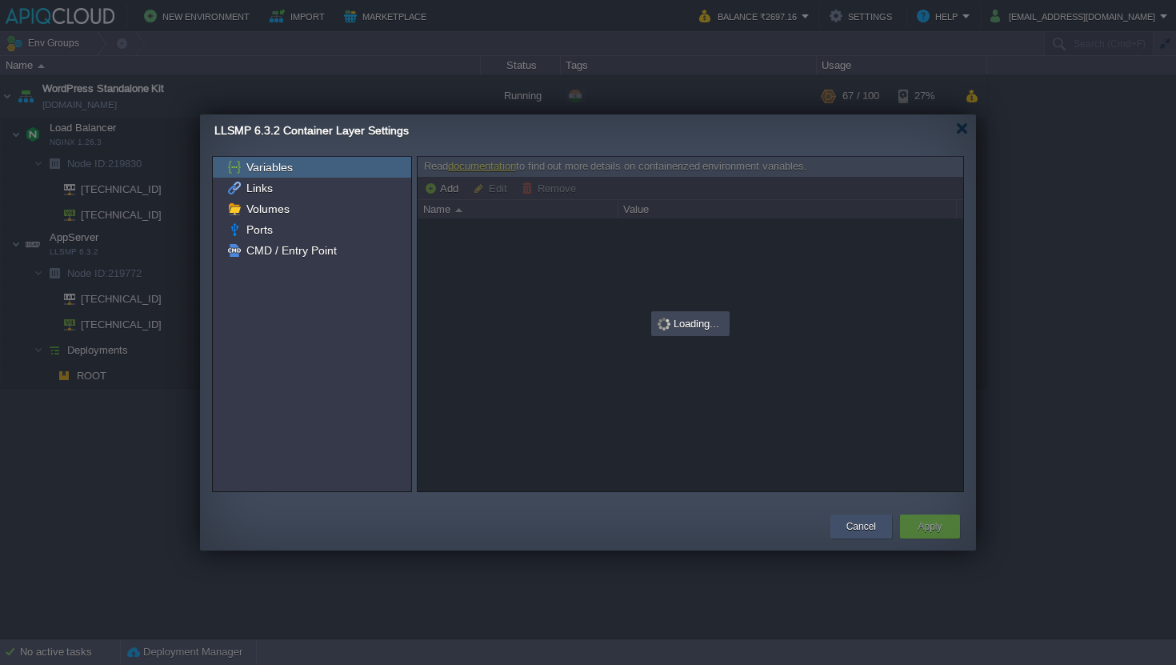
click at [856, 517] on div "Cancel" at bounding box center [861, 526] width 38 height 24
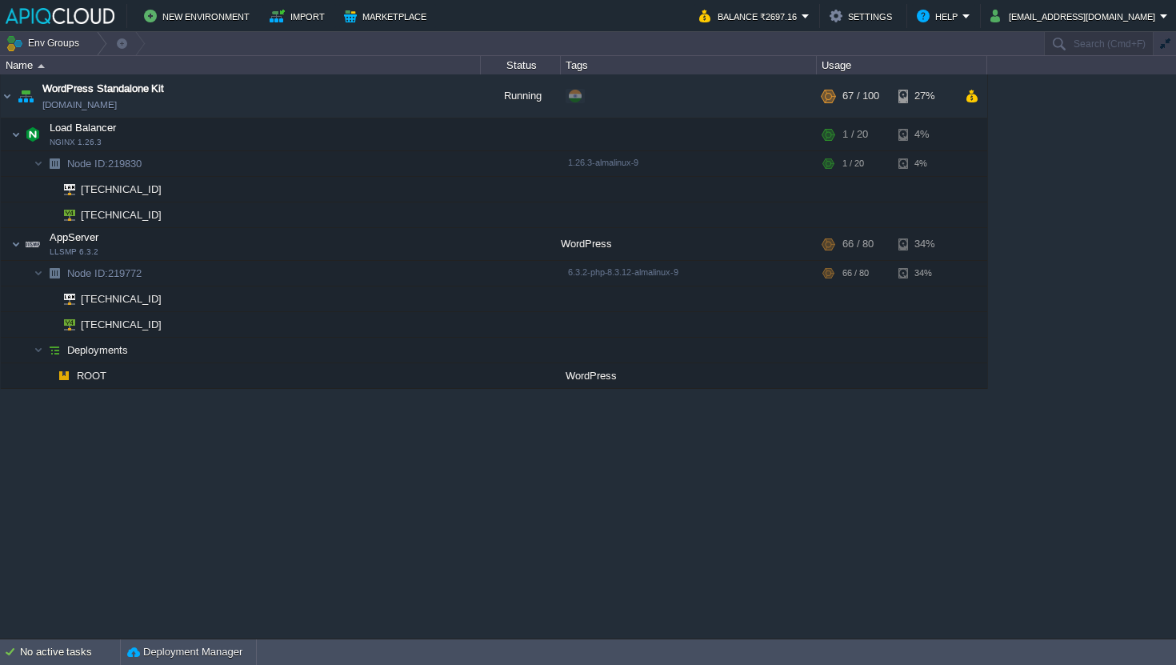
click at [56, 54] on button "Env Groups" at bounding box center [45, 43] width 79 height 22
click at [804, 404] on div "WordPress Standalone Kit [DOMAIN_NAME] Running + Add to Env Group RAM 9% CPU 66…" at bounding box center [588, 355] width 1176 height 563
click at [972, 90] on button "button" at bounding box center [971, 96] width 14 height 14
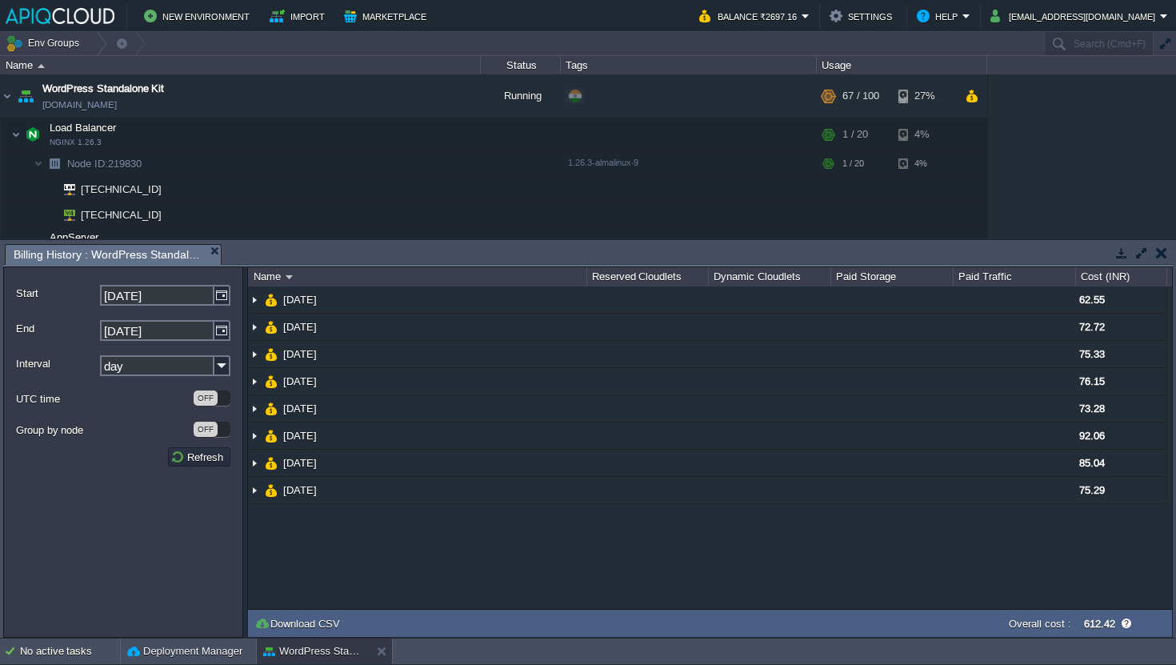
click at [1156, 250] on button "button" at bounding box center [1161, 253] width 11 height 14
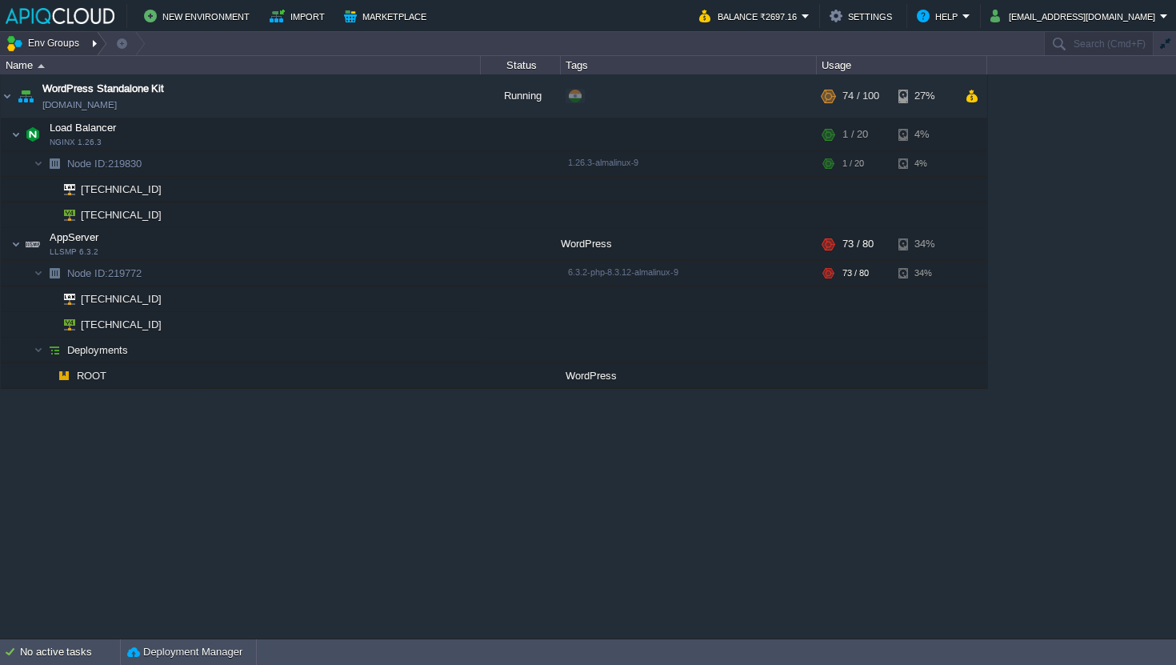
click at [60, 42] on button "Env Groups" at bounding box center [45, 43] width 79 height 22
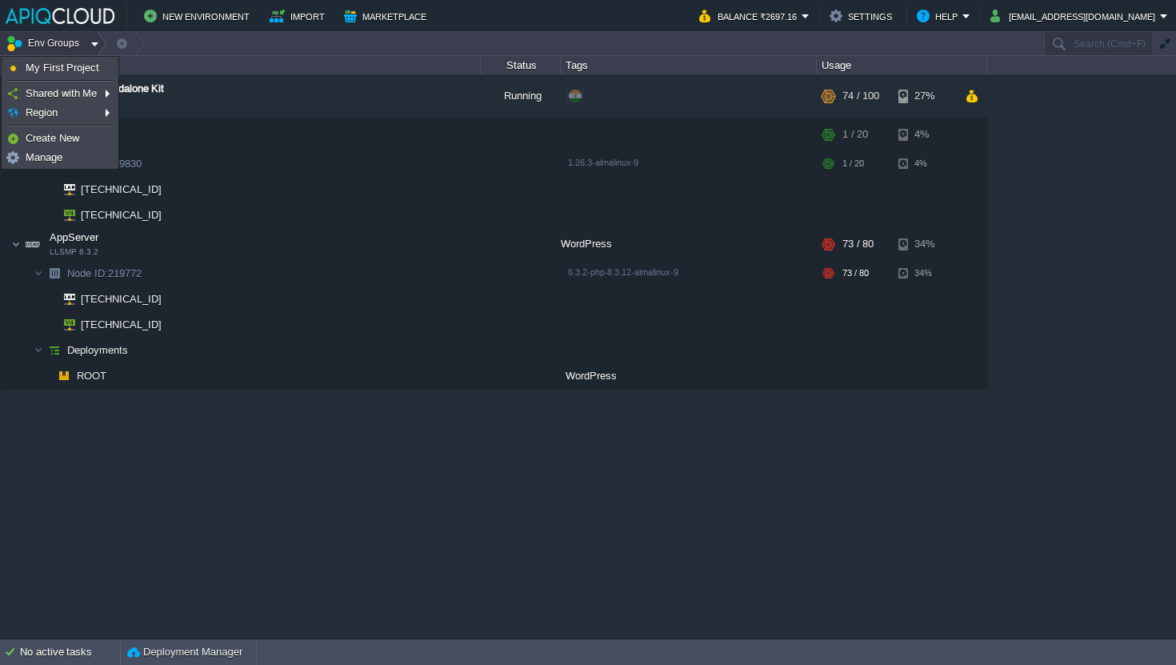
click at [60, 42] on button "Env Groups" at bounding box center [45, 43] width 79 height 22
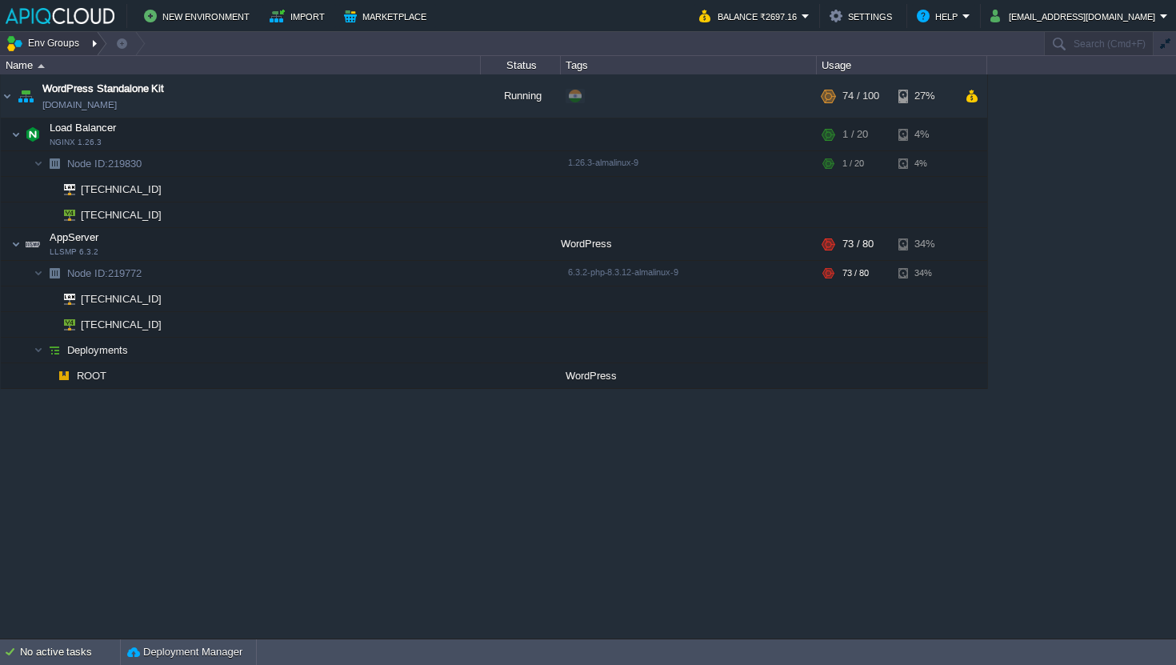
click at [60, 42] on button "Env Groups" at bounding box center [45, 43] width 79 height 22
click at [867, 14] on button "Settings" at bounding box center [862, 15] width 67 height 19
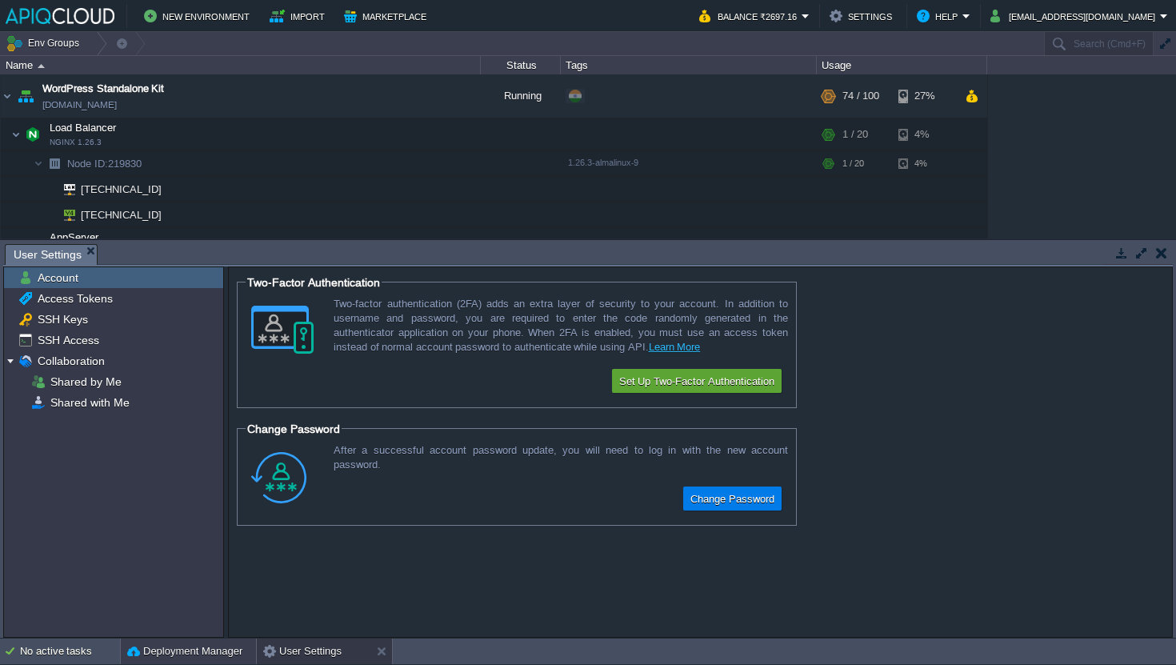
click at [161, 643] on button "Deployment Manager" at bounding box center [184, 651] width 115 height 16
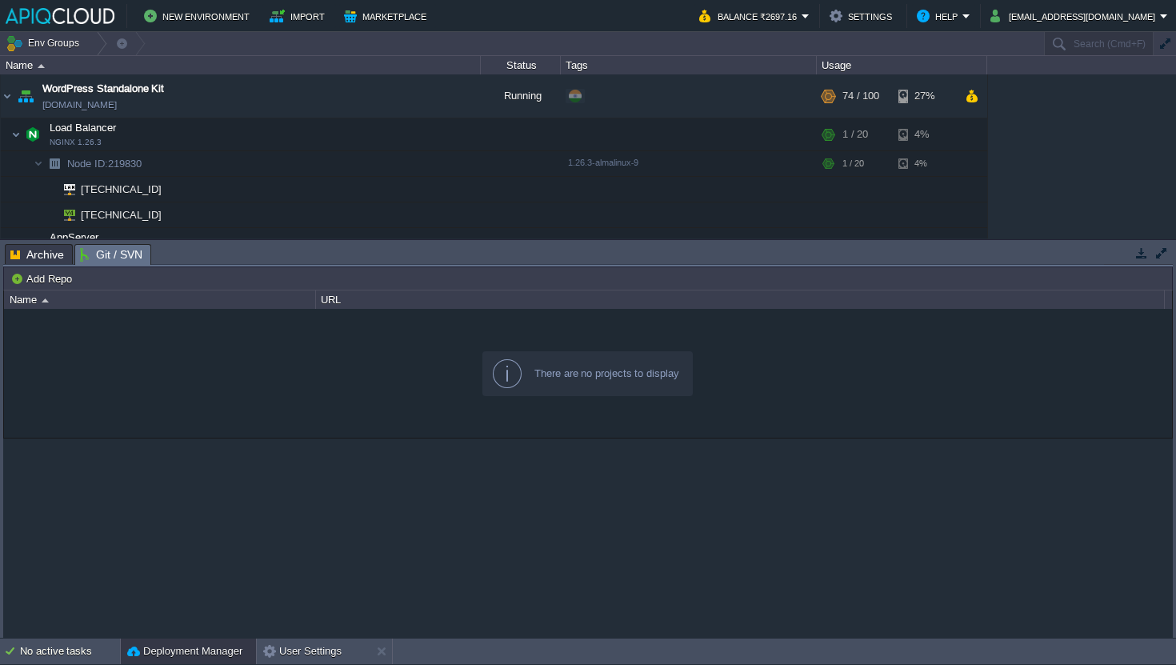
click at [118, 258] on span "Git / SVN" at bounding box center [111, 255] width 62 height 20
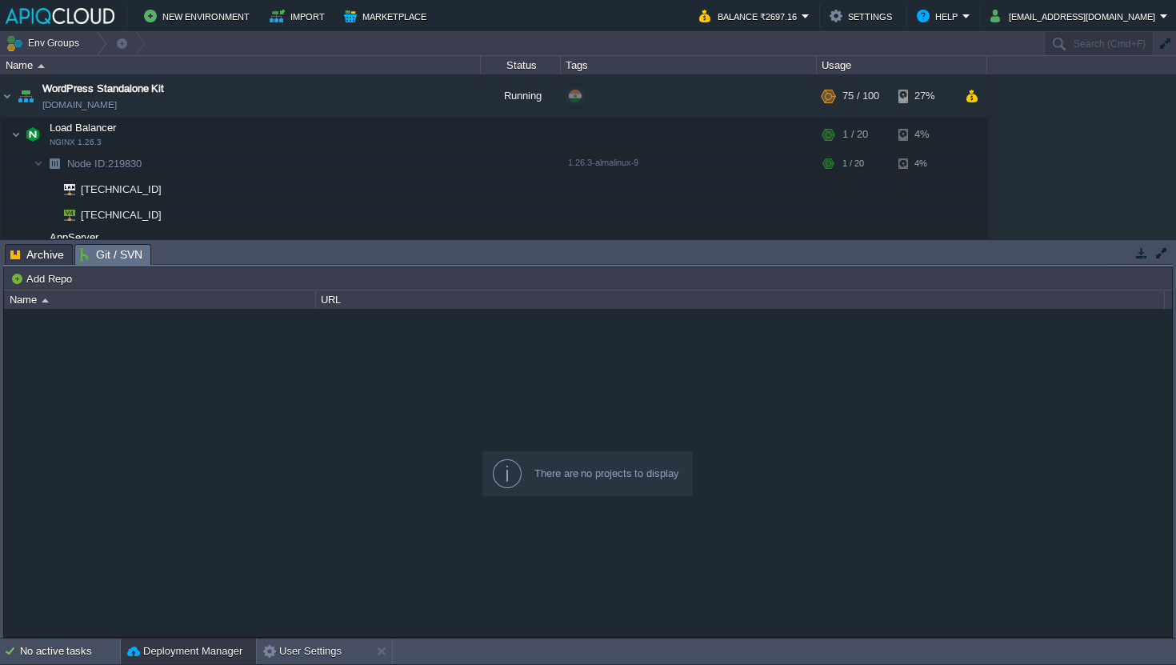
click at [1154, 253] on button "button" at bounding box center [1161, 253] width 14 height 14
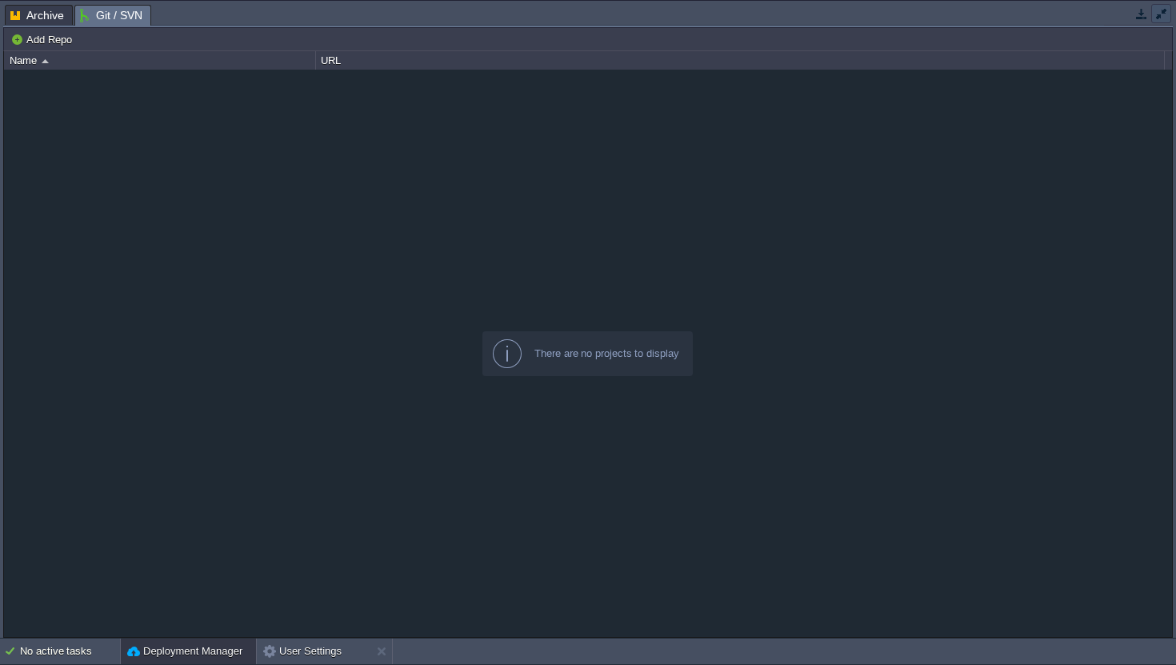
click at [1161, 10] on button "button" at bounding box center [1161, 13] width 14 height 14
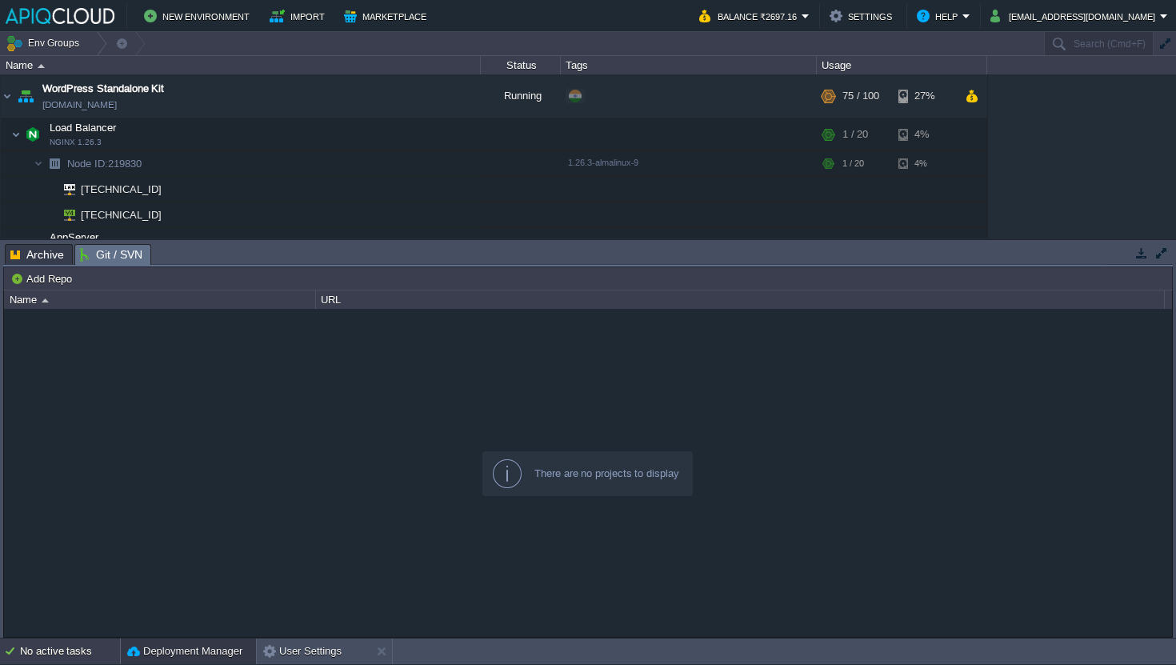
click at [78, 657] on div "No active tasks" at bounding box center [70, 651] width 100 height 26
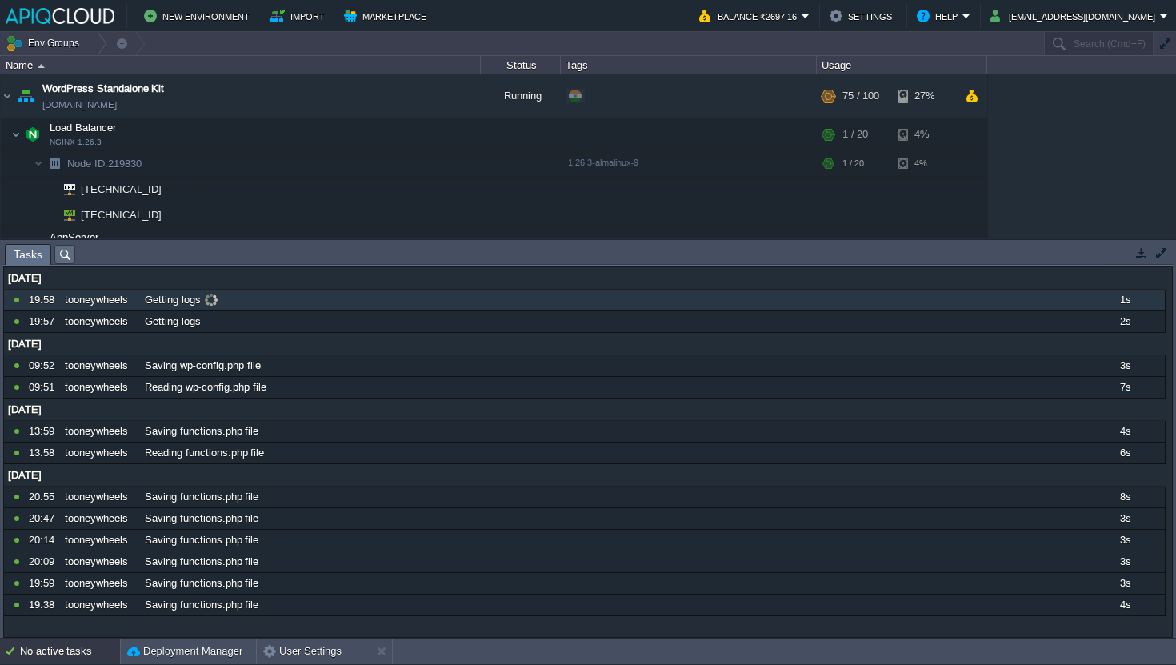
click at [437, 301] on div "Getting logs" at bounding box center [612, 299] width 943 height 21
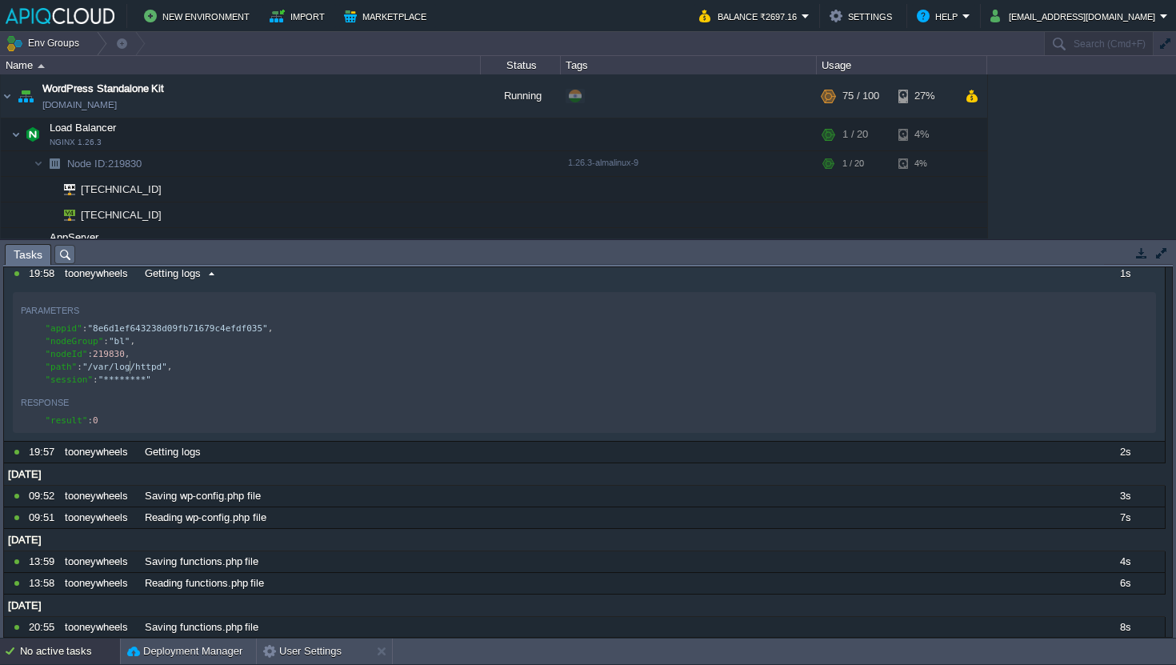
scroll to position [5, 0]
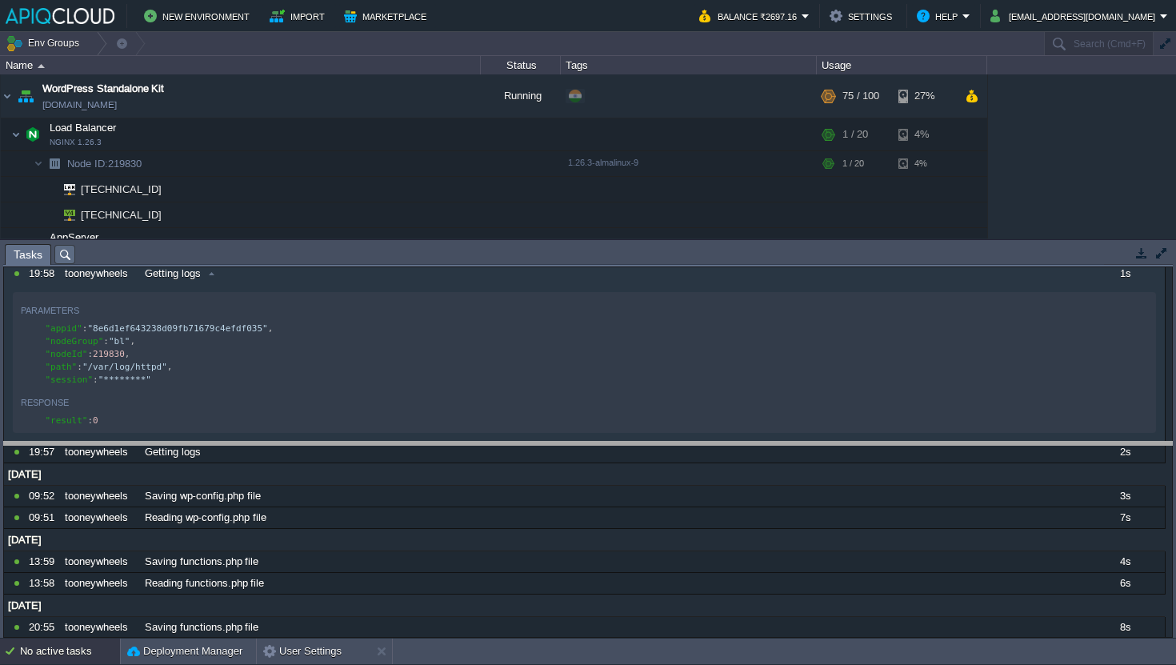
drag, startPoint x: 973, startPoint y: 244, endPoint x: 975, endPoint y: 664, distance: 419.8
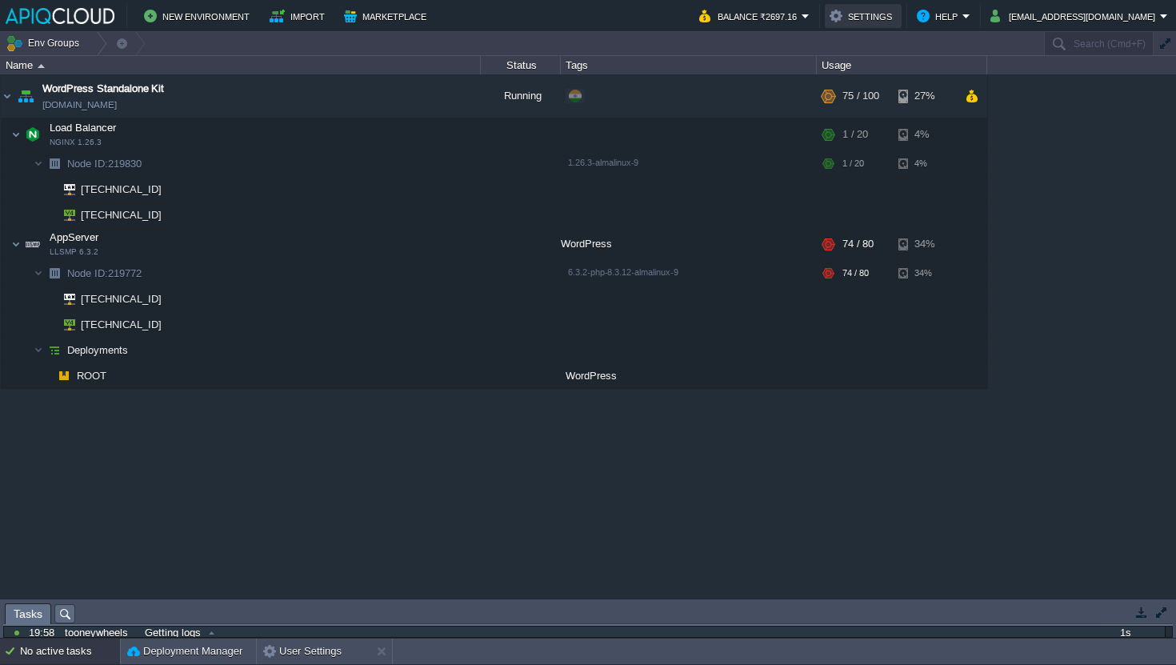
click at [896, 18] on button "Settings" at bounding box center [862, 15] width 67 height 19
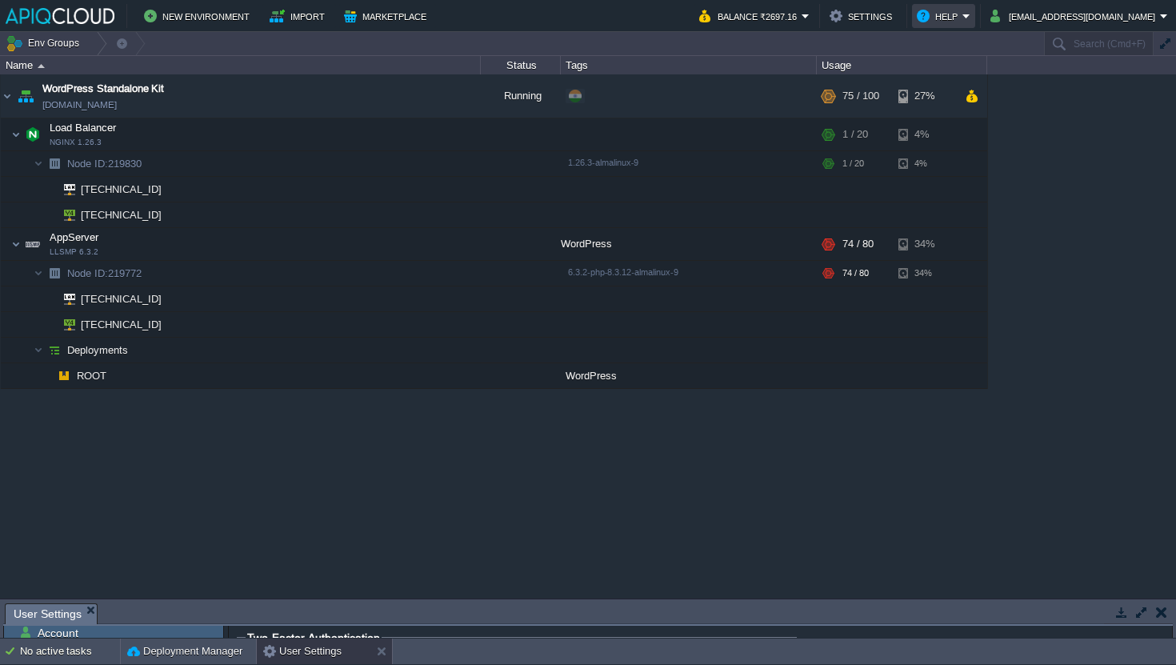
click at [962, 11] on button "Help" at bounding box center [939, 15] width 46 height 19
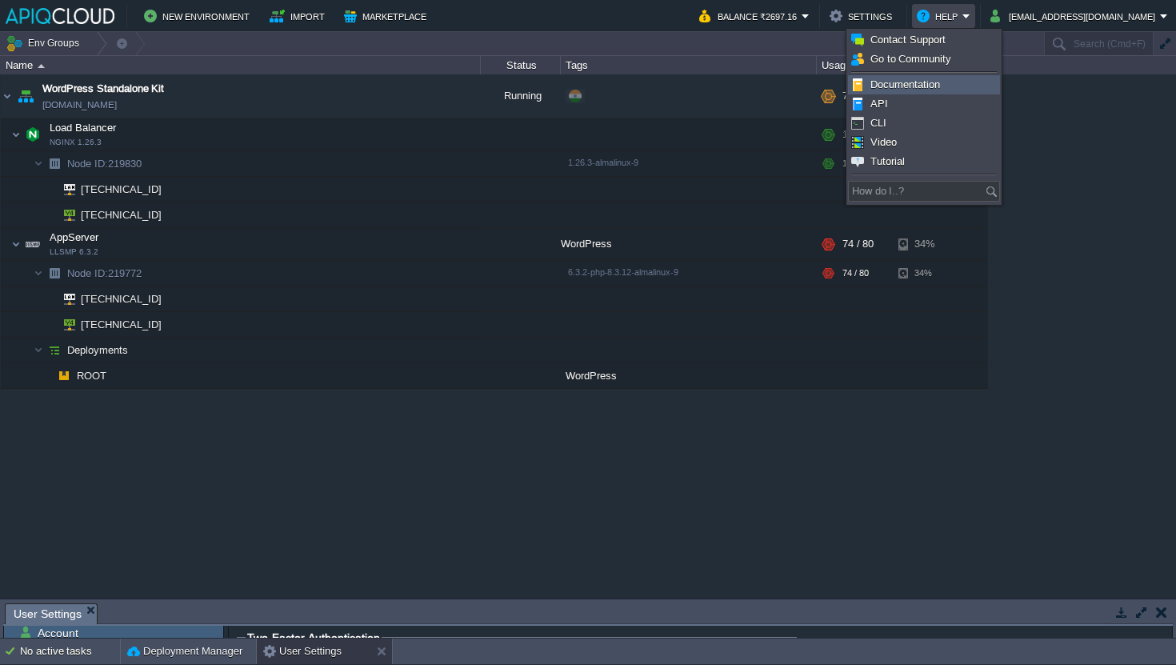
click at [951, 88] on link "Documentation" at bounding box center [923, 85] width 150 height 18
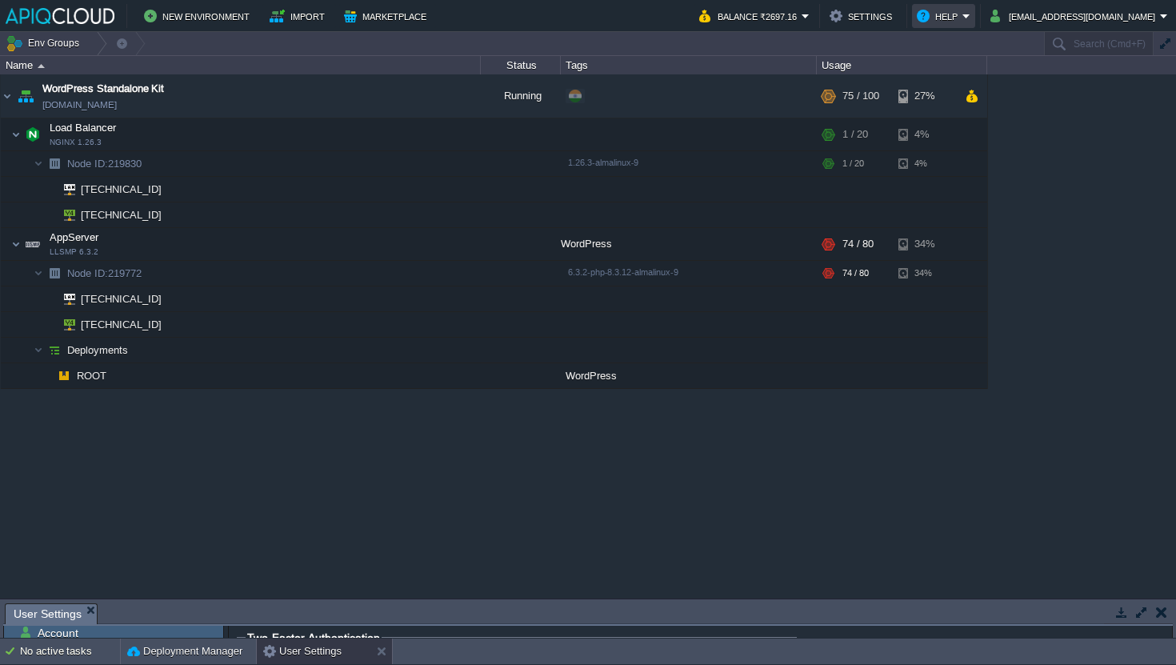
click at [962, 14] on button "Help" at bounding box center [939, 15] width 46 height 19
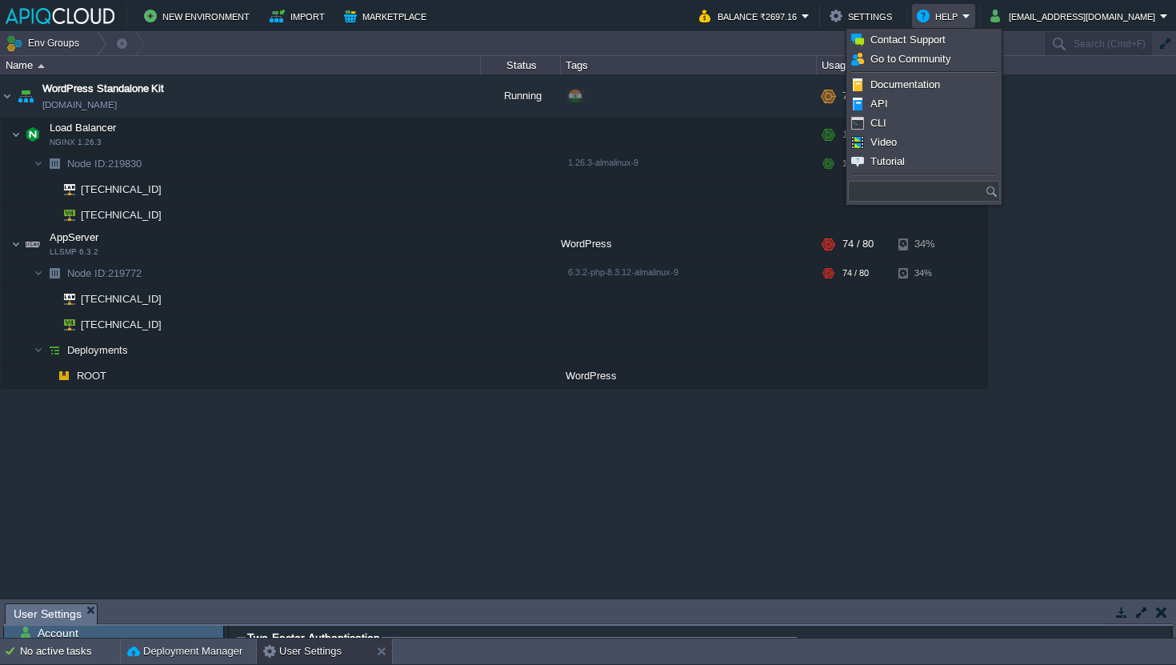
click at [901, 185] on input "text" at bounding box center [916, 191] width 137 height 21
type input "How do I..?"
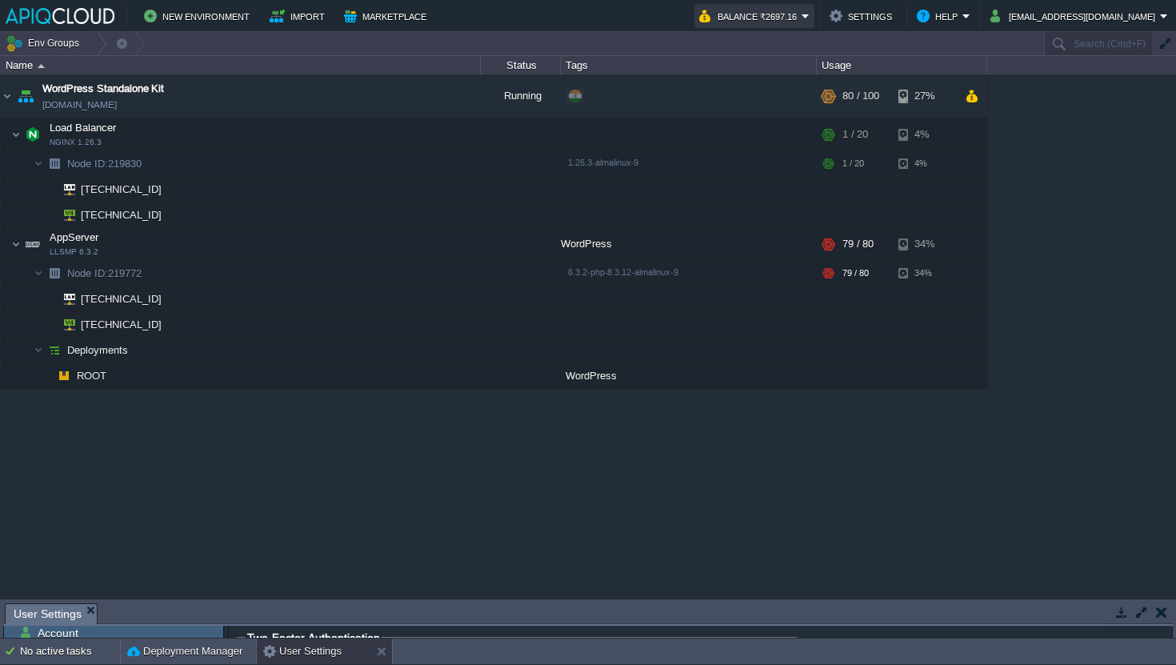
click at [778, 14] on button "Balance ₹2697.16" at bounding box center [750, 15] width 102 height 19
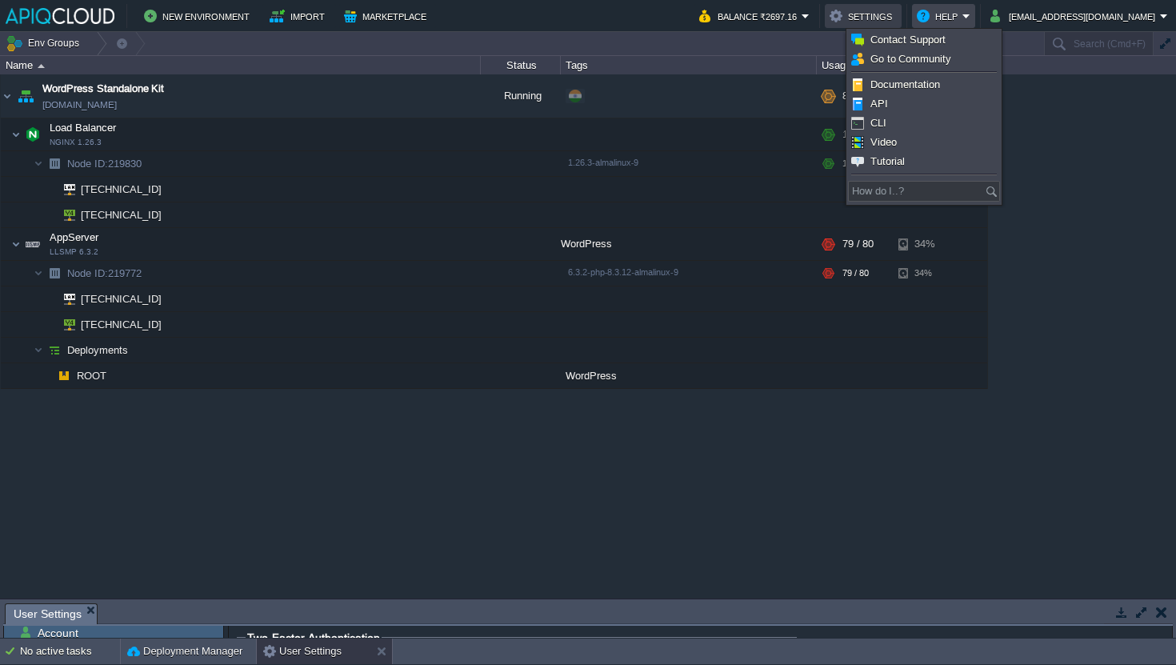
click at [892, 10] on button "Settings" at bounding box center [862, 15] width 67 height 19
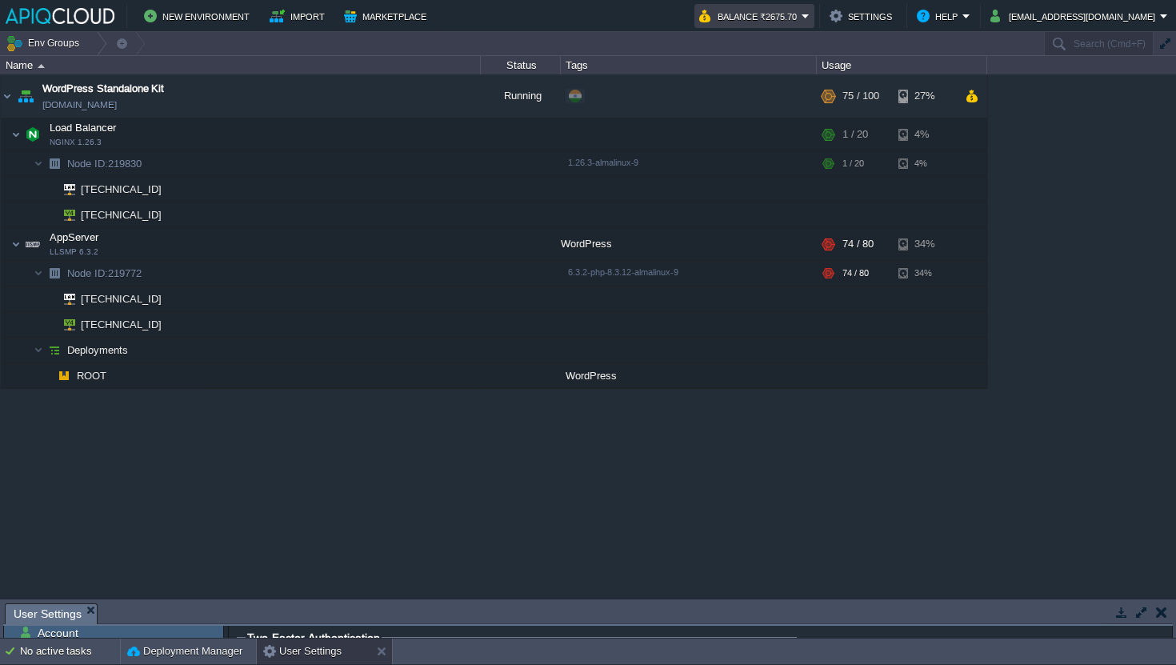
click at [801, 23] on button "Balance ₹2675.70" at bounding box center [750, 15] width 102 height 19
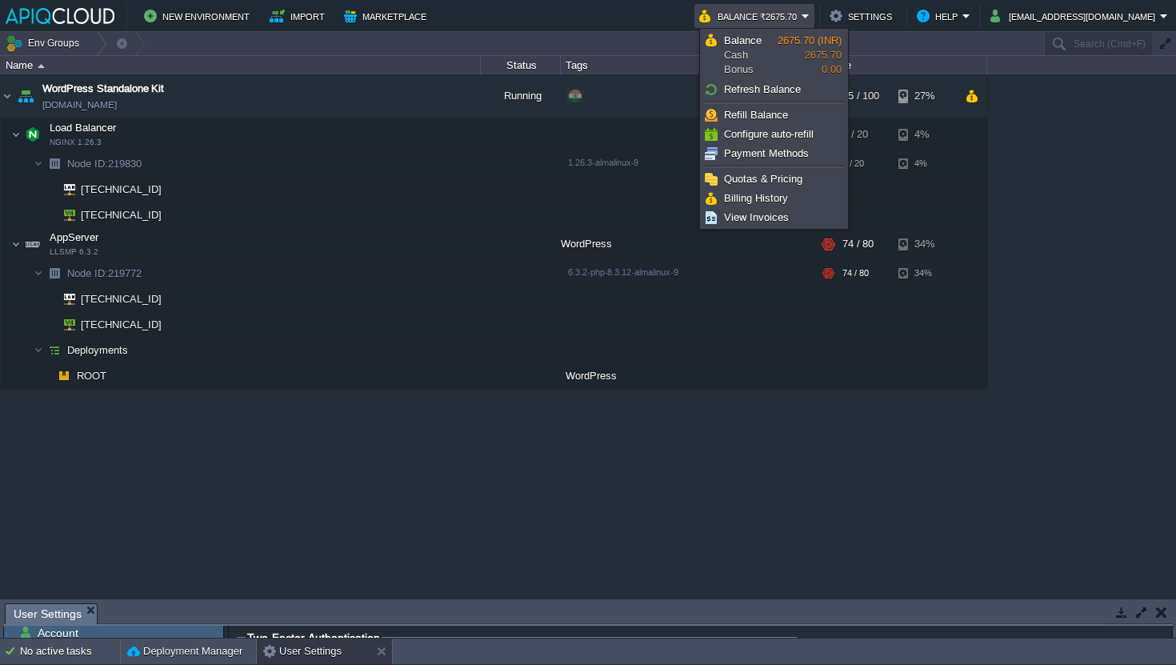
click at [801, 23] on button "Balance ₹2675.70" at bounding box center [750, 15] width 102 height 19
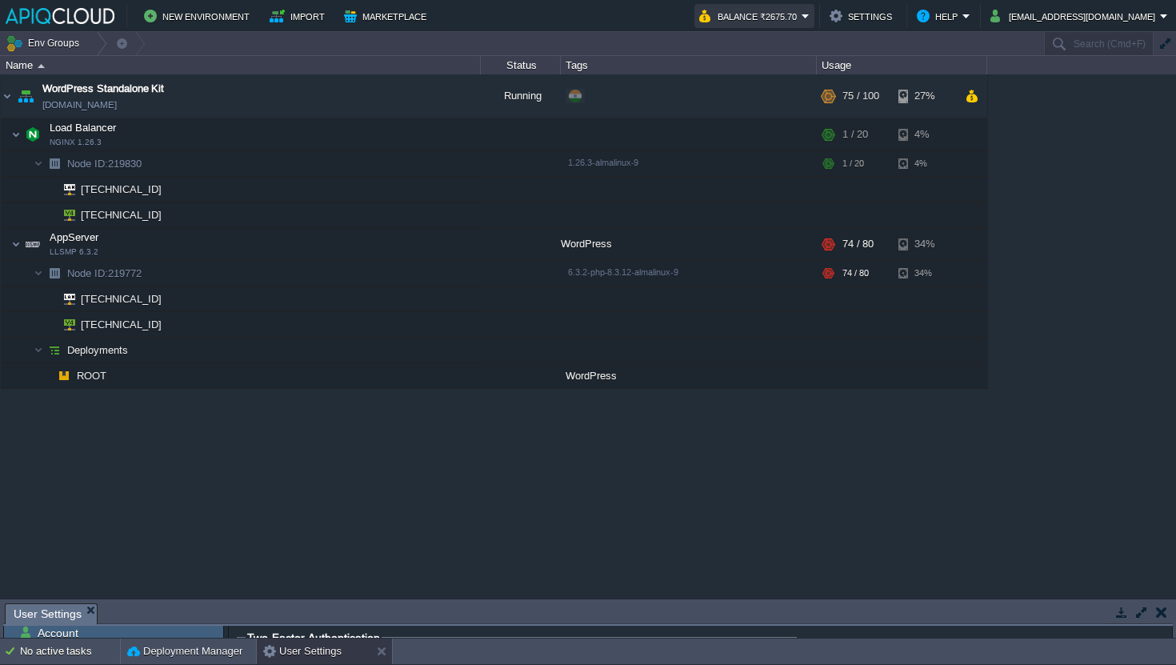
click at [801, 23] on button "Balance ₹2675.70" at bounding box center [750, 15] width 102 height 19
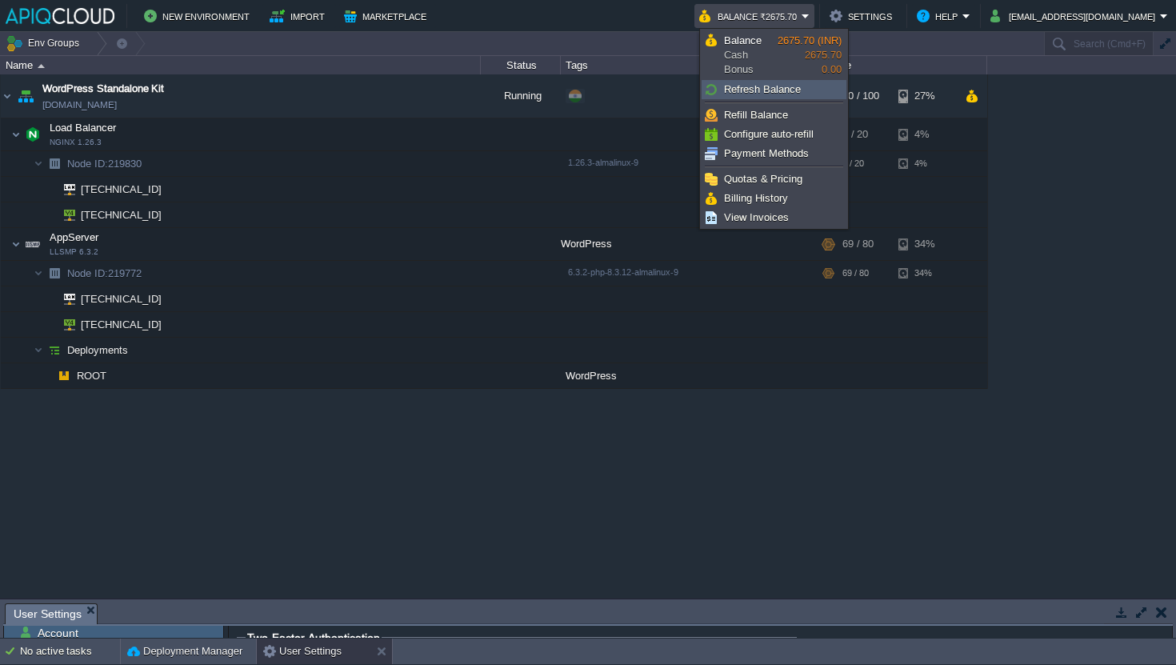
click at [817, 81] on link "Refresh Balance" at bounding box center [773, 90] width 143 height 18
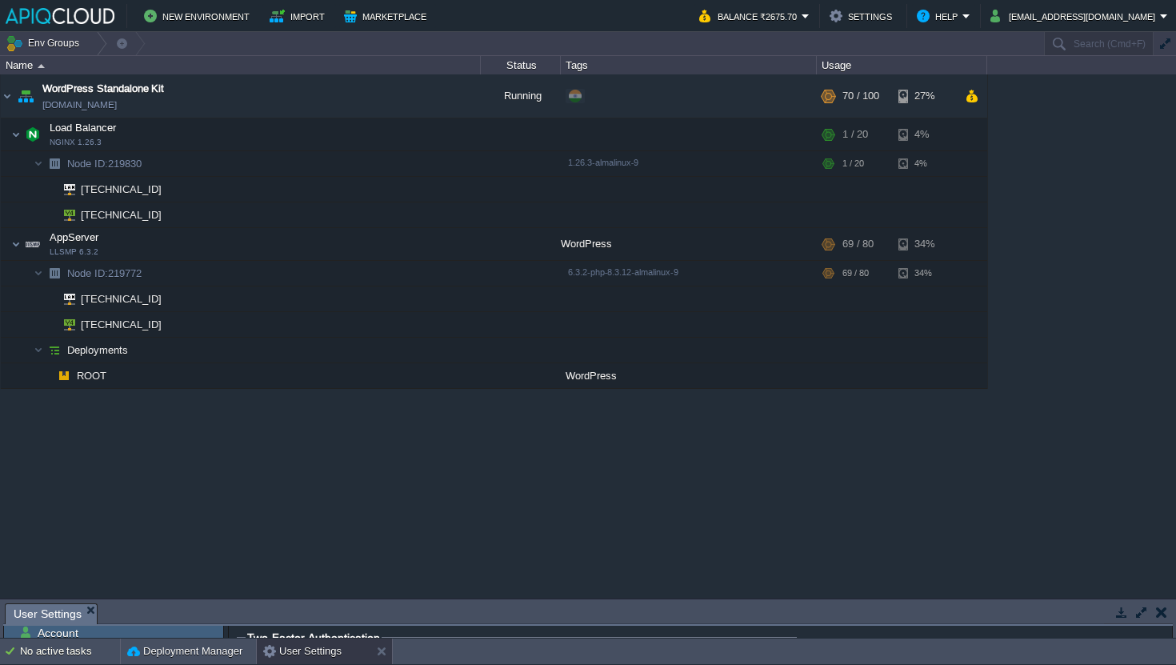
click at [1068, 218] on div "WordPress Standalone Kit [DOMAIN_NAME] Running + Add to Env Group RAM 9% CPU 69…" at bounding box center [588, 335] width 1176 height 523
click at [446, 241] on td at bounding box center [461, 244] width 32 height 24
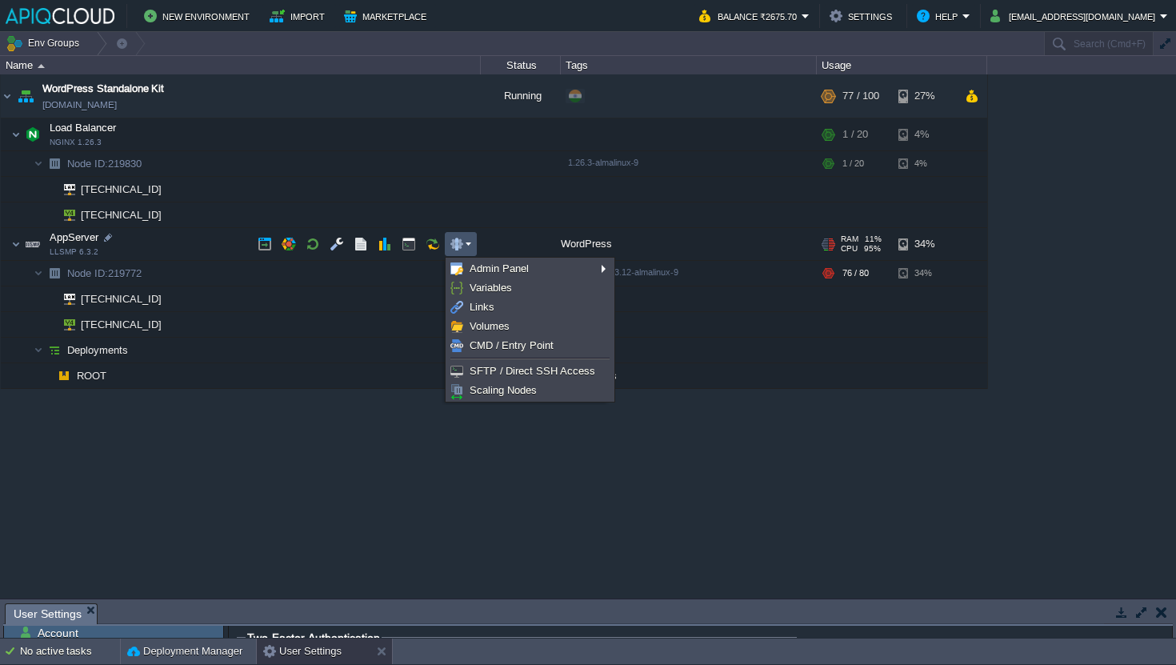
click at [446, 241] on td at bounding box center [461, 244] width 32 height 24
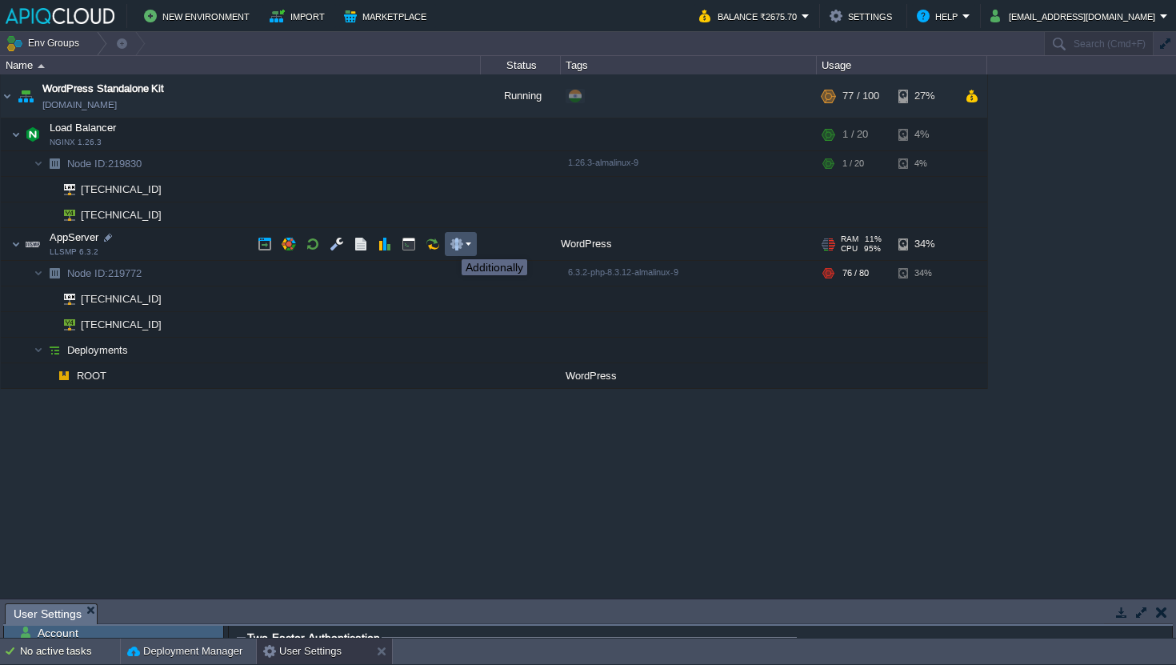
click at [460, 246] on button "button" at bounding box center [456, 244] width 14 height 14
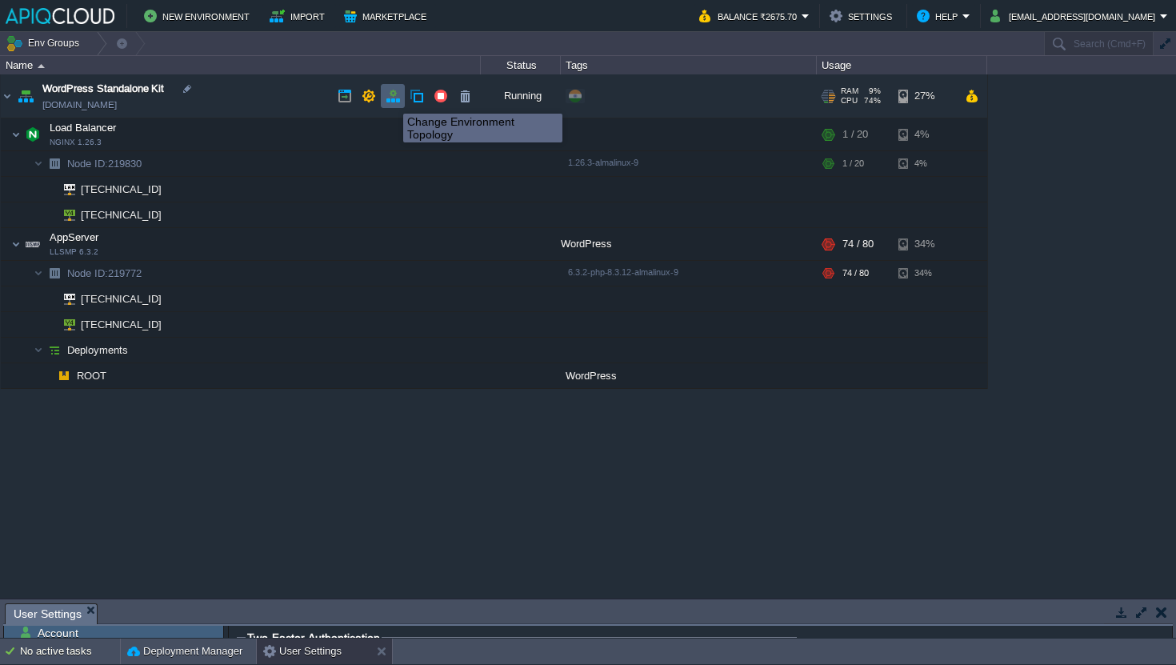
click at [391, 98] on button "button" at bounding box center [392, 96] width 14 height 14
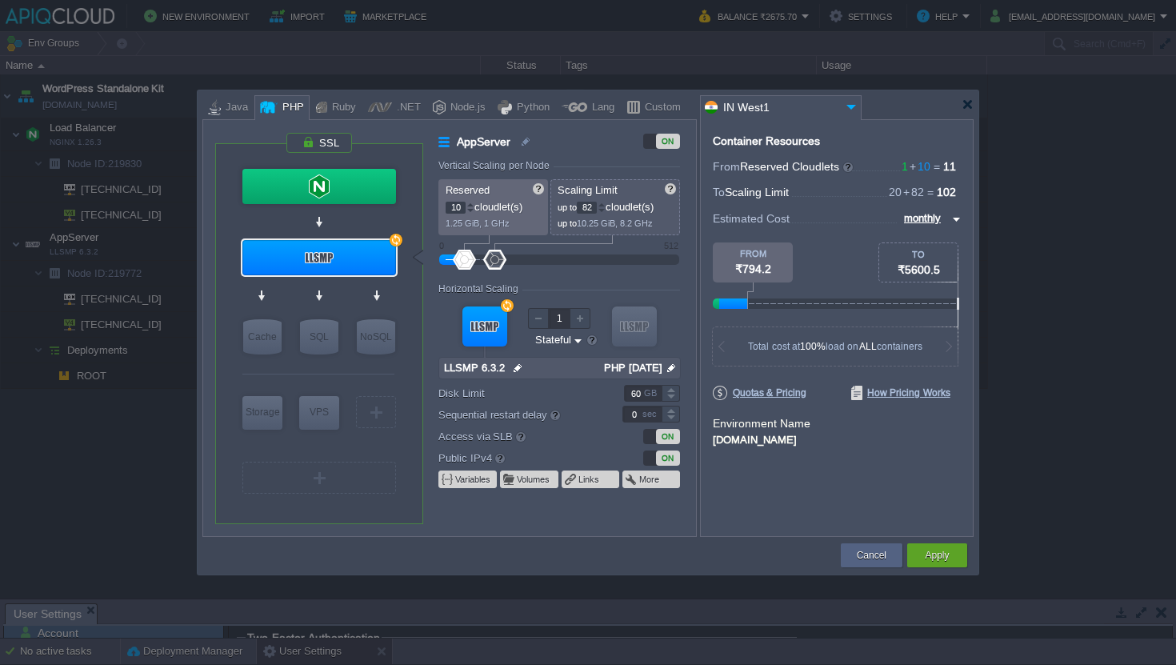
click at [494, 258] on div at bounding box center [494, 260] width 23 height 20
type input "120"
drag, startPoint x: 494, startPoint y: 258, endPoint x: 509, endPoint y: 255, distance: 15.4
click at [509, 255] on div at bounding box center [508, 260] width 23 height 20
type input "8"
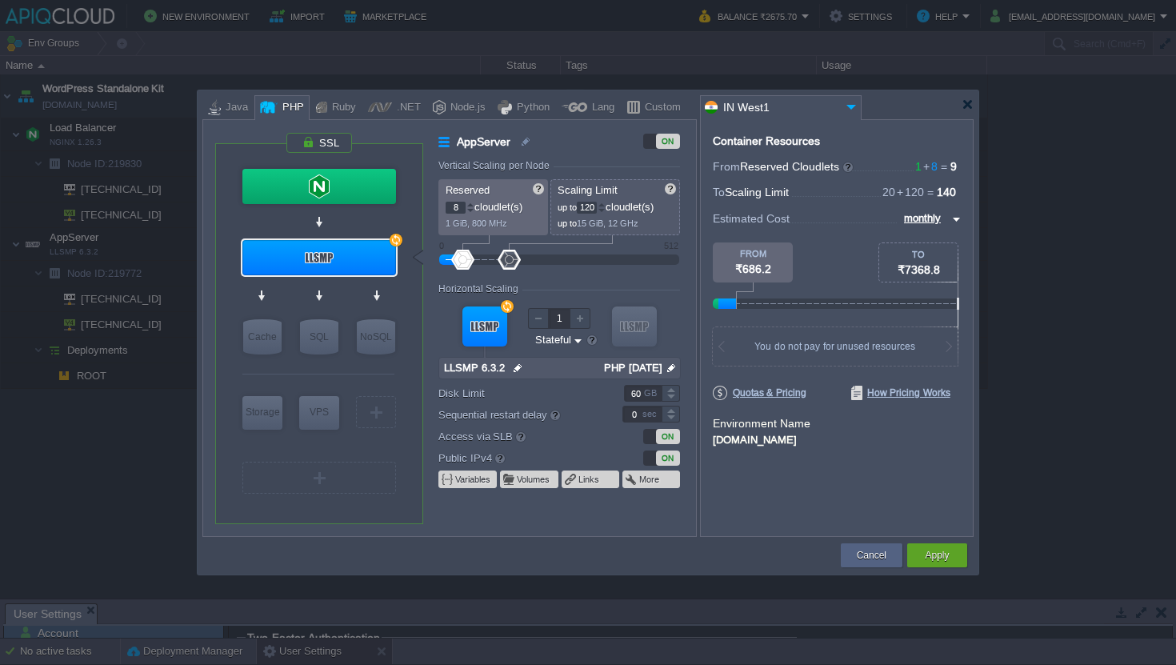
click at [463, 260] on div at bounding box center [462, 260] width 23 height 20
click at [973, 112] on div at bounding box center [590, 104] width 776 height 29
click at [964, 105] on div at bounding box center [967, 104] width 12 height 12
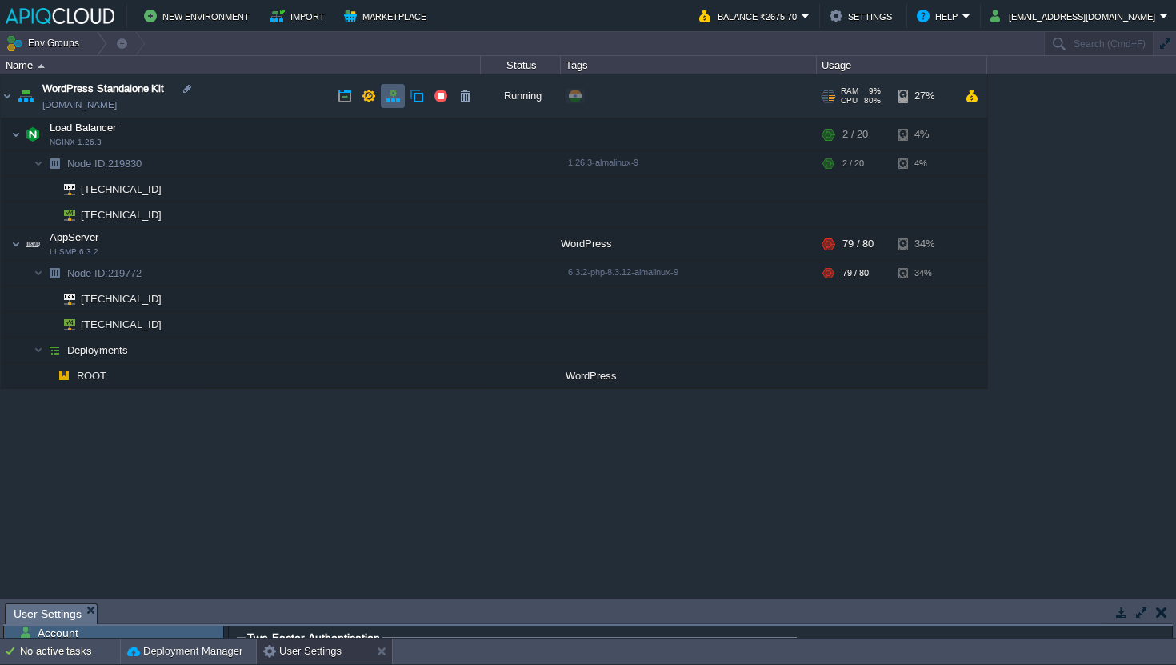
click at [387, 103] on button "button" at bounding box center [392, 96] width 14 height 14
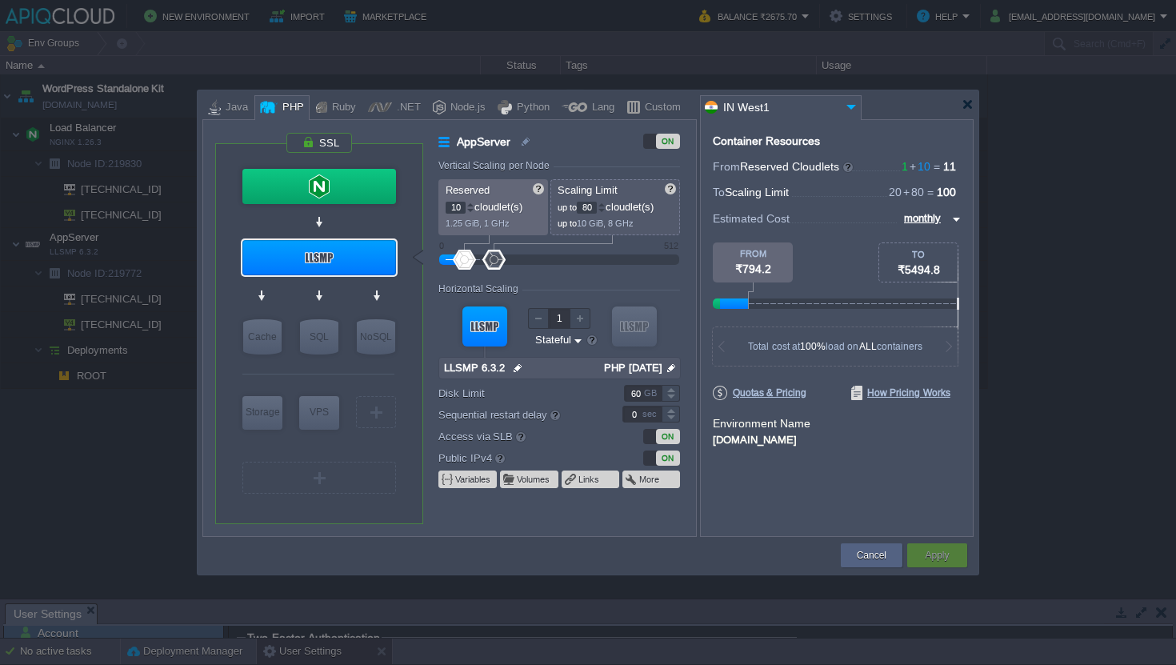
click at [455, 204] on input "10" at bounding box center [455, 208] width 20 height 12
type input "15"
click at [577, 152] on div "AppServer ON Vertical Scaling per Node Reserved 15 cloudlet(s) 1.87 GiB, 1.5 GH…" at bounding box center [566, 334] width 257 height 403
click at [589, 210] on input "80" at bounding box center [587, 208] width 20 height 12
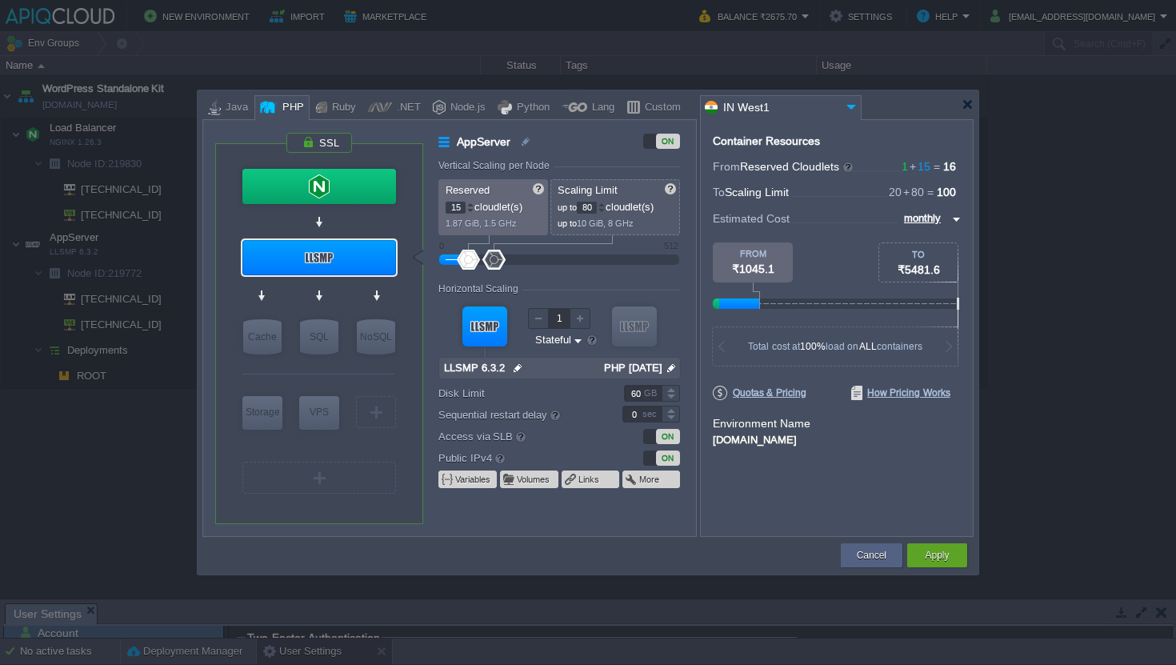
click at [589, 210] on input "80" at bounding box center [587, 208] width 20 height 12
click at [608, 145] on div "ON" at bounding box center [641, 141] width 78 height 16
click at [585, 211] on input "120" at bounding box center [587, 208] width 20 height 12
click at [595, 148] on label "AppServer" at bounding box center [519, 142] width 162 height 18
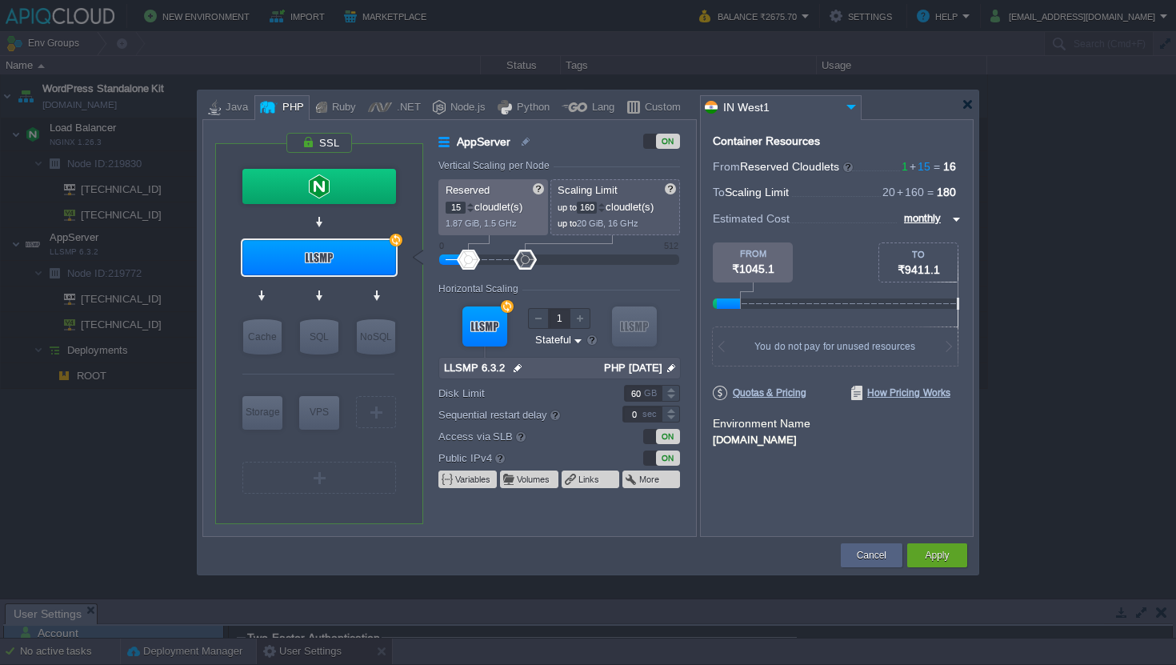
click at [590, 209] on input "160" at bounding box center [587, 208] width 20 height 12
type input "120"
click at [615, 146] on div "ON" at bounding box center [641, 141] width 78 height 16
click at [456, 202] on input "15" at bounding box center [455, 208] width 20 height 12
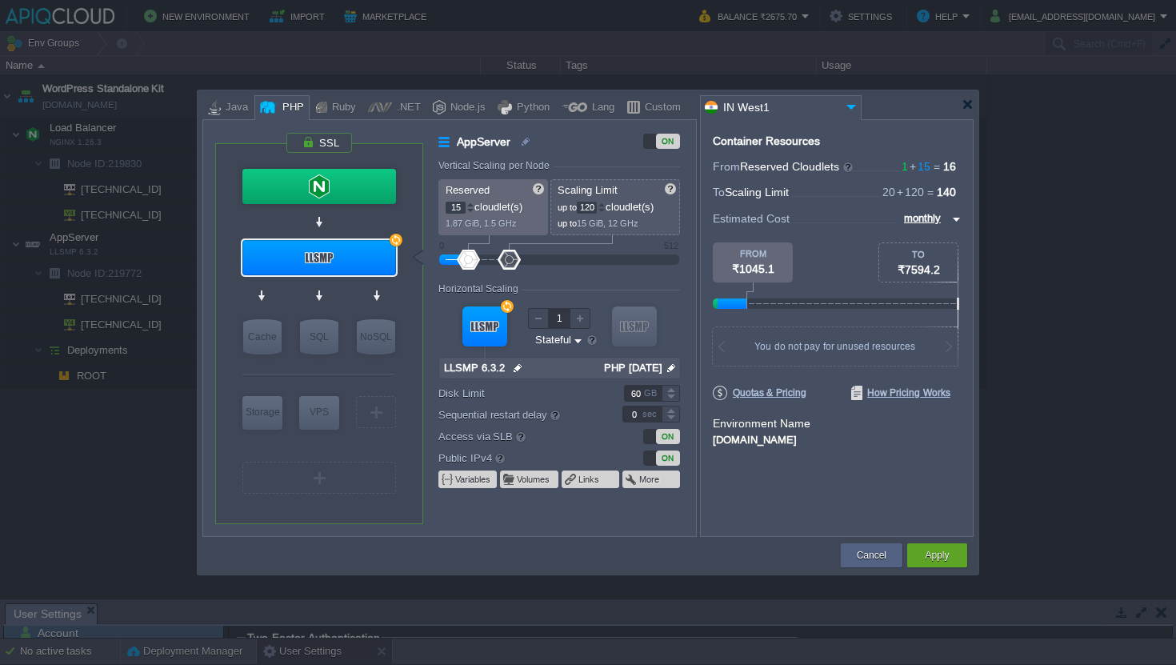
click at [456, 202] on input "15" at bounding box center [455, 208] width 20 height 12
type input "20"
click at [591, 133] on label "AppServer" at bounding box center [519, 142] width 162 height 18
click at [942, 556] on button "Apply" at bounding box center [936, 555] width 24 height 16
click at [0, 0] on div at bounding box center [0, 0] width 0 height 0
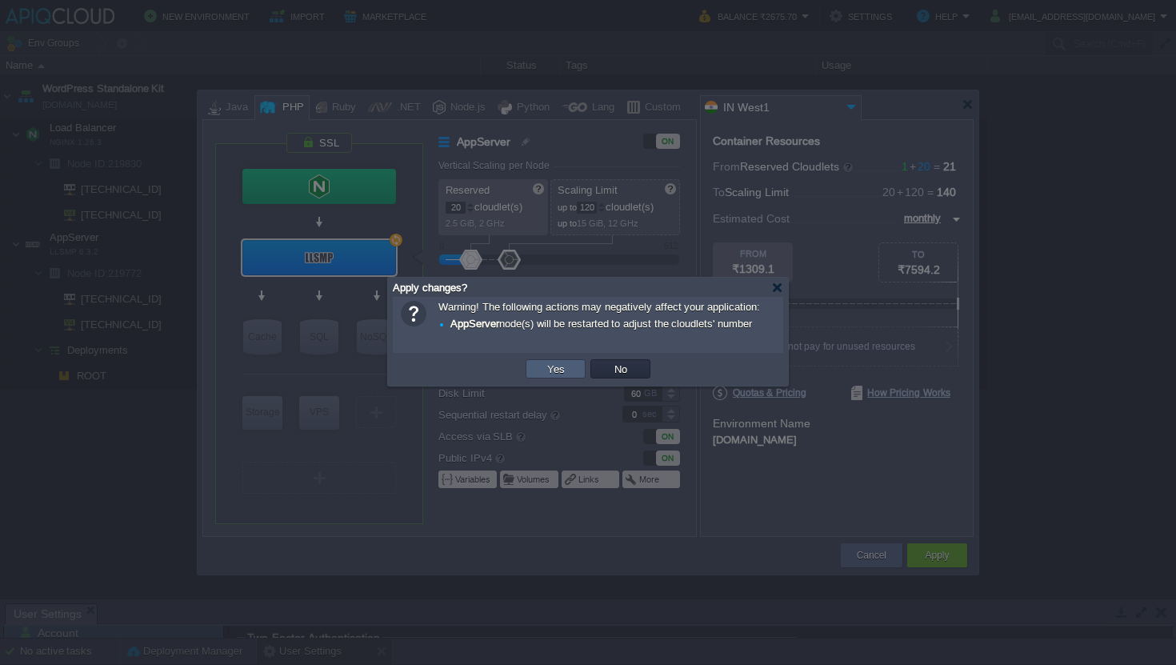
click at [565, 374] on button "Yes" at bounding box center [555, 368] width 27 height 14
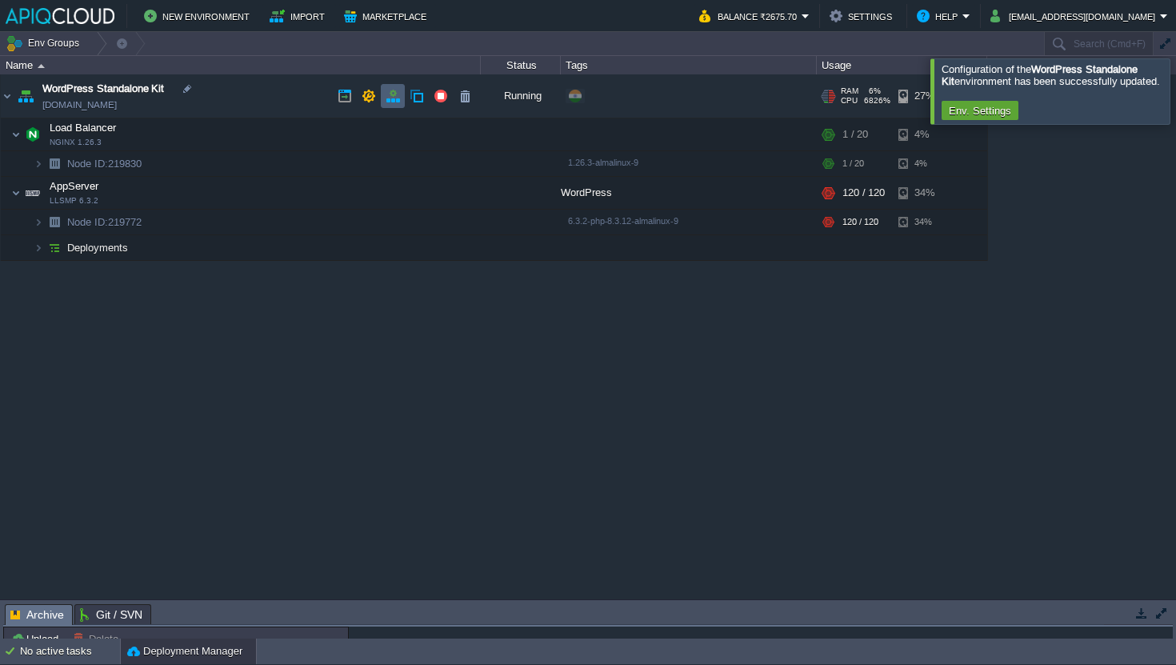
click at [393, 97] on button "button" at bounding box center [392, 96] width 14 height 14
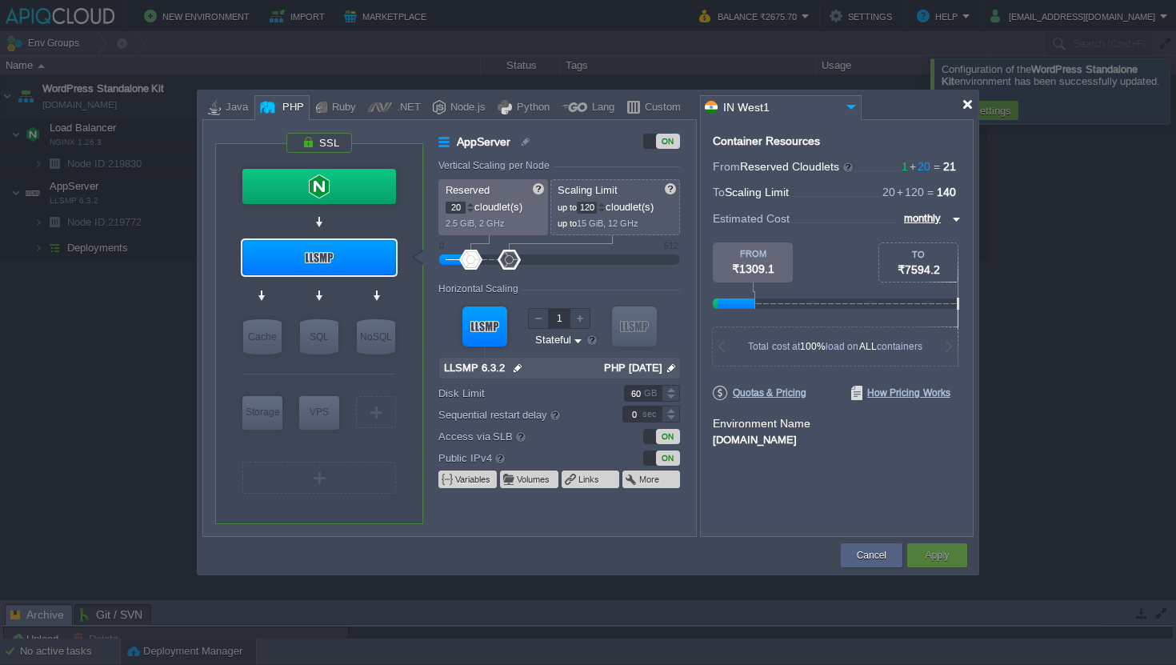
click at [964, 103] on div at bounding box center [967, 104] width 12 height 12
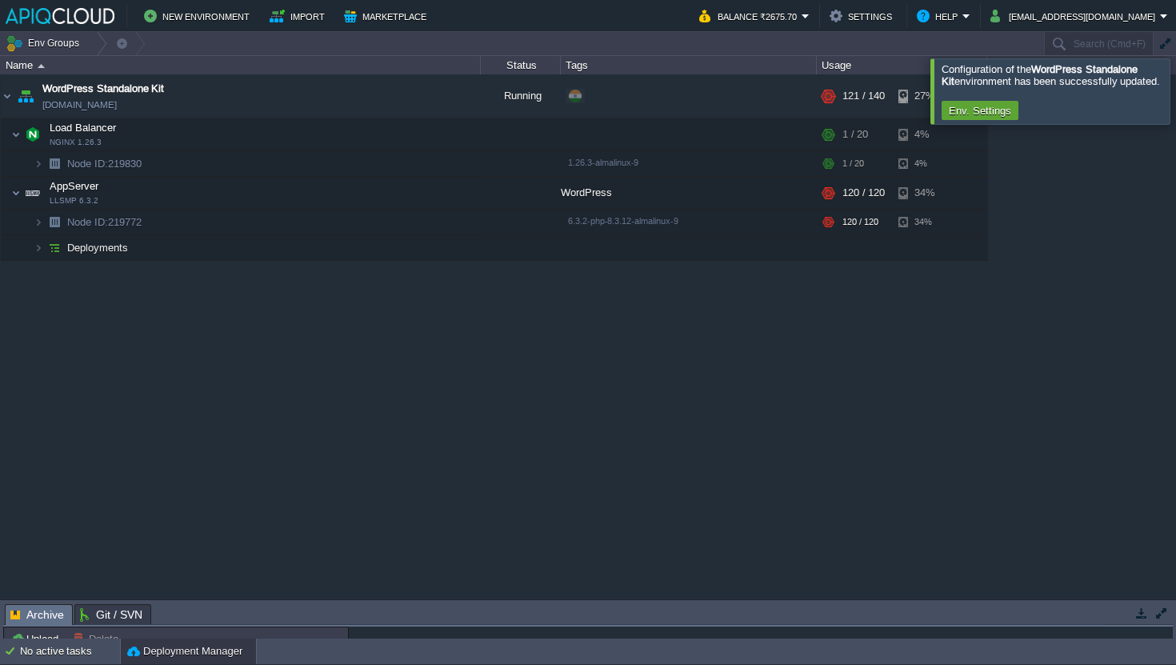
click at [1175, 93] on div at bounding box center [1195, 90] width 0 height 65
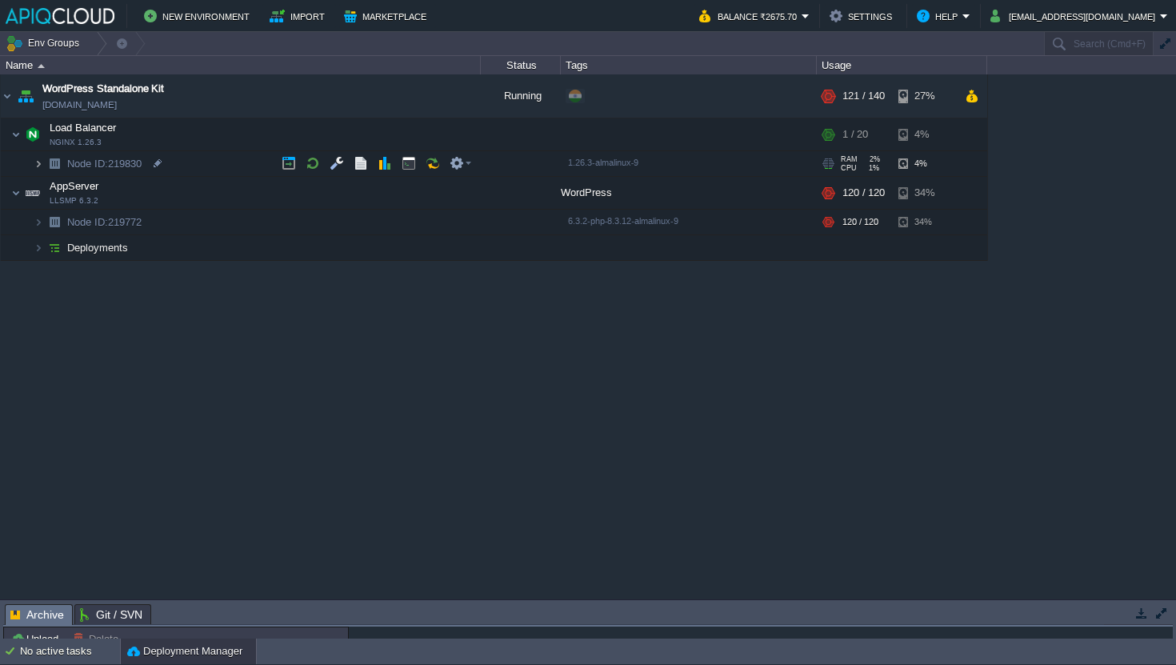
click at [34, 168] on img at bounding box center [39, 163] width 10 height 25
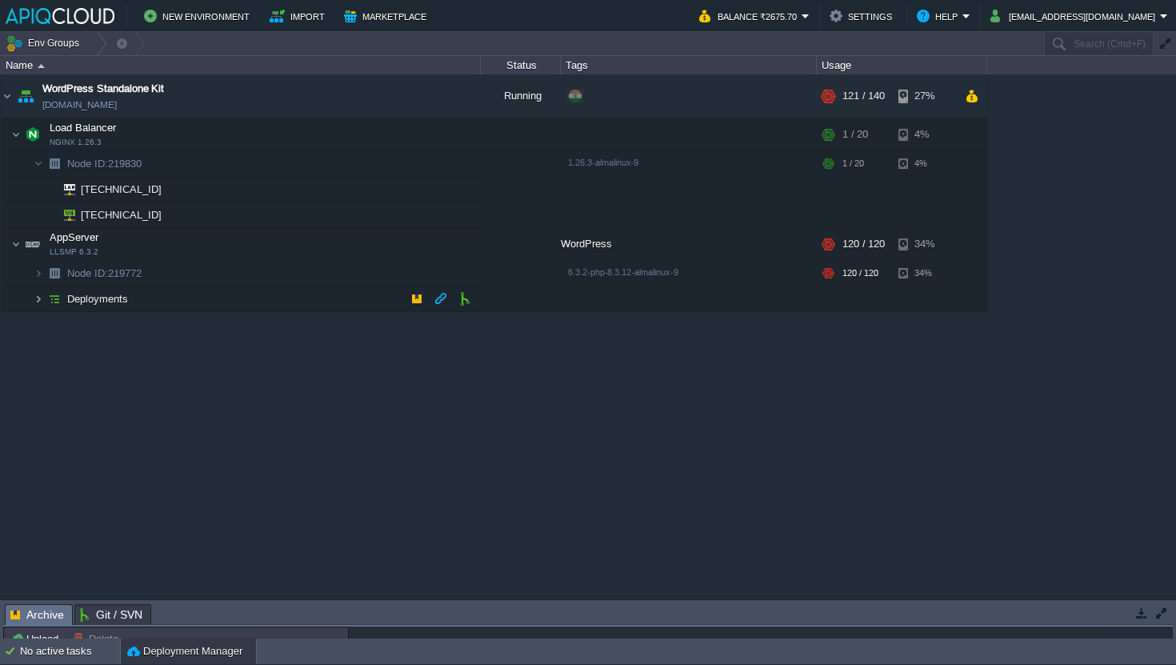
click at [40, 297] on img at bounding box center [39, 298] width 10 height 25
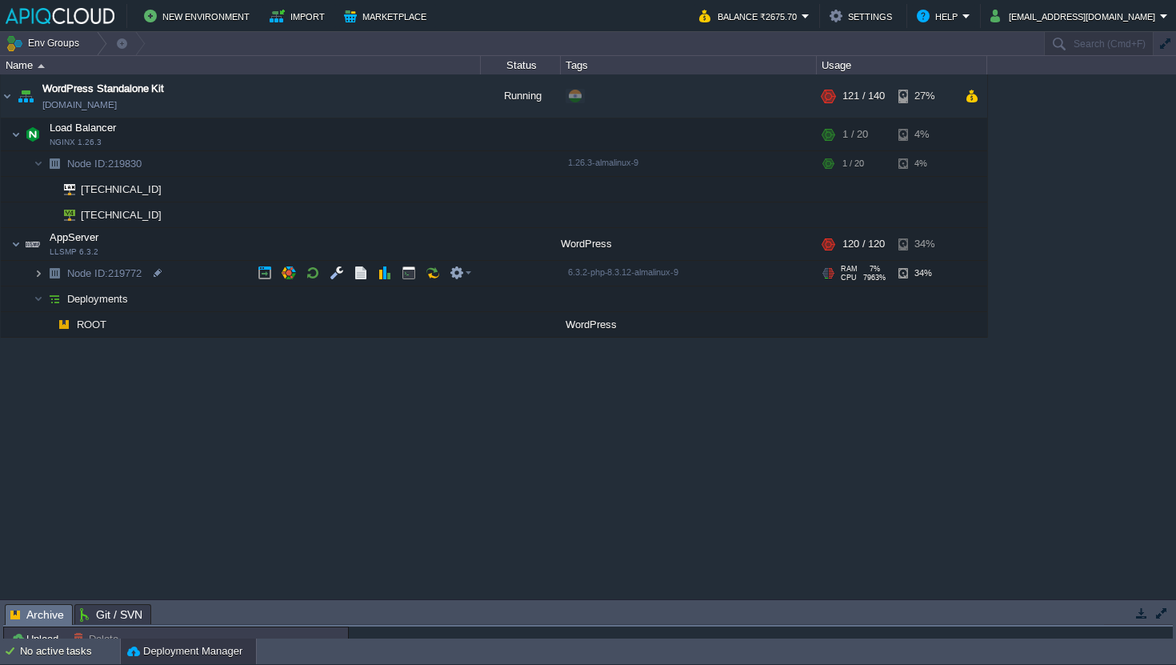
click at [40, 267] on img at bounding box center [39, 273] width 10 height 25
